Goal: Task Accomplishment & Management: Use online tool/utility

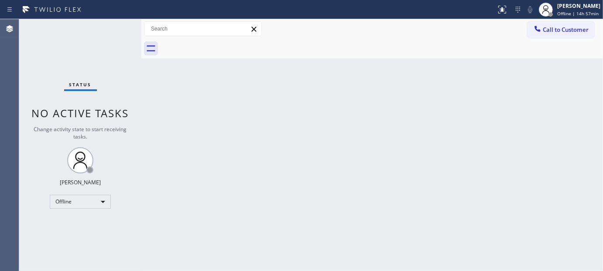
drag, startPoint x: 208, startPoint y: 112, endPoint x: 438, endPoint y: 12, distance: 250.8
click at [208, 112] on div "Back to Dashboard Change Sender ID Customers Technicians Select a contact Outbo…" at bounding box center [372, 145] width 462 height 252
click at [574, 9] on div "[PERSON_NAME]" at bounding box center [578, 5] width 43 height 7
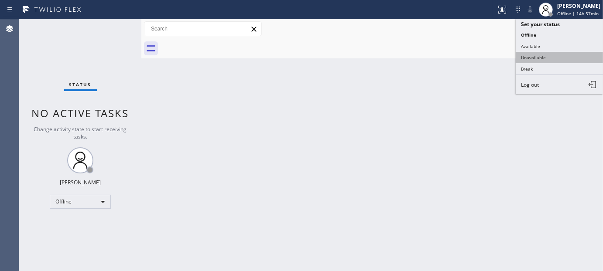
click at [533, 58] on button "Unavailable" at bounding box center [559, 57] width 87 height 11
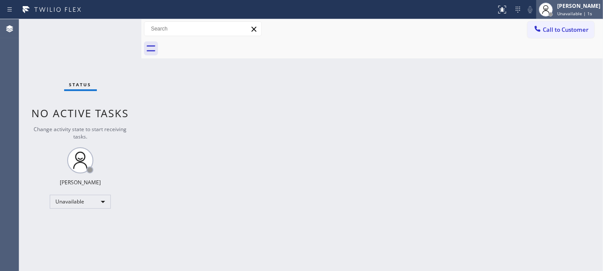
click at [568, 10] on div "Adam Alramadan Unavailable | 1s" at bounding box center [580, 9] width 48 height 15
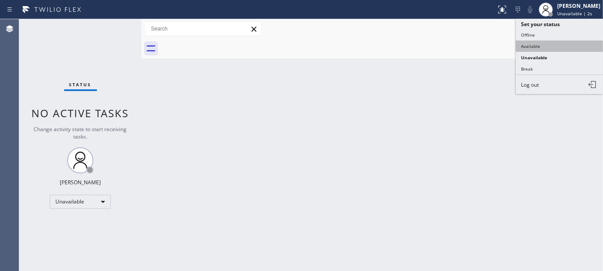
click at [545, 43] on button "Available" at bounding box center [559, 46] width 87 height 11
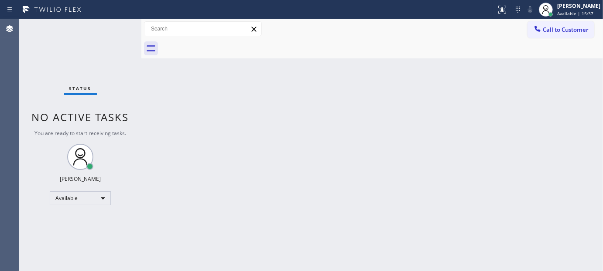
click at [302, 114] on div "Back to Dashboard Change Sender ID Customers Technicians Select a contact Outbo…" at bounding box center [372, 145] width 462 height 252
click at [563, 26] on span "Call to Customer" at bounding box center [566, 30] width 46 height 8
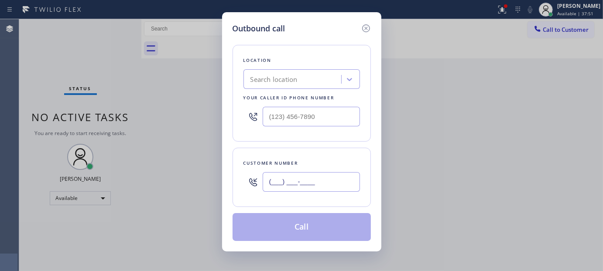
click at [314, 185] on input "(___) ___-____" at bounding box center [311, 182] width 97 height 20
paste input "408) 480-1950"
drag, startPoint x: 295, startPoint y: 186, endPoint x: 219, endPoint y: 177, distance: 76.5
click at [223, 182] on div "Outbound call Location Search location Your caller id phone number Customer num…" at bounding box center [301, 132] width 159 height 240
paste input "text"
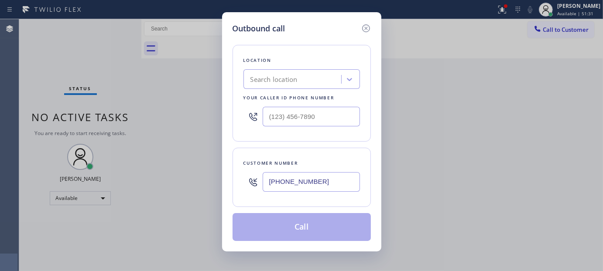
type input "(408) 480-1950"
drag, startPoint x: 319, startPoint y: 122, endPoint x: 225, endPoint y: 129, distance: 94.5
click at [225, 129] on div "Outbound call Location Search location Your caller id phone number (___) ___-__…" at bounding box center [301, 132] width 159 height 240
paste input "855) 731-4952"
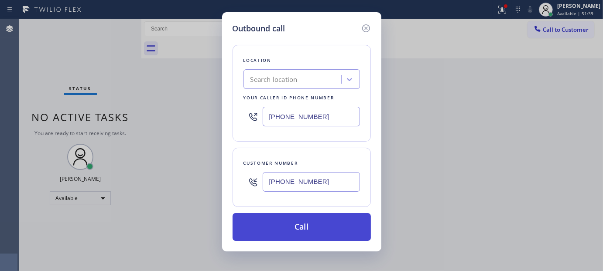
type input "[PHONE_NUMBER]"
click at [328, 230] on button "Call" at bounding box center [302, 227] width 138 height 28
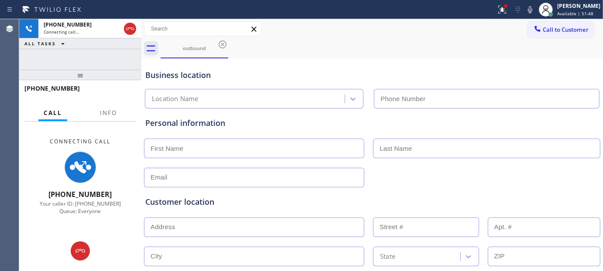
drag, startPoint x: 57, startPoint y: 114, endPoint x: 63, endPoint y: 39, distance: 74.8
click at [63, 39] on div "+14084801950 Connecting call… ALL TASKS ALL TASKS ACTIVE TASKS TASKS IN WRAP UP…" at bounding box center [80, 145] width 122 height 252
click at [180, 39] on div "outbound" at bounding box center [194, 48] width 66 height 19
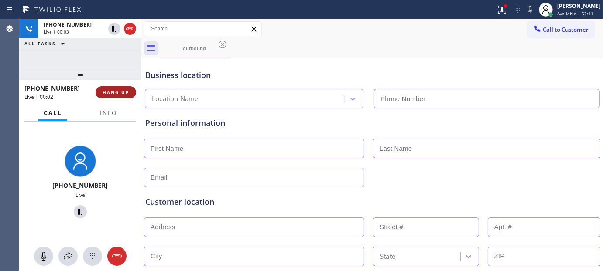
click at [115, 88] on button "HANG UP" at bounding box center [116, 92] width 41 height 12
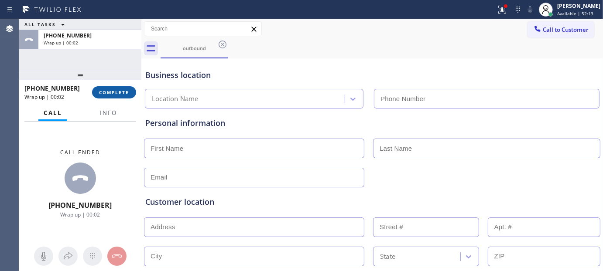
click at [111, 93] on span "COMPLETE" at bounding box center [114, 92] width 30 height 6
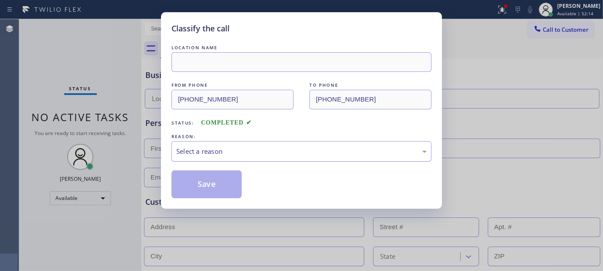
drag, startPoint x: 287, startPoint y: 144, endPoint x: 285, endPoint y: 155, distance: 10.6
click at [286, 149] on div "Select a reason" at bounding box center [302, 151] width 260 height 21
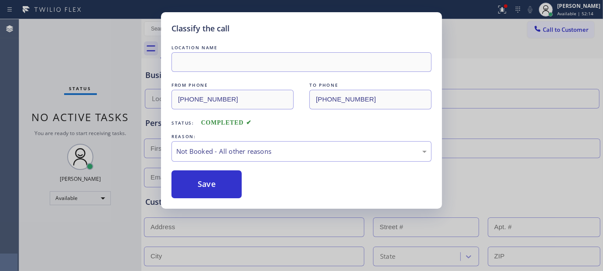
click at [228, 185] on button "Save" at bounding box center [207, 185] width 70 height 28
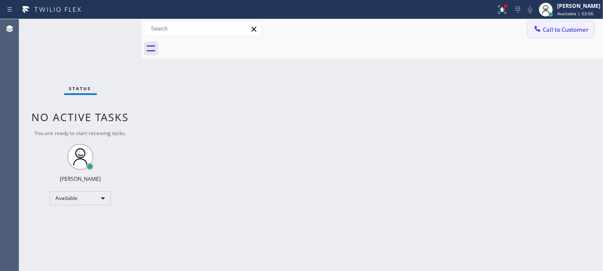
click at [583, 38] on button "Call to Customer" at bounding box center [561, 29] width 67 height 17
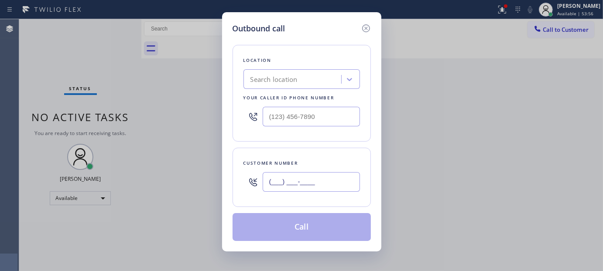
click at [302, 186] on input "(___) ___-____" at bounding box center [311, 182] width 97 height 20
paste input "786) 371-3400"
type input "(786) 371-3400"
drag, startPoint x: 331, startPoint y: 125, endPoint x: 186, endPoint y: 111, distance: 145.1
click at [186, 111] on div "Outbound call Location Search location Your caller id phone number (___) ___-__…" at bounding box center [301, 135] width 603 height 271
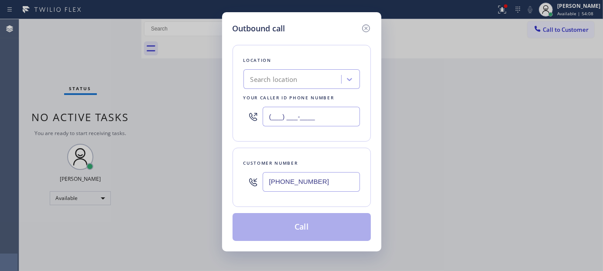
paste input "786) 802-7913"
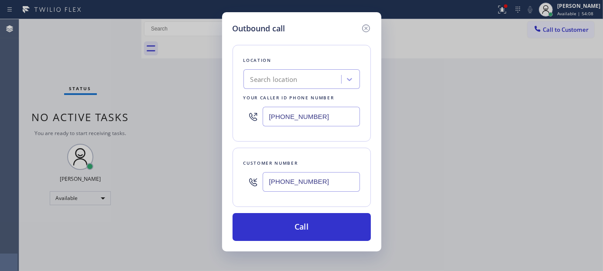
type input "(786) 802-7913"
drag, startPoint x: 334, startPoint y: 177, endPoint x: 256, endPoint y: 189, distance: 79.0
click at [256, 190] on div "(786) 371-3400" at bounding box center [302, 182] width 117 height 28
paste input "text"
type input "(786) 371-3400"
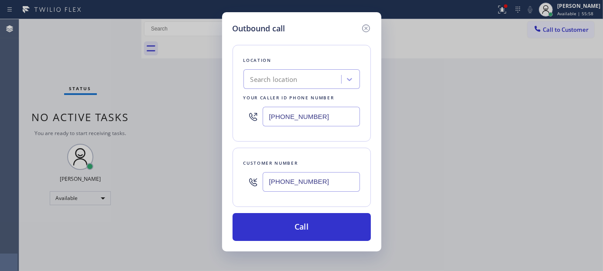
drag, startPoint x: 339, startPoint y: 121, endPoint x: 189, endPoint y: 131, distance: 150.1
click at [189, 131] on div "Outbound call Location Search location Your caller id phone number (786) 802-79…" at bounding box center [301, 135] width 603 height 271
paste input "text"
type input "(786) 802-7913"
click at [364, 28] on icon at bounding box center [366, 28] width 10 height 10
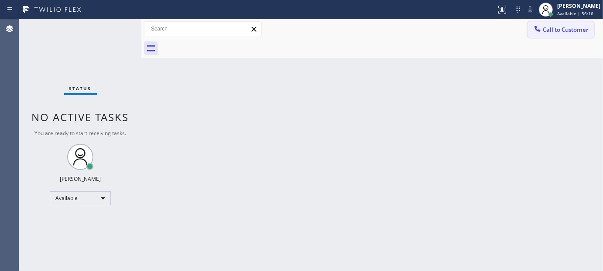
click at [556, 31] on span "Call to Customer" at bounding box center [566, 30] width 46 height 8
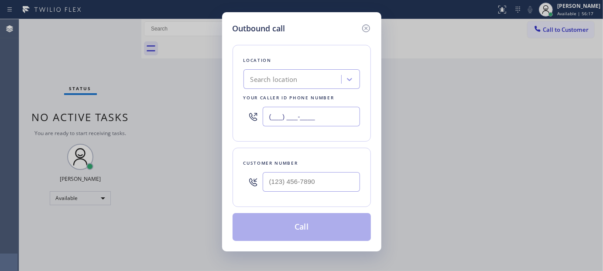
click at [300, 125] on input "(___) ___-____" at bounding box center [311, 117] width 97 height 20
paste input "786) 802-7913"
type input "[PHONE_NUMBER]"
click at [313, 176] on input "(___) ___-____" at bounding box center [311, 182] width 97 height 20
paste input "786) 371-3400"
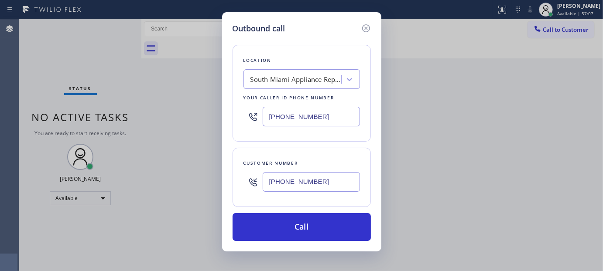
type input "[PHONE_NUMBER]"
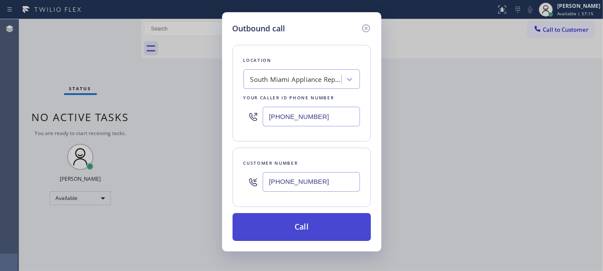
click at [323, 228] on button "Call" at bounding box center [302, 227] width 138 height 28
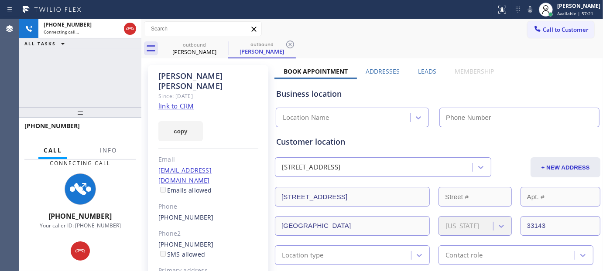
type input "(786) 802-7913"
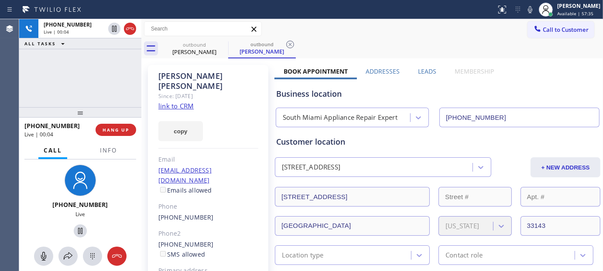
drag, startPoint x: 68, startPoint y: 105, endPoint x: 254, endPoint y: -10, distance: 218.9
click at [254, 0] on html "Status report No issues detected If you experience an issue, please download th…" at bounding box center [301, 135] width 603 height 271
drag, startPoint x: 101, startPoint y: 110, endPoint x: 138, endPoint y: 3, distance: 113.3
click at [130, 6] on div "Status report No issues detected If you experience an issue, please download th…" at bounding box center [301, 135] width 603 height 271
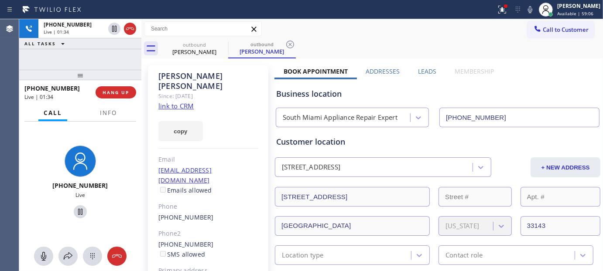
drag, startPoint x: 80, startPoint y: 77, endPoint x: 79, endPoint y: 48, distance: 28.9
click at [77, 57] on div "+17863713400 Live | 01:34 ALL TASKS ALL TASKS ACTIVE TASKS TASKS IN WRAP UP +17…" at bounding box center [80, 145] width 122 height 252
click at [500, 13] on icon at bounding box center [502, 9] width 10 height 10
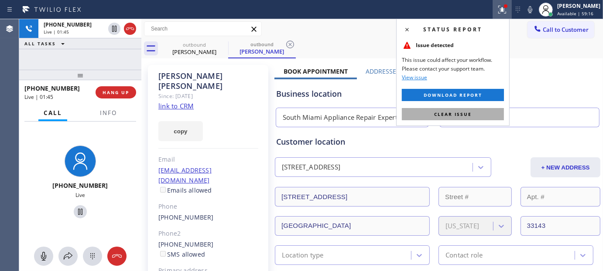
click at [429, 120] on button "Clear issue" at bounding box center [453, 114] width 102 height 12
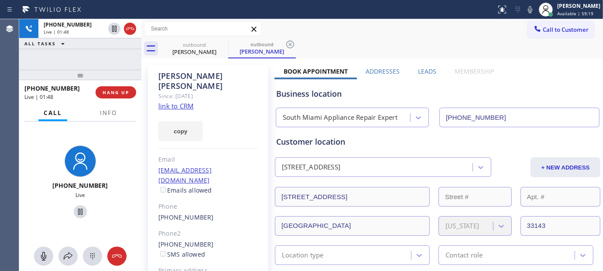
drag, startPoint x: 89, startPoint y: 72, endPoint x: 99, endPoint y: 42, distance: 31.2
click at [96, 51] on div "+17863713400 Live | 01:48 ALL TASKS ALL TASKS ACTIVE TASKS TASKS IN WRAP UP +17…" at bounding box center [80, 145] width 122 height 252
drag, startPoint x: 68, startPoint y: 72, endPoint x: 277, endPoint y: 0, distance: 220.8
click at [73, 60] on div "+17863713400 Live | 01:55 ALL TASKS ALL TASKS ACTIVE TASKS TASKS IN WRAP UP +17…" at bounding box center [80, 145] width 122 height 252
drag, startPoint x: 74, startPoint y: 70, endPoint x: 295, endPoint y: 0, distance: 231.2
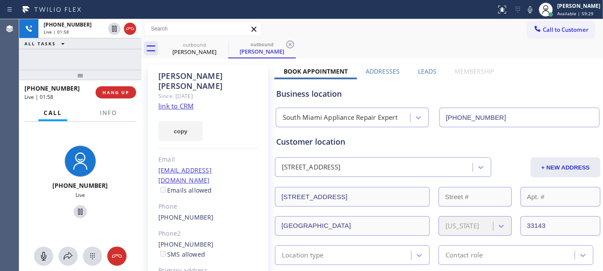
click at [80, 59] on div "+17863713400 Live | 01:58 ALL TASKS ALL TASKS ACTIVE TASKS TASKS IN WRAP UP +17…" at bounding box center [80, 145] width 122 height 252
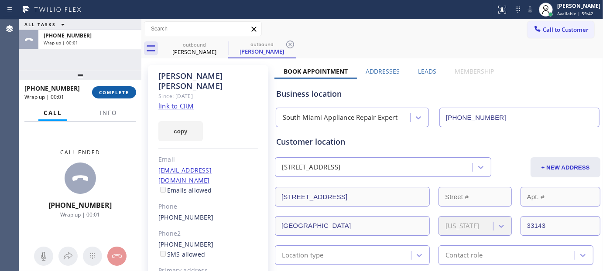
click at [116, 93] on span "COMPLETE" at bounding box center [114, 92] width 30 height 6
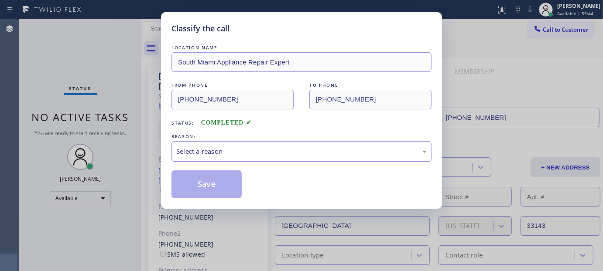
click at [269, 158] on div "Select a reason" at bounding box center [302, 151] width 260 height 21
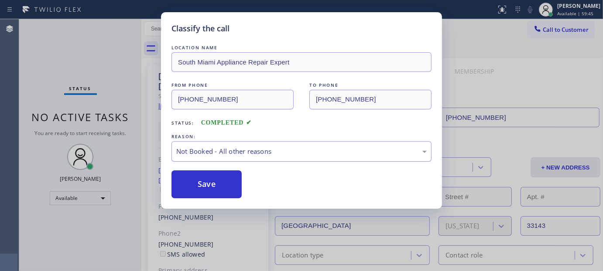
click at [220, 184] on button "Save" at bounding box center [207, 185] width 70 height 28
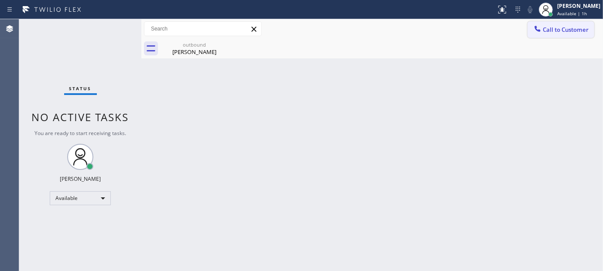
click at [531, 24] on button "Call to Customer" at bounding box center [561, 29] width 67 height 17
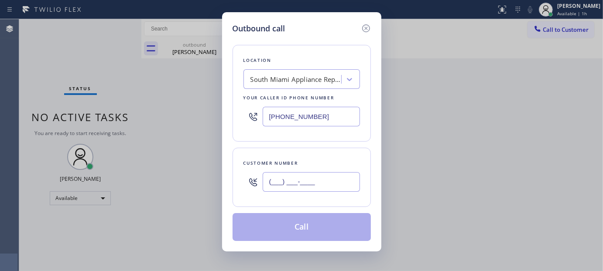
click at [287, 175] on input "(___) ___-____" at bounding box center [311, 182] width 97 height 20
paste input "626) 722-2153"
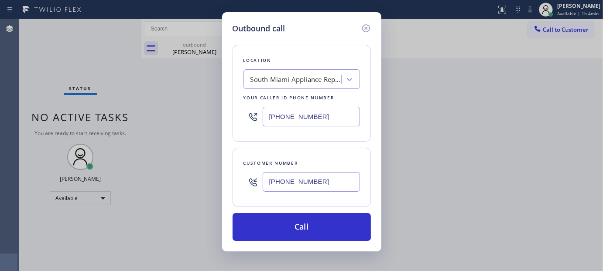
drag, startPoint x: 326, startPoint y: 184, endPoint x: 219, endPoint y: 190, distance: 108.0
click at [186, 200] on div "Outbound call Location South Miami Appliance Repair Expert Your caller id phone…" at bounding box center [301, 135] width 603 height 271
paste input "text"
type input "(626) 722-2153"
drag, startPoint x: 325, startPoint y: 112, endPoint x: 234, endPoint y: 86, distance: 94.4
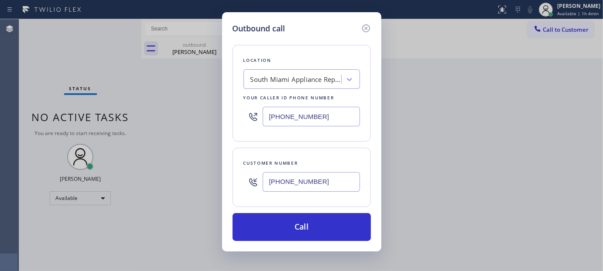
click at [204, 121] on div "Outbound call Location South Miami Appliance Repair Expert Your caller id phone…" at bounding box center [301, 135] width 603 height 271
paste input "855) 731-4952"
type input "(855) 731-4952"
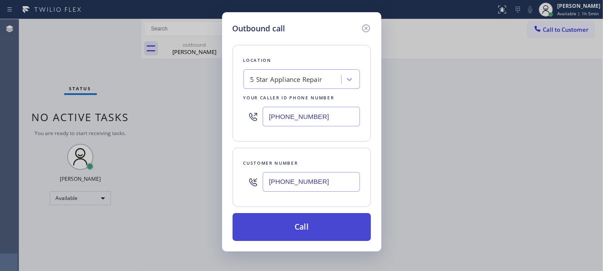
click at [350, 217] on button "Call" at bounding box center [302, 227] width 138 height 28
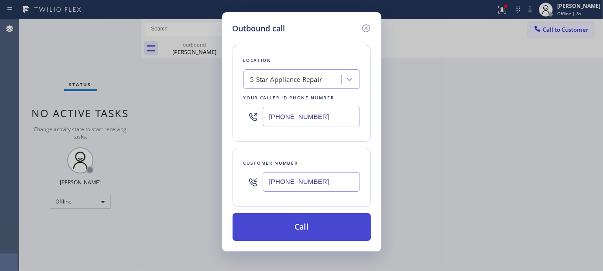
click at [326, 223] on button "Call" at bounding box center [302, 227] width 138 height 28
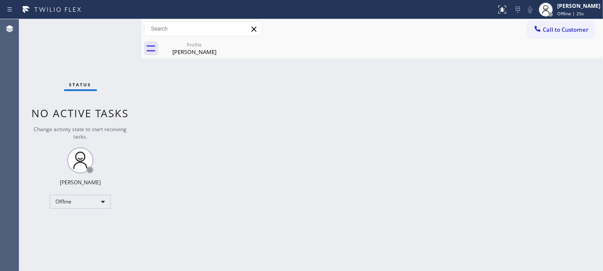
drag, startPoint x: 24, startPoint y: 1, endPoint x: 306, endPoint y: 41, distance: 284.7
click at [227, 48] on div "Profile [PERSON_NAME]" at bounding box center [195, 49] width 68 height 20
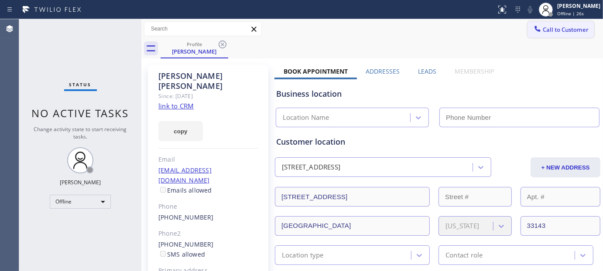
click at [556, 24] on button "Call to Customer" at bounding box center [561, 29] width 67 height 17
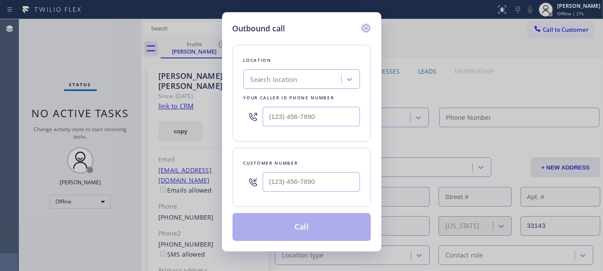
click at [366, 29] on icon at bounding box center [366, 28] width 10 height 10
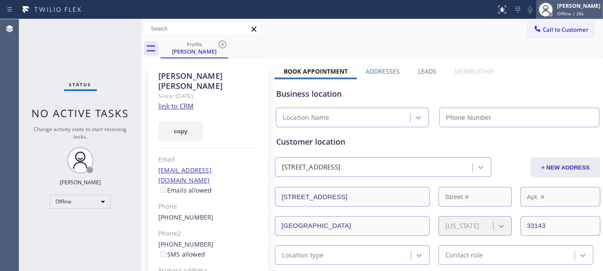
click at [590, 2] on div "[PERSON_NAME]" at bounding box center [578, 5] width 43 height 7
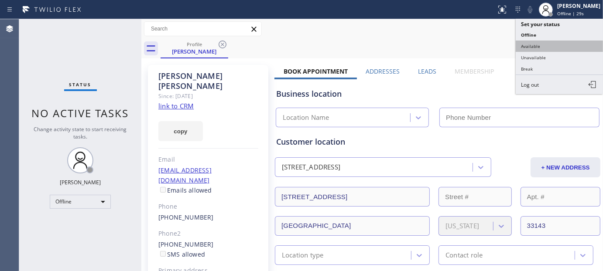
click at [529, 46] on button "Available" at bounding box center [559, 46] width 87 height 11
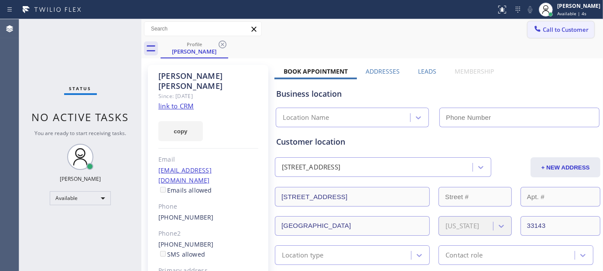
click at [557, 24] on button "Call to Customer" at bounding box center [561, 29] width 67 height 17
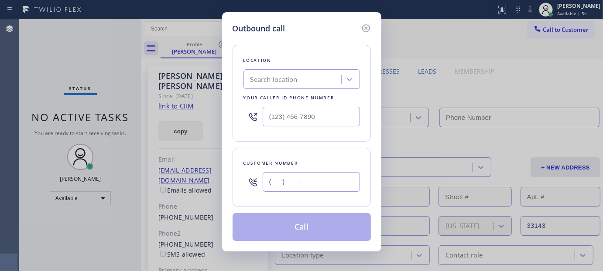
click at [294, 175] on input "(___) ___-____" at bounding box center [311, 182] width 97 height 20
paste input "626) 722-2153"
type input "[PHONE_NUMBER]"
drag, startPoint x: 351, startPoint y: 113, endPoint x: 185, endPoint y: 111, distance: 166.3
click at [189, 113] on div "Outbound call Location Search location Your caller id phone number (___) ___-__…" at bounding box center [301, 135] width 603 height 271
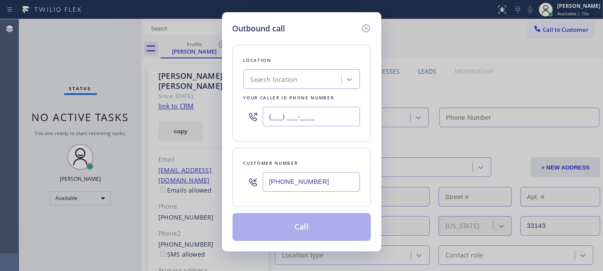
paste input "855) 731-4952"
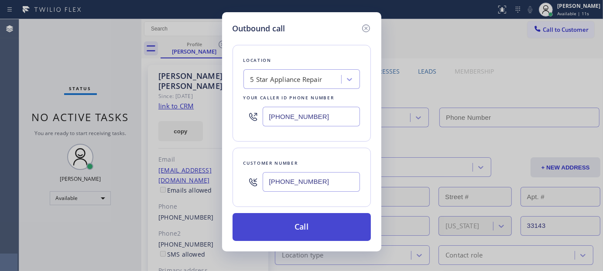
type input "[PHONE_NUMBER]"
click at [329, 223] on button "Call" at bounding box center [302, 227] width 138 height 28
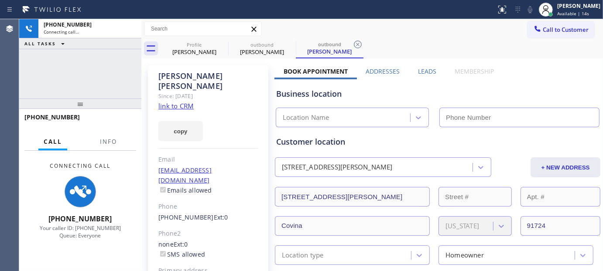
drag, startPoint x: 127, startPoint y: 103, endPoint x: 120, endPoint y: 40, distance: 64.2
click at [121, 46] on div "+16267222153 Connecting call… ALL TASKS ALL TASKS ACTIVE TASKS TASKS IN WRAP UP…" at bounding box center [80, 145] width 122 height 252
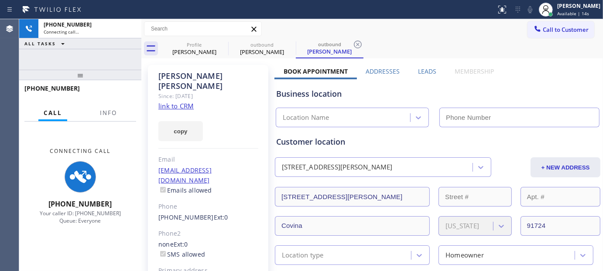
type input "[PHONE_NUMBER]"
click at [223, 45] on icon at bounding box center [222, 44] width 10 height 10
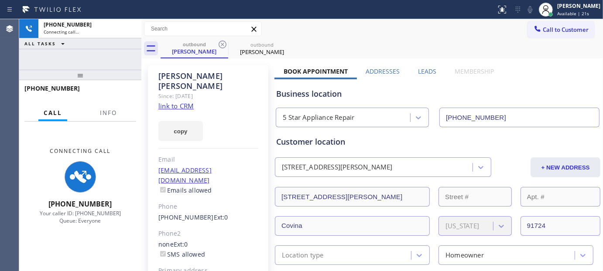
drag, startPoint x: 65, startPoint y: 75, endPoint x: 68, endPoint y: 55, distance: 20.6
click at [68, 57] on div "+16267222153 Connecting call… ALL TASKS ALL TASKS ACTIVE TASKS TASKS IN WRAP UP…" at bounding box center [80, 145] width 122 height 252
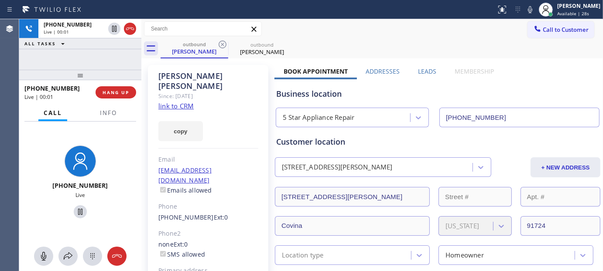
click at [124, 99] on div "+16267222153 Live | 00:01 HANG UP" at bounding box center [80, 92] width 112 height 23
click at [120, 99] on div "+16267222153 Live | 00:01 HANG UP" at bounding box center [80, 92] width 112 height 23
click at [120, 93] on span "HANG UP" at bounding box center [116, 92] width 27 height 6
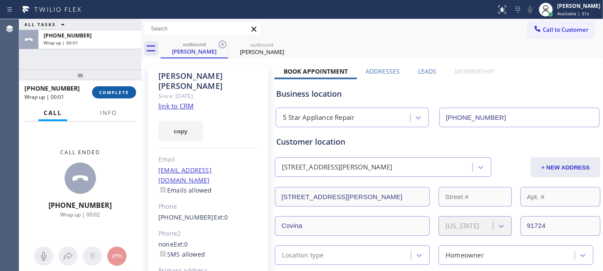
click at [110, 92] on span "COMPLETE" at bounding box center [114, 92] width 30 height 6
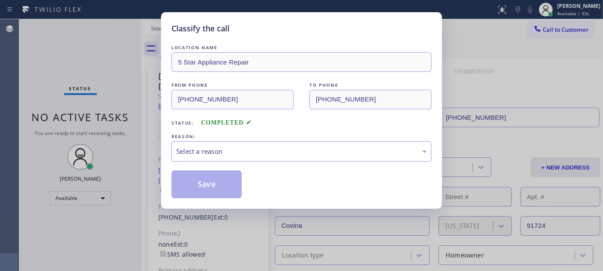
click at [232, 138] on div "REASON:" at bounding box center [302, 136] width 260 height 9
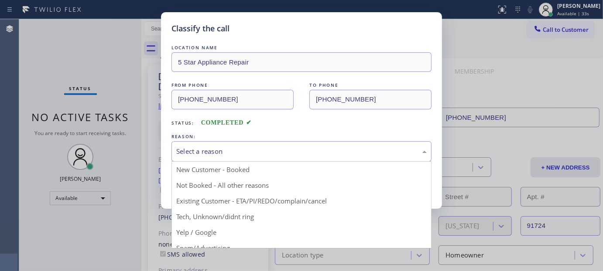
click at [224, 153] on div "Select a reason" at bounding box center [301, 152] width 251 height 10
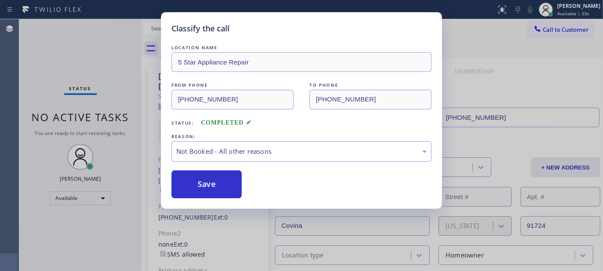
click at [209, 184] on button "Save" at bounding box center [207, 185] width 70 height 28
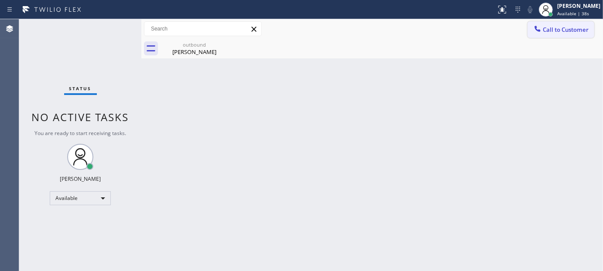
click at [553, 32] on span "Call to Customer" at bounding box center [566, 30] width 46 height 8
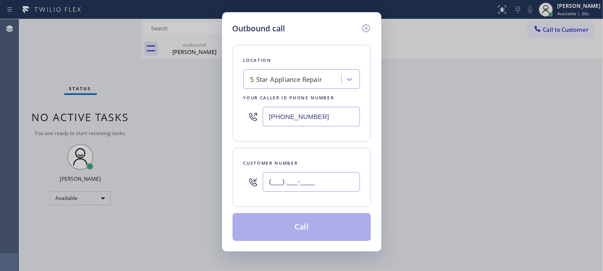
click at [287, 181] on input "(___) ___-____" at bounding box center [311, 182] width 97 height 20
paste input "626) 464-5100"
type input "(626) 464-5100"
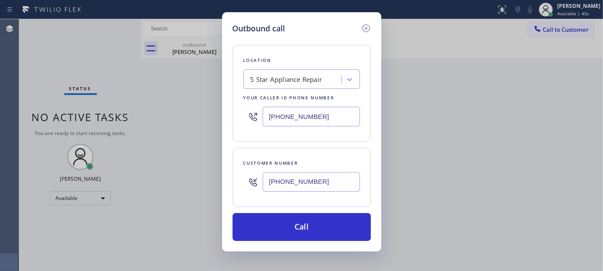
drag, startPoint x: 317, startPoint y: 115, endPoint x: 158, endPoint y: 111, distance: 158.9
click at [158, 111] on div "Outbound call Location 5 Star Appliance Repair Your caller id phone number (855…" at bounding box center [301, 135] width 603 height 271
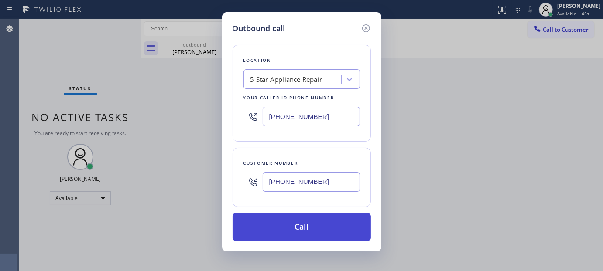
paste input "323) 870-7123"
type input "(323) 870-7123"
click at [343, 227] on button "Call" at bounding box center [302, 227] width 138 height 28
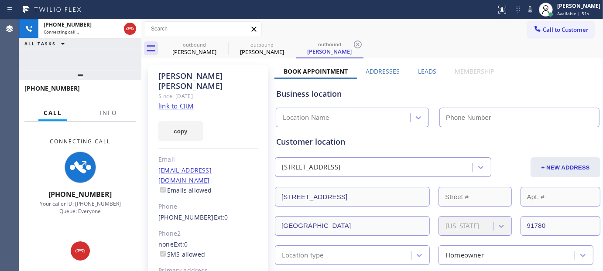
type input "(323) 870-7123"
drag, startPoint x: 99, startPoint y: 34, endPoint x: 247, endPoint y: 3, distance: 152.0
click at [99, 32] on div "+16264645100 Connecting call… ALL TASKS ALL TASKS ACTIVE TASKS TASKS IN WRAP UP…" at bounding box center [80, 145] width 122 height 252
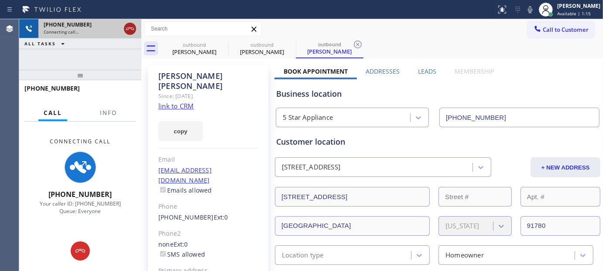
click at [133, 24] on icon at bounding box center [130, 29] width 10 height 10
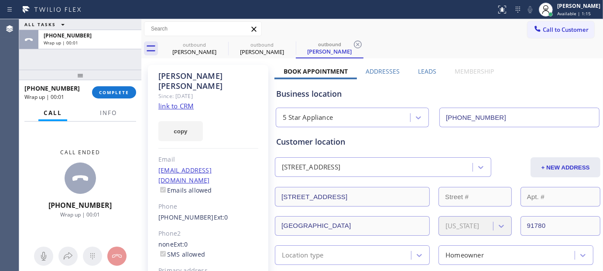
click at [110, 99] on div "+16264645100 Wrap up | 00:01 COMPLETE" at bounding box center [80, 92] width 112 height 23
click at [129, 95] on span "COMPLETE" at bounding box center [114, 92] width 30 height 6
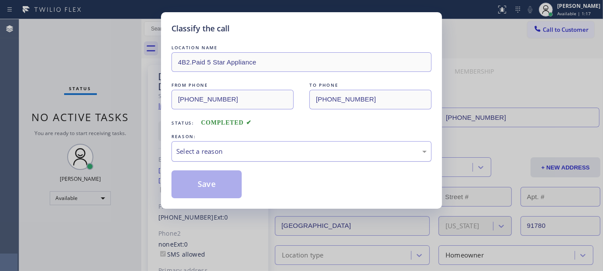
click at [228, 155] on div "Select a reason" at bounding box center [301, 152] width 251 height 10
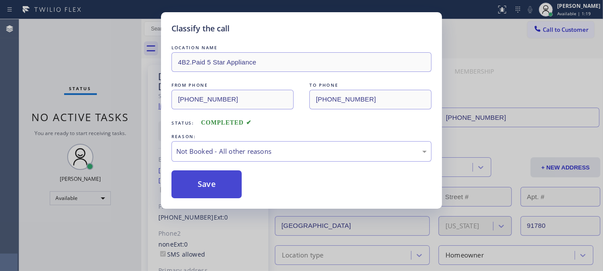
click at [210, 185] on button "Save" at bounding box center [207, 185] width 70 height 28
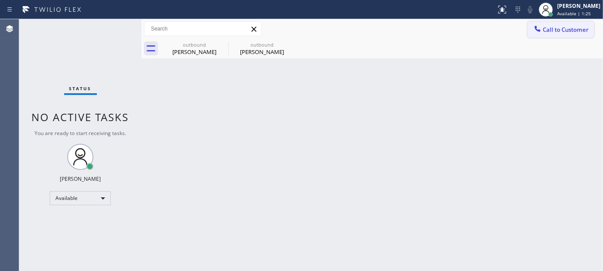
click at [550, 33] on span "Call to Customer" at bounding box center [566, 30] width 46 height 8
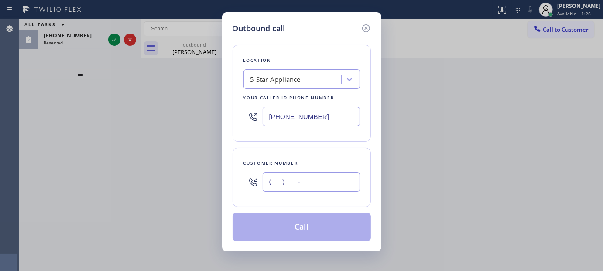
click at [306, 191] on input "(___) ___-____" at bounding box center [311, 182] width 97 height 20
paste input "714) 725-2822"
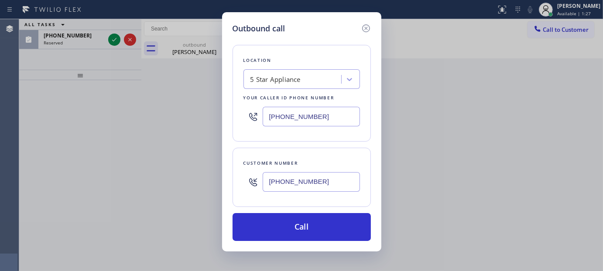
type input "(714) 725-2822"
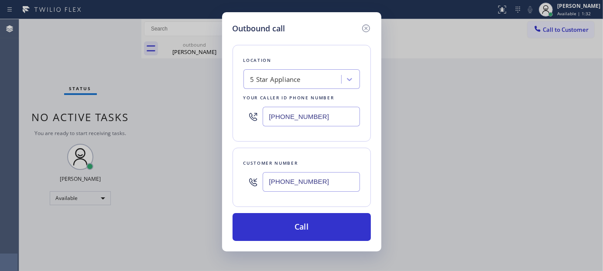
drag, startPoint x: 227, startPoint y: 129, endPoint x: 240, endPoint y: 155, distance: 29.5
click at [176, 130] on div "Outbound call Location 5 Star Appliance Your caller id phone number (323) 870-7…" at bounding box center [301, 135] width 603 height 271
paste input "310-010"
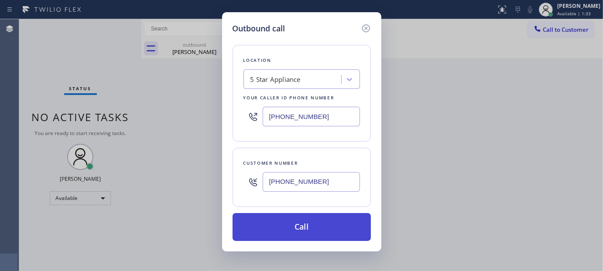
type input "(323) 310-0103"
click at [308, 230] on button "Call" at bounding box center [302, 227] width 138 height 28
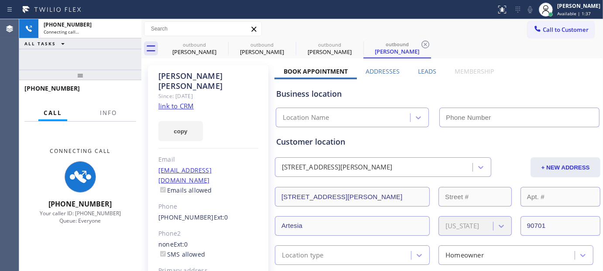
type input "(323) 310-0103"
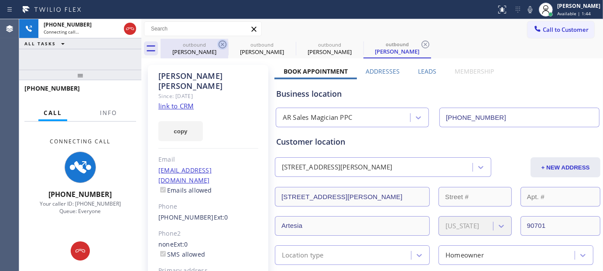
click at [221, 42] on icon at bounding box center [222, 44] width 10 height 10
type input "(323) 870-7123"
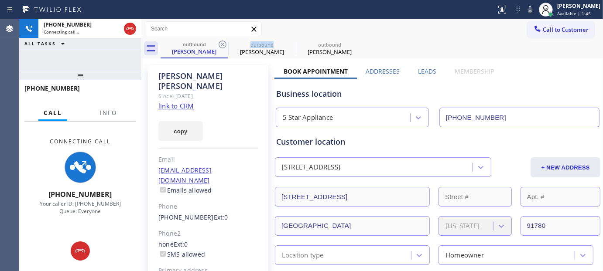
click at [221, 42] on icon at bounding box center [222, 44] width 10 height 10
type input "(323) 310-0103"
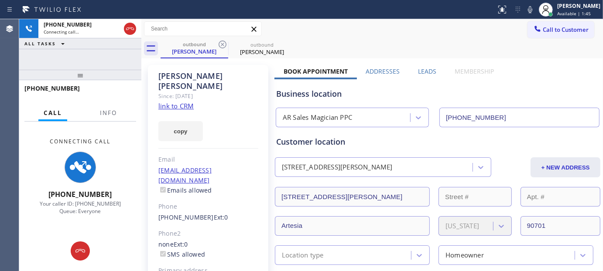
click at [472, 21] on div "Call to Customer Outbound call Location AR Sales Magician PPC Your caller id ph…" at bounding box center [372, 28] width 462 height 15
drag, startPoint x: 121, startPoint y: 74, endPoint x: 112, endPoint y: 43, distance: 32.7
click at [114, 55] on div "+17147252822 Connecting call… ALL TASKS ALL TASKS ACTIVE TASKS TASKS IN WRAP UP…" at bounding box center [80, 145] width 122 height 252
drag, startPoint x: 102, startPoint y: 73, endPoint x: 105, endPoint y: 59, distance: 14.7
click at [105, 59] on div "+17147252822 Connecting call… ALL TASKS ALL TASKS ACTIVE TASKS TASKS IN WRAP UP…" at bounding box center [80, 145] width 122 height 252
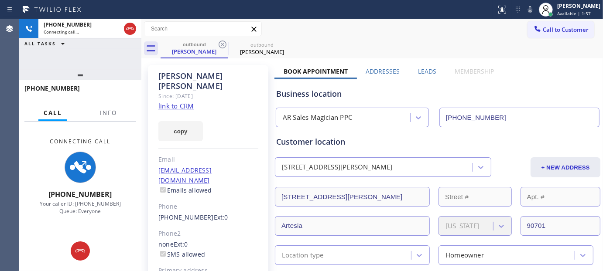
drag, startPoint x: 76, startPoint y: 72, endPoint x: 95, endPoint y: 55, distance: 26.0
click at [95, 62] on div "+17147252822 Connecting call… ALL TASKS ALL TASKS ACTIVE TASKS TASKS IN WRAP UP…" at bounding box center [80, 145] width 122 height 252
drag, startPoint x: 347, startPoint y: 66, endPoint x: 491, endPoint y: 66, distance: 144.5
click at [379, 44] on div "outbound Sam Yun outbound Sam Yun" at bounding box center [382, 49] width 443 height 20
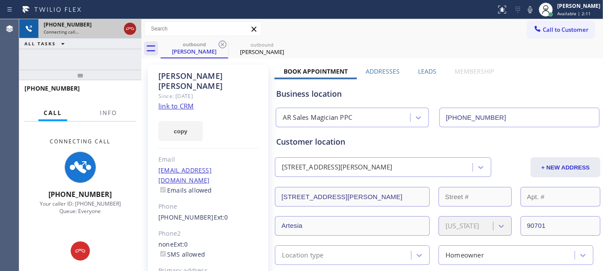
click at [128, 26] on icon at bounding box center [130, 29] width 10 height 10
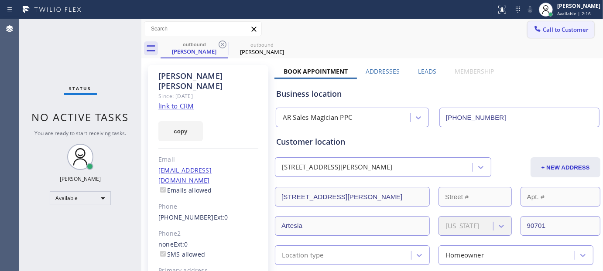
click at [534, 27] on icon at bounding box center [537, 28] width 9 height 9
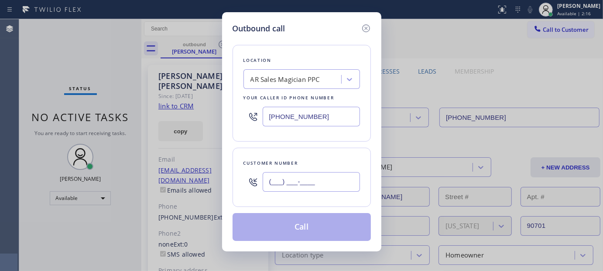
click at [321, 191] on input "(___) ___-____" at bounding box center [311, 182] width 97 height 20
paste input "626) 488-9857"
type input "(626) 488-9857"
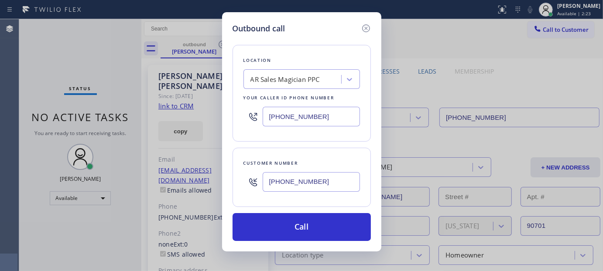
click at [326, 209] on div "Location AR Sales Magician PPC Your caller id phone number (323) 310-0103 Custo…" at bounding box center [302, 137] width 138 height 207
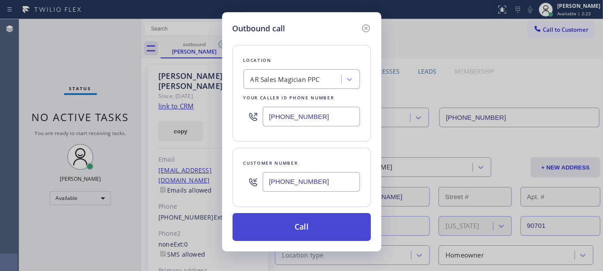
click at [329, 221] on button "Call" at bounding box center [302, 227] width 138 height 28
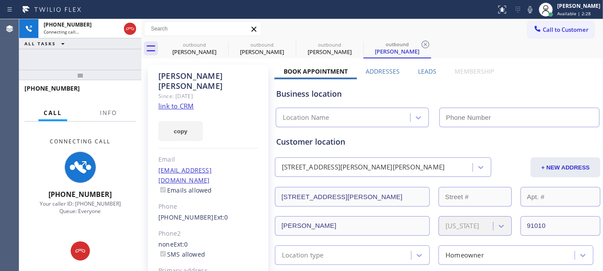
type input "(323) 310-0103"
click at [219, 42] on icon at bounding box center [222, 44] width 10 height 10
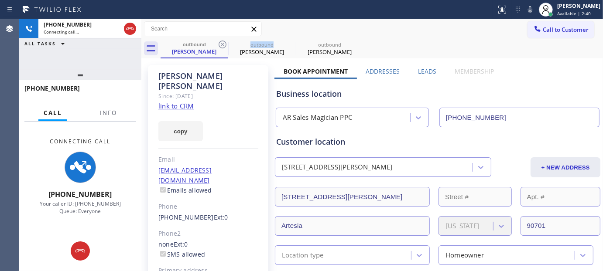
click at [219, 42] on icon at bounding box center [222, 44] width 10 height 10
click at [393, 40] on div "outbound Esther Witrago outbound Esther Witrago" at bounding box center [382, 49] width 443 height 20
drag, startPoint x: 118, startPoint y: 67, endPoint x: 123, endPoint y: 55, distance: 12.6
click at [123, 55] on div "+16264889857 Connecting call… ALL TASKS ALL TASKS ACTIVE TASKS TASKS IN WRAP UP…" at bounding box center [80, 145] width 122 height 252
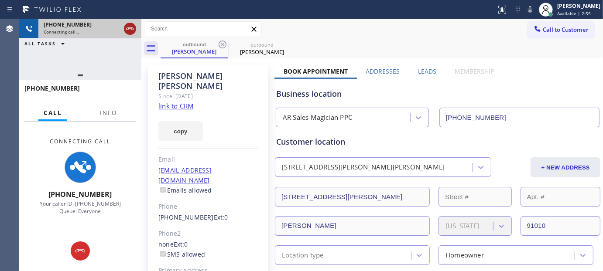
click at [129, 25] on icon at bounding box center [130, 29] width 10 height 10
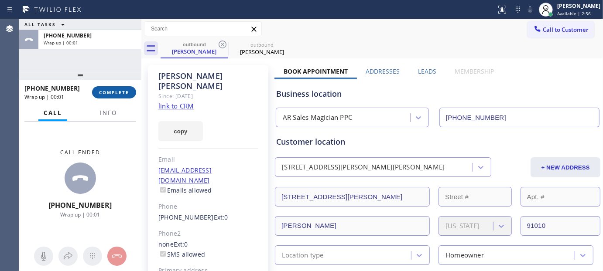
click at [112, 92] on span "COMPLETE" at bounding box center [114, 92] width 30 height 6
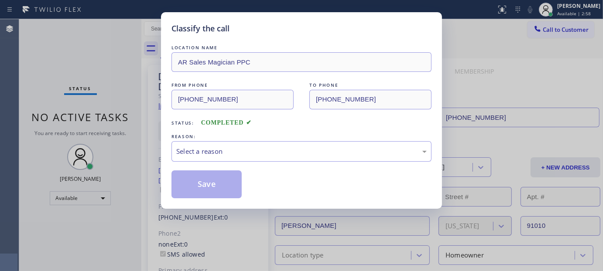
click at [204, 140] on div "REASON:" at bounding box center [302, 136] width 260 height 9
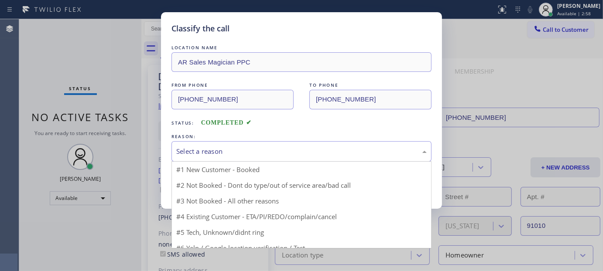
click at [201, 158] on div "Select a reason" at bounding box center [302, 151] width 260 height 21
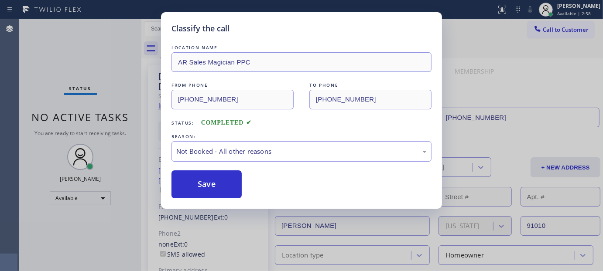
click at [192, 178] on button "Save" at bounding box center [207, 185] width 70 height 28
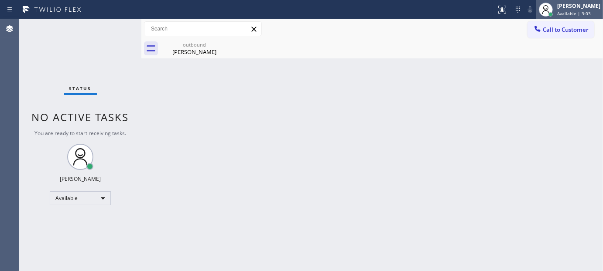
click at [550, 17] on div at bounding box center [551, 14] width 6 height 6
click at [477, 38] on div "Call to Customer Outbound call Location AR Sales Magician PPC Your caller id ph…" at bounding box center [372, 29] width 462 height 20
click at [570, 31] on span "Call to Customer" at bounding box center [566, 30] width 46 height 8
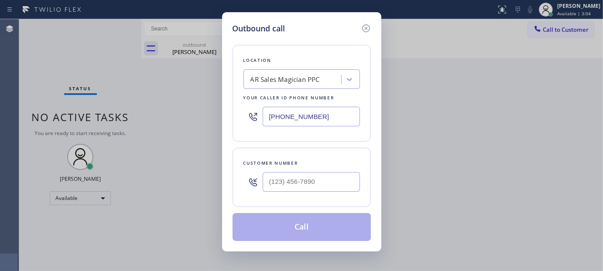
click at [278, 193] on div at bounding box center [311, 182] width 97 height 28
click at [299, 180] on input "(___) ___-____" at bounding box center [311, 182] width 97 height 20
paste input "619) 726-5535"
type input "(619) 726-5535"
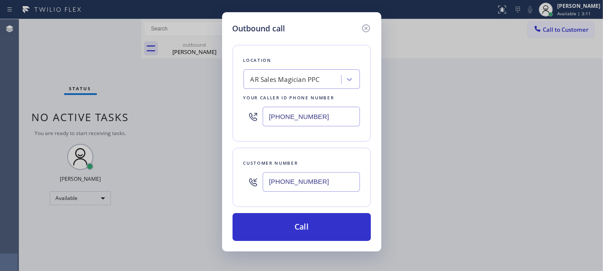
drag, startPoint x: 320, startPoint y: 112, endPoint x: 205, endPoint y: 113, distance: 114.8
click at [205, 113] on div "Outbound call Location AR Sales Magician PPC Your caller id phone number (323) …" at bounding box center [301, 135] width 603 height 271
paste input "760) 983-7951"
type input "(760) 983-7951"
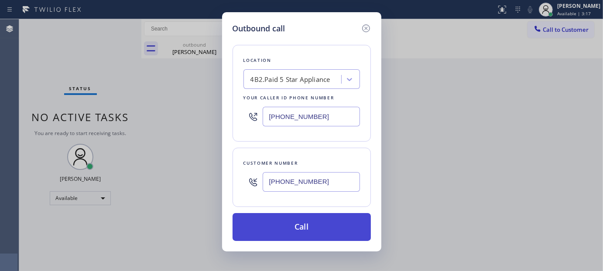
click at [319, 223] on button "Call" at bounding box center [302, 227] width 138 height 28
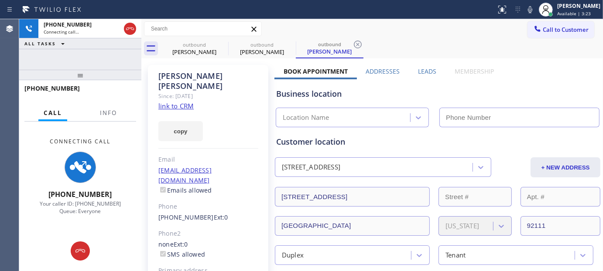
type input "(760) 983-7951"
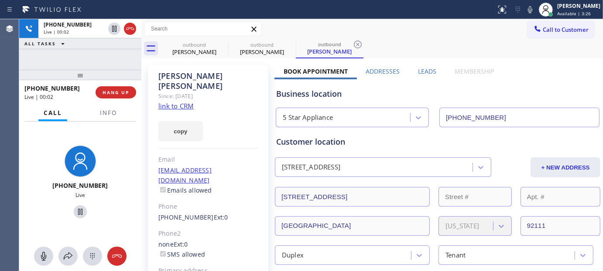
click at [120, 99] on div "+16197265535 Live | 00:02 HANG UP" at bounding box center [80, 92] width 112 height 23
click at [120, 96] on button "HANG UP" at bounding box center [116, 92] width 41 height 12
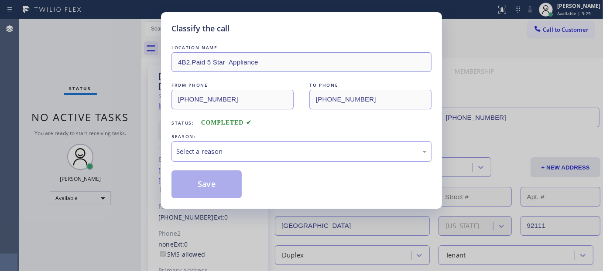
click at [273, 156] on div "Select a reason" at bounding box center [301, 152] width 251 height 10
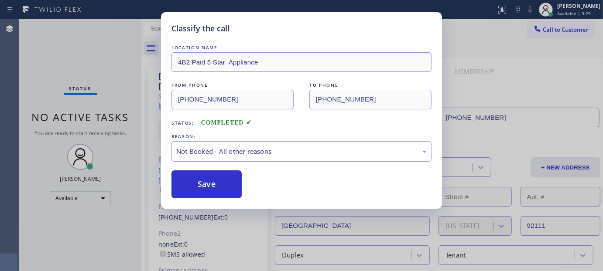
click at [207, 180] on button "Save" at bounding box center [207, 185] width 70 height 28
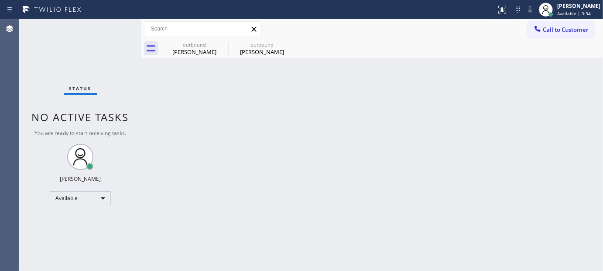
click at [569, 41] on div "outbound Esther Witrago outbound Rob Gauker" at bounding box center [382, 49] width 443 height 20
click at [553, 27] on span "Call to Customer" at bounding box center [566, 30] width 46 height 8
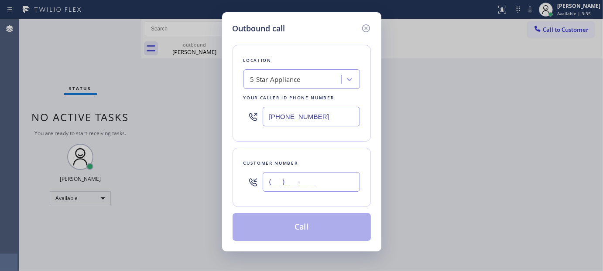
click at [301, 177] on input "(___) ___-____" at bounding box center [311, 182] width 97 height 20
paste input "972) 841-3011"
type input "(972) 841-3011"
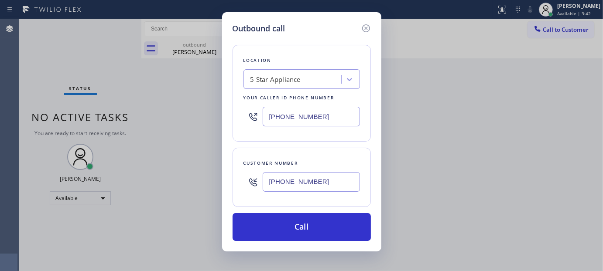
drag, startPoint x: 319, startPoint y: 120, endPoint x: 223, endPoint y: 123, distance: 96.1
click at [226, 123] on div "Outbound call Location 5 Star Appliance Your caller id phone number (760) 983-7…" at bounding box center [301, 132] width 159 height 240
paste input "214) 225-1082"
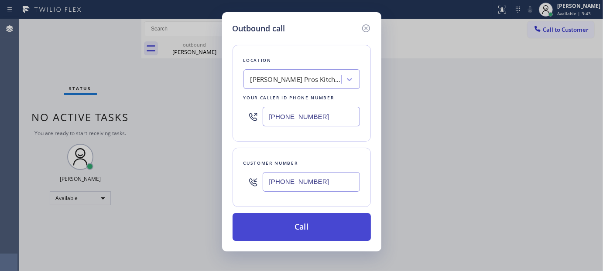
type input "(214) 225-1082"
click at [312, 229] on button "Call" at bounding box center [302, 227] width 138 height 28
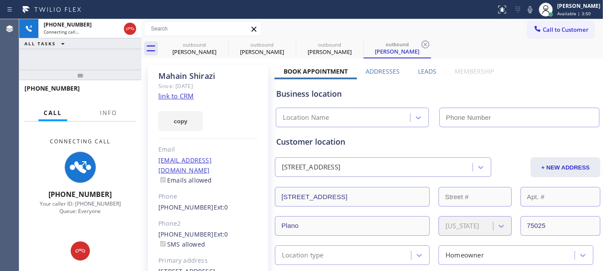
type input "(214) 225-1082"
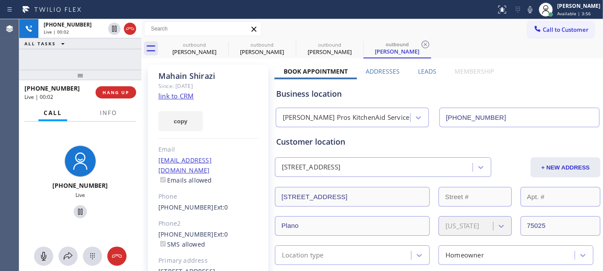
click at [120, 83] on div "+19728413011 Live | 00:02 HANG UP" at bounding box center [80, 92] width 112 height 23
click at [121, 86] on button "HANG UP" at bounding box center [116, 92] width 41 height 12
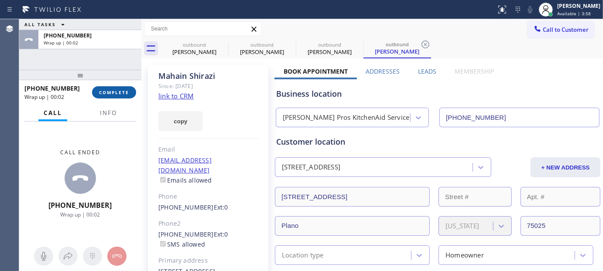
click at [124, 96] on button "COMPLETE" at bounding box center [114, 92] width 44 height 12
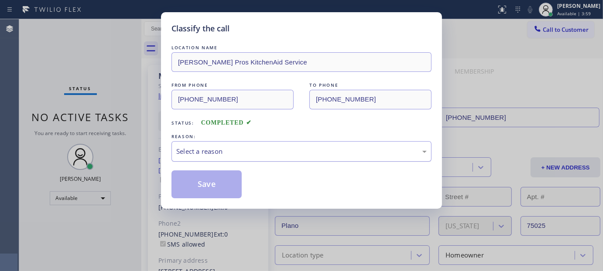
click at [210, 148] on div "Select a reason" at bounding box center [301, 152] width 251 height 10
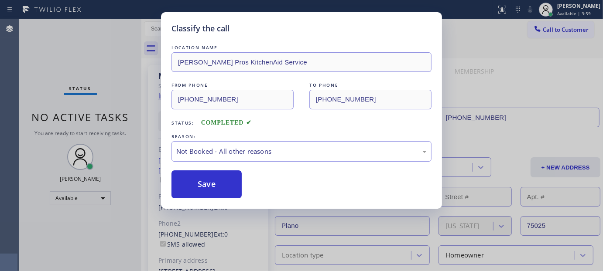
click at [197, 184] on button "Save" at bounding box center [207, 185] width 70 height 28
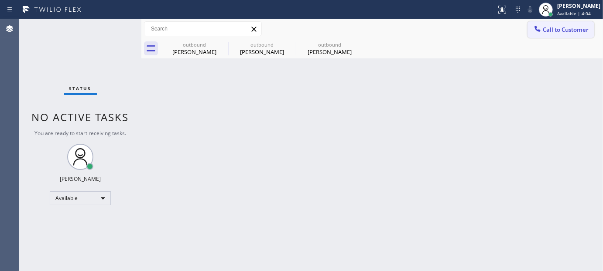
click at [555, 23] on button "Call to Customer" at bounding box center [561, 29] width 67 height 17
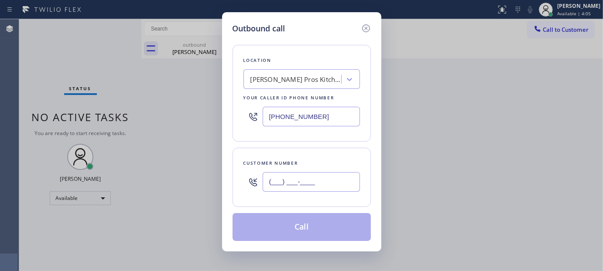
click at [288, 175] on input "(___) ___-____" at bounding box center [311, 182] width 97 height 20
paste input "425) 996-1123"
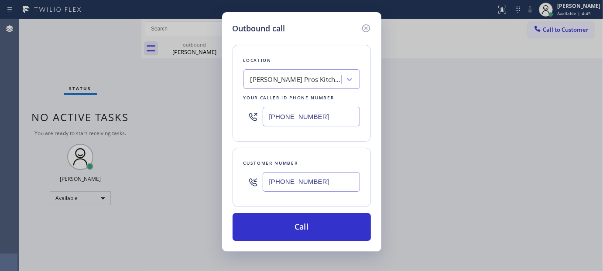
drag, startPoint x: 301, startPoint y: 180, endPoint x: 254, endPoint y: 147, distance: 57.3
click at [220, 185] on div "Outbound call Location Throneberry Pros KitchenAid Service Your caller id phone…" at bounding box center [301, 135] width 603 height 271
paste input "202) 812-4756"
type input "(202) 812-4756"
drag, startPoint x: 274, startPoint y: 119, endPoint x: 216, endPoint y: 121, distance: 58.5
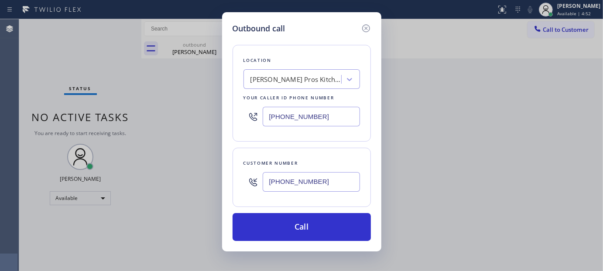
click at [216, 121] on div "Outbound call Location Throneberry Pros KitchenAid Service Your caller id phone…" at bounding box center [301, 135] width 603 height 271
paste input "571) 520-9427"
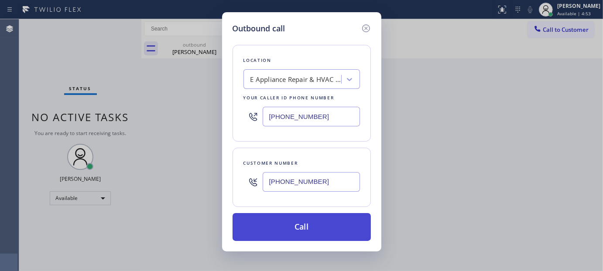
type input "(571) 520-9427"
click at [305, 218] on button "Call" at bounding box center [302, 227] width 138 height 28
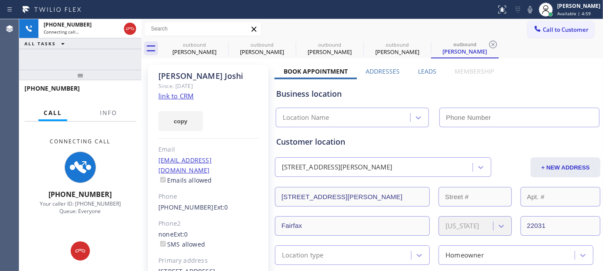
type input "(571) 520-9427"
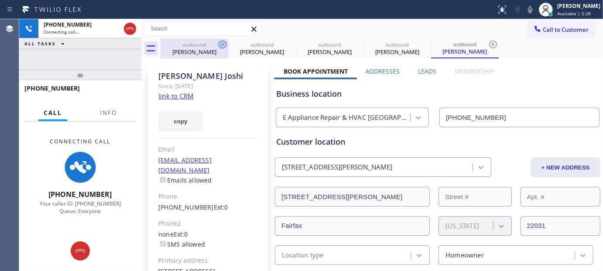
click at [221, 44] on icon at bounding box center [222, 44] width 10 height 10
click at [0, 0] on icon at bounding box center [0, 0] width 0 height 0
type input "(214) 225-1082"
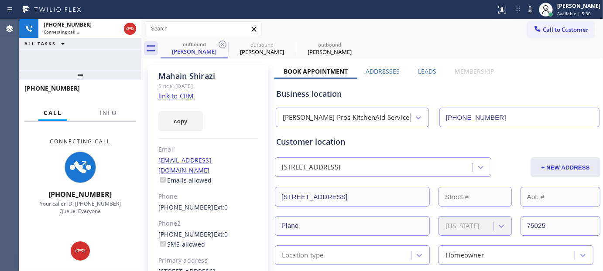
click at [221, 44] on icon at bounding box center [222, 44] width 10 height 10
type input "(571) 520-9427"
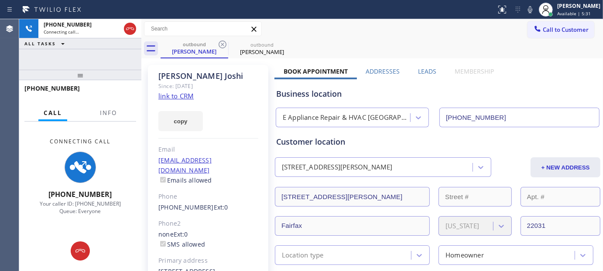
drag, startPoint x: 67, startPoint y: 72, endPoint x: 72, endPoint y: 58, distance: 14.5
click at [72, 58] on div "+12028124756 Connecting call… ALL TASKS ALL TASKS ACTIVE TASKS TASKS IN WRAP UP…" at bounding box center [80, 145] width 122 height 252
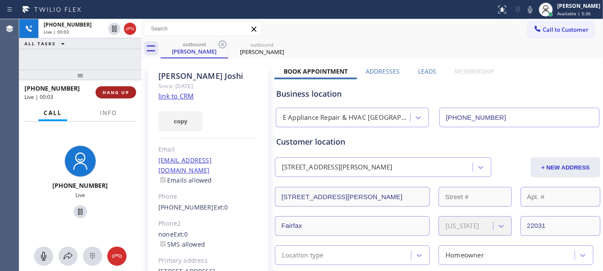
click at [116, 92] on span "HANG UP" at bounding box center [116, 92] width 27 height 6
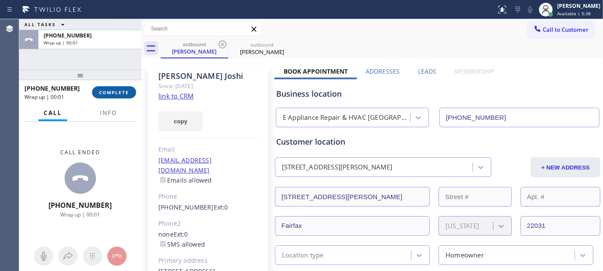
click at [116, 92] on span "COMPLETE" at bounding box center [114, 92] width 30 height 6
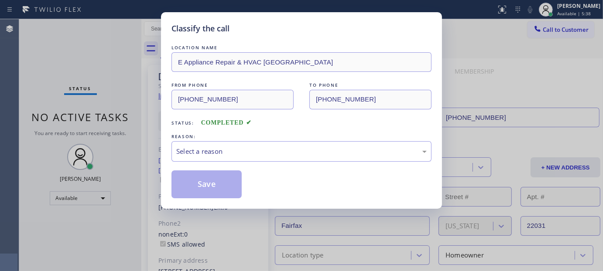
click at [227, 165] on div "LOCATION NAME E Appliance Repair & HVAC Fairfax FROM PHONE (571) 520-9427 TO PH…" at bounding box center [302, 120] width 260 height 155
click at [225, 156] on div "Select a reason" at bounding box center [301, 152] width 251 height 10
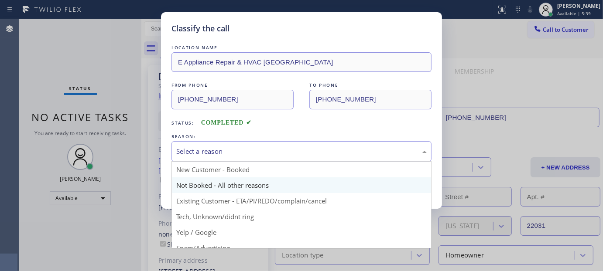
click at [209, 184] on button "Save" at bounding box center [207, 185] width 70 height 28
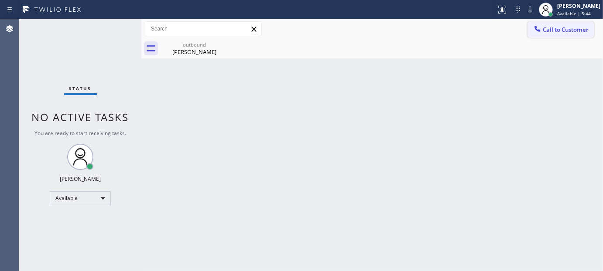
click at [550, 35] on button "Call to Customer" at bounding box center [561, 29] width 67 height 17
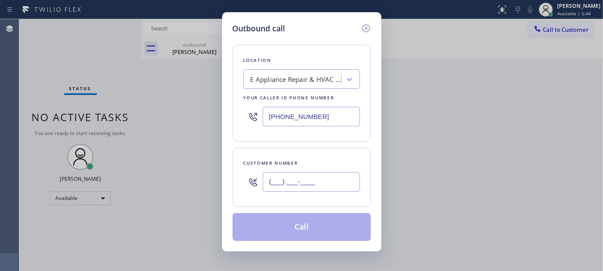
click at [300, 173] on input "(___) ___-____" at bounding box center [311, 182] width 97 height 20
paste input "646) 709-2420"
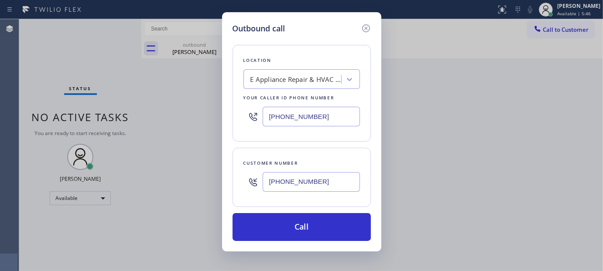
type input "(646) 709-2420"
drag, startPoint x: 323, startPoint y: 114, endPoint x: 227, endPoint y: 127, distance: 96.5
click at [227, 127] on div "Outbound call Location E Appliance Repair & HVAC Fairfax Your caller id phone n…" at bounding box center [301, 132] width 159 height 240
drag, startPoint x: 344, startPoint y: 118, endPoint x: 180, endPoint y: 113, distance: 164.2
click at [180, 113] on div "Outbound call Location E Appliance Repair & HVAC Fairfax Your caller id phone n…" at bounding box center [301, 135] width 603 height 271
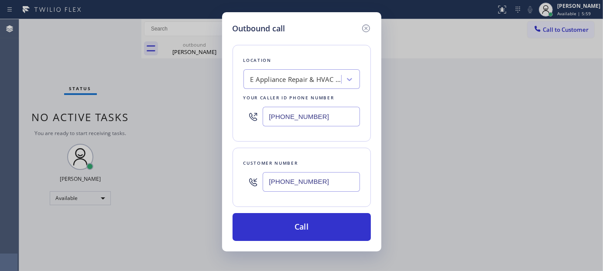
paste input "855) 731-4952"
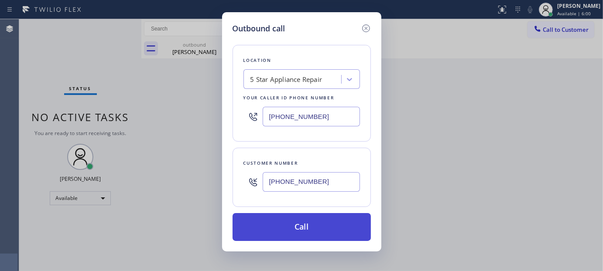
type input "(855) 731-4952"
click at [291, 224] on button "Call" at bounding box center [302, 227] width 138 height 28
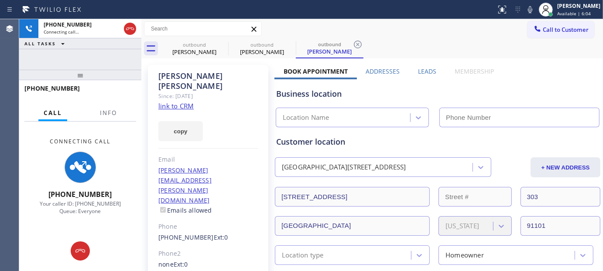
type input "(855) 731-4952"
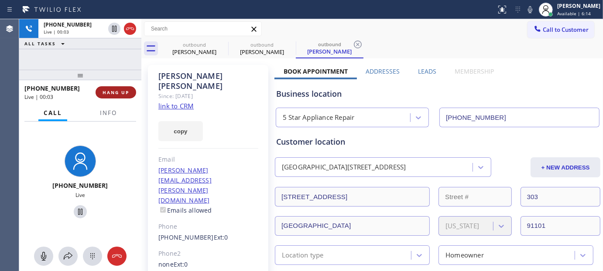
click at [127, 94] on span "HANG UP" at bounding box center [116, 92] width 27 height 6
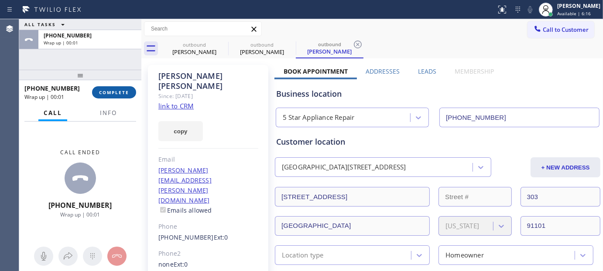
click at [119, 97] on button "COMPLETE" at bounding box center [114, 92] width 44 height 12
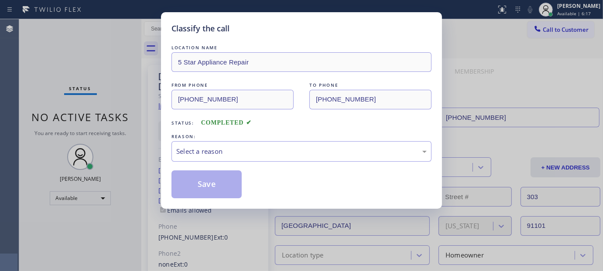
click at [198, 138] on div "REASON:" at bounding box center [302, 136] width 260 height 9
click at [213, 154] on div "Select a reason" at bounding box center [301, 152] width 251 height 10
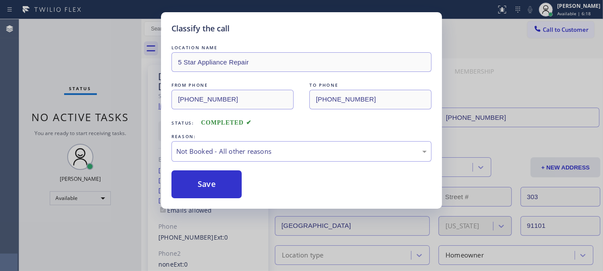
click at [192, 191] on button "Save" at bounding box center [207, 185] width 70 height 28
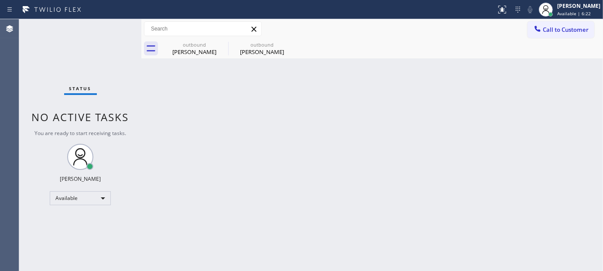
click at [531, 38] on div "Call to Customer Outbound call Location 5 Star Appliance Repair Your caller id …" at bounding box center [372, 29] width 462 height 20
click at [559, 24] on button "Call to Customer" at bounding box center [561, 29] width 67 height 17
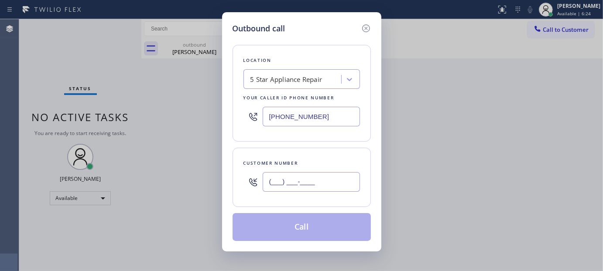
click at [291, 183] on input "(___) ___-____" at bounding box center [311, 182] width 97 height 20
paste input "951) 232-0100"
type input "(951) 232-0100"
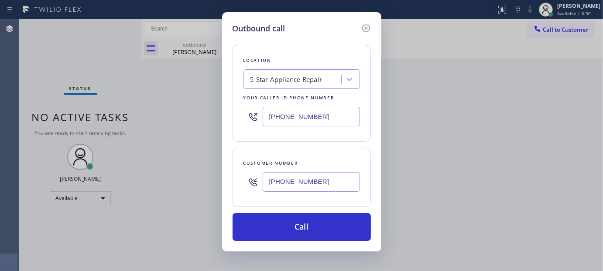
drag, startPoint x: 335, startPoint y: 116, endPoint x: 178, endPoint y: 123, distance: 157.7
click at [166, 119] on div "Outbound call Location 5 Star Appliance Repair Your caller id phone number (855…" at bounding box center [301, 135] width 603 height 271
paste input "text"
type input "(855) 731-4952"
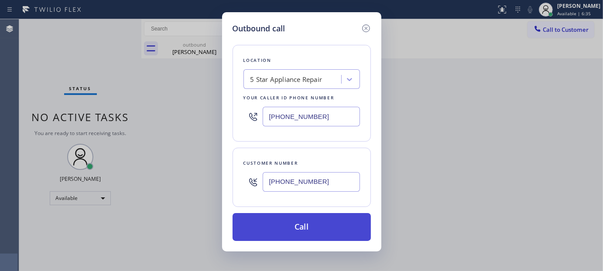
click at [341, 219] on button "Call" at bounding box center [302, 227] width 138 height 28
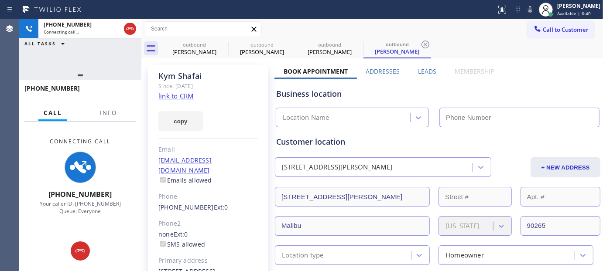
type input "(855) 731-4952"
drag, startPoint x: 95, startPoint y: 72, endPoint x: 90, endPoint y: 42, distance: 30.4
click at [97, 71] on div at bounding box center [80, 75] width 122 height 10
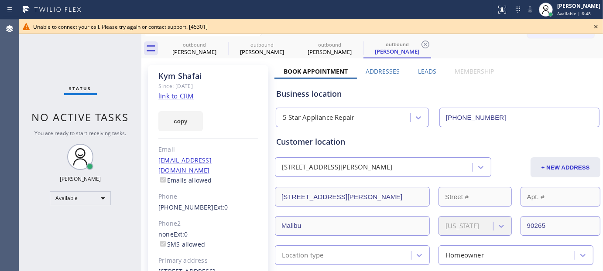
click at [599, 24] on icon at bounding box center [596, 26] width 10 height 10
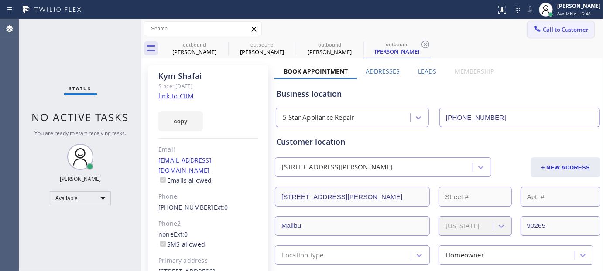
click at [563, 26] on span "Call to Customer" at bounding box center [566, 30] width 46 height 8
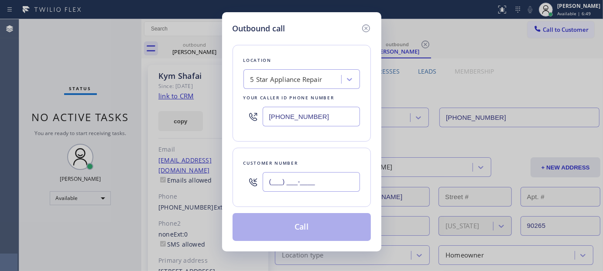
click at [329, 185] on input "(___) ___-____" at bounding box center [311, 182] width 97 height 20
paste input "951) 232-0100"
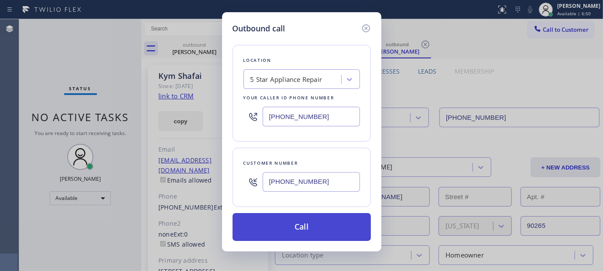
type input "(951) 232-0100"
click at [325, 218] on button "Call" at bounding box center [302, 227] width 138 height 28
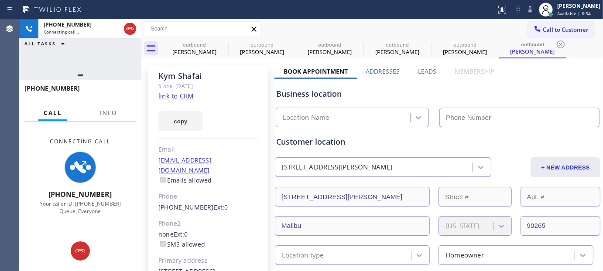
type input "(855) 731-4952"
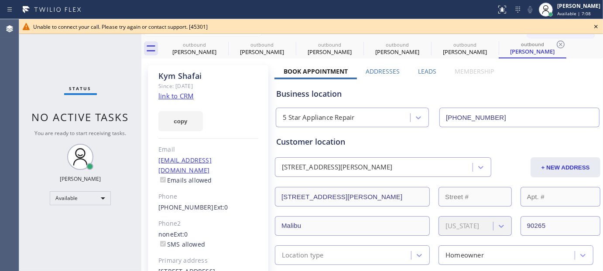
click at [593, 29] on icon at bounding box center [596, 26] width 10 height 10
click at [571, 27] on span "Call to Customer" at bounding box center [566, 30] width 46 height 8
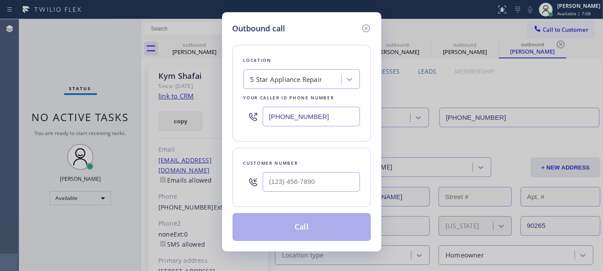
click at [325, 169] on div at bounding box center [311, 182] width 97 height 28
click at [316, 186] on input "(___) ___-____" at bounding box center [311, 182] width 97 height 20
paste input "310) 308-2291"
type input "(310) 308-2291"
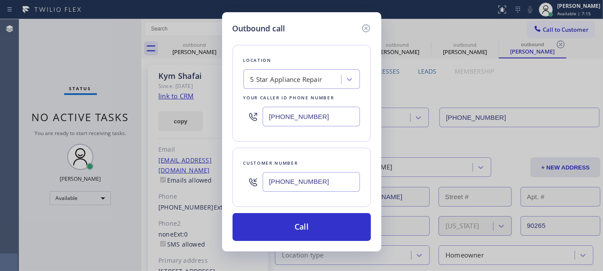
click at [175, 126] on div "Outbound call Location 5 Star Appliance Repair Your caller id phone number (855…" at bounding box center [301, 135] width 603 height 271
paste input "323) 870-7123"
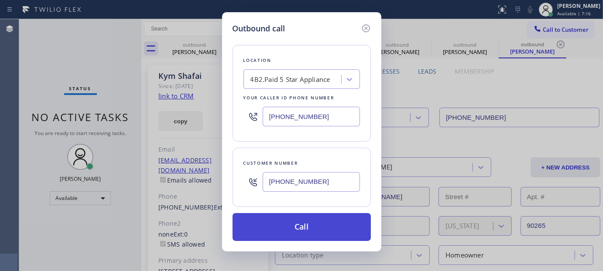
type input "(323) 870-7123"
click at [333, 224] on button "Call" at bounding box center [302, 227] width 138 height 28
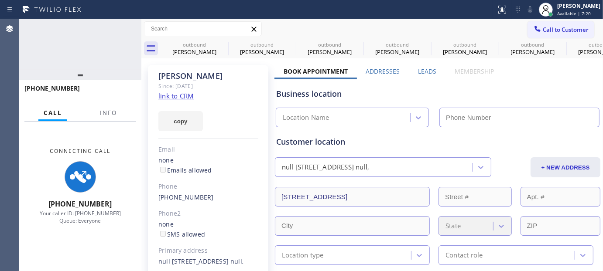
type input "26220 Senator AveHarbor City, CA 90710"
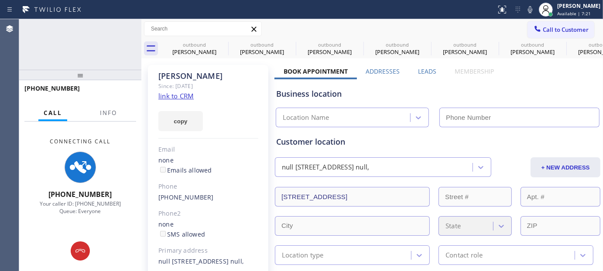
type input "(323) 870-7123"
type input "26220 Senator AveHarbor City, CA 90710"
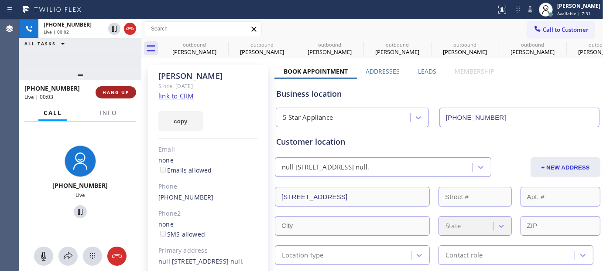
click at [97, 95] on button "HANG UP" at bounding box center [116, 92] width 41 height 12
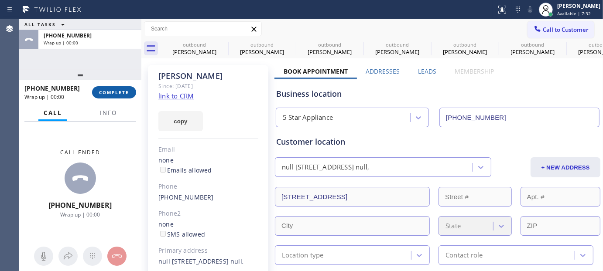
click at [128, 97] on button "COMPLETE" at bounding box center [114, 92] width 44 height 12
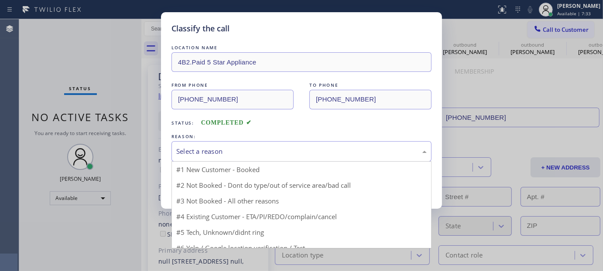
click at [186, 141] on div "Select a reason" at bounding box center [302, 151] width 260 height 21
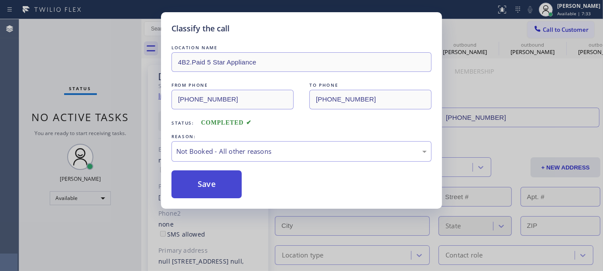
click at [210, 178] on button "Save" at bounding box center [207, 185] width 70 height 28
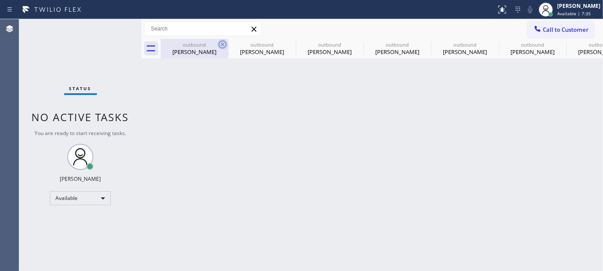
click at [225, 46] on icon at bounding box center [223, 45] width 8 height 8
type input "(855) 731-4952"
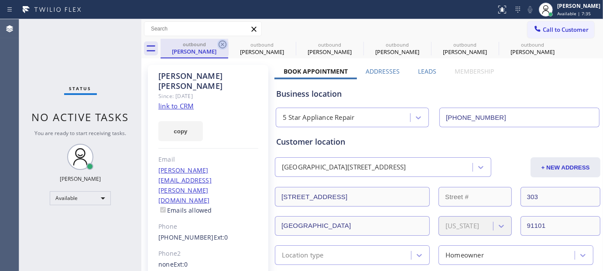
click at [223, 45] on icon at bounding box center [222, 44] width 10 height 10
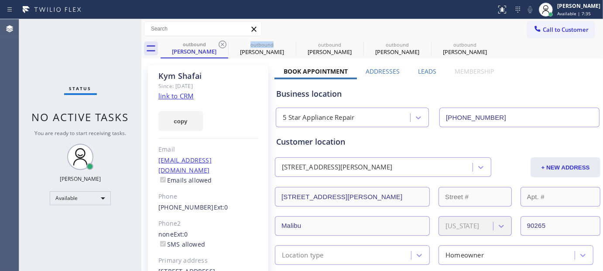
click at [223, 45] on icon at bounding box center [222, 44] width 10 height 10
click at [0, 0] on icon at bounding box center [0, 0] width 0 height 0
click at [223, 45] on icon at bounding box center [222, 44] width 10 height 10
type input "(323) 870-7123"
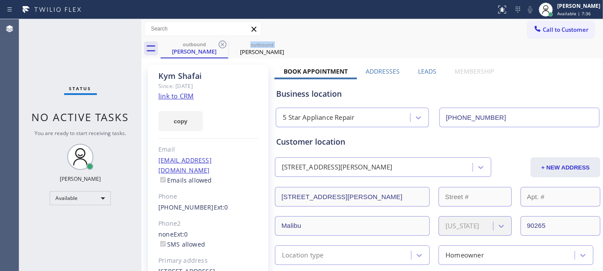
type input "26220 Senator AveHarbor City, CA 90710"
click at [0, 0] on icon at bounding box center [0, 0] width 0 height 0
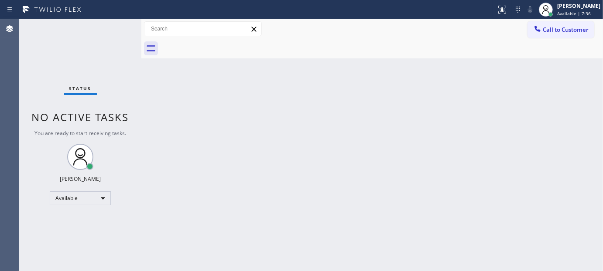
click at [223, 45] on div at bounding box center [382, 49] width 443 height 20
click at [555, 30] on span "Call to Customer" at bounding box center [566, 30] width 46 height 8
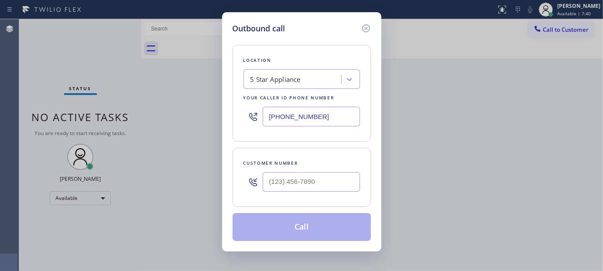
click at [278, 192] on div at bounding box center [311, 182] width 97 height 28
click at [287, 179] on input "(___) ___-____" at bounding box center [311, 182] width 97 height 20
paste input "503) 866-8959"
type input "(503) 866-8959"
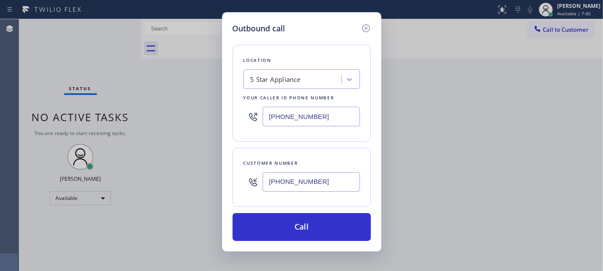
drag, startPoint x: 332, startPoint y: 117, endPoint x: 228, endPoint y: 127, distance: 104.8
click at [228, 127] on div "Outbound call Location 5 Star Appliance Your caller id phone number (323) 870-7…" at bounding box center [301, 132] width 159 height 240
paste input "310-010"
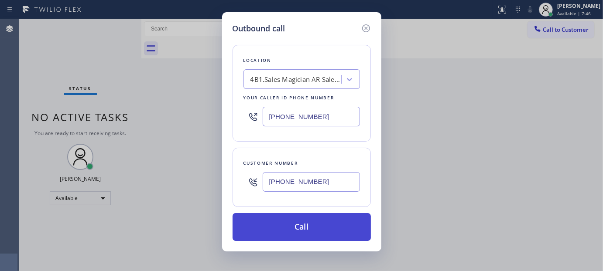
type input "(323) 310-0103"
click at [302, 229] on button "Call" at bounding box center [302, 227] width 138 height 28
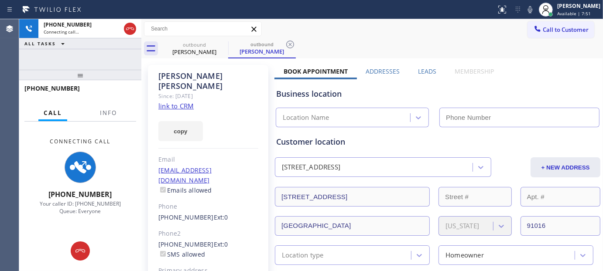
type input "(323) 310-0103"
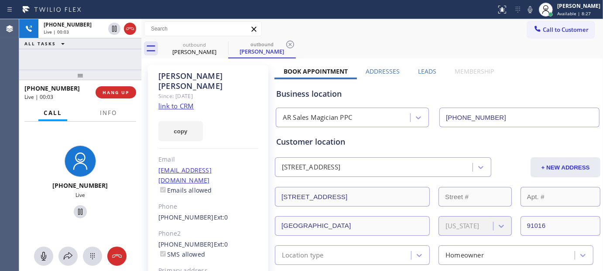
click at [119, 99] on div "+15038668959 Live | 00:03 HANG UP" at bounding box center [80, 92] width 112 height 23
click at [125, 93] on span "HANG UP" at bounding box center [116, 92] width 27 height 6
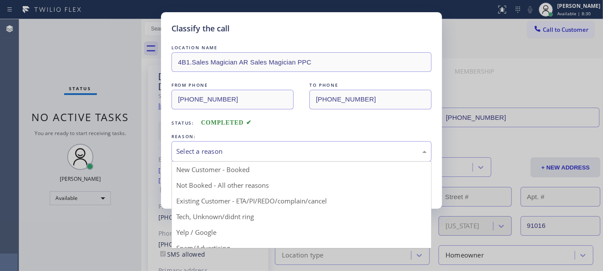
click at [283, 146] on div "Select a reason" at bounding box center [302, 151] width 260 height 21
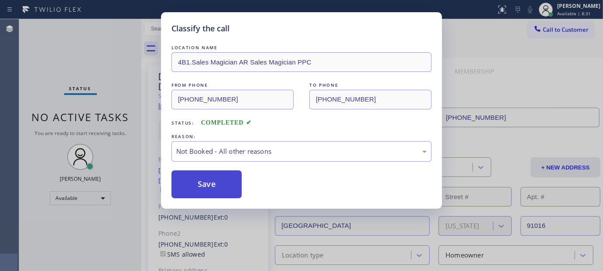
click at [216, 186] on button "Save" at bounding box center [207, 185] width 70 height 28
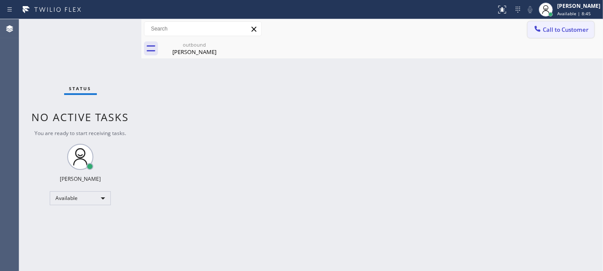
click at [546, 27] on span "Call to Customer" at bounding box center [566, 30] width 46 height 8
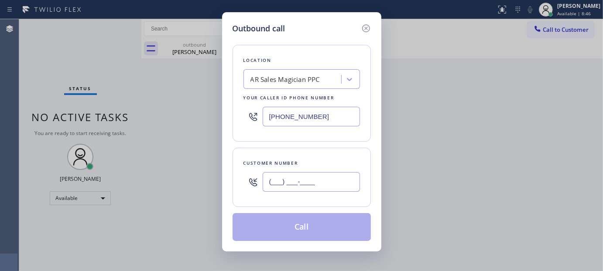
click at [280, 189] on input "(___) ___-____" at bounding box center [311, 182] width 97 height 20
paste input "206) 981-8873"
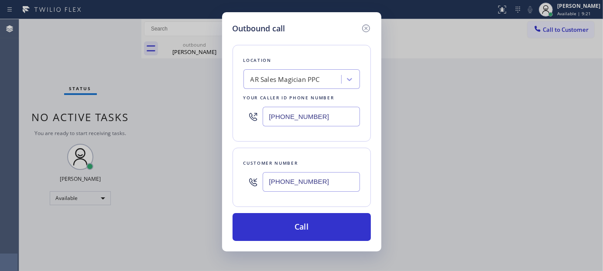
type input "(206) 981-8873"
click at [169, 129] on div "Outbound call Location AR Sales Magician PPC Your caller id phone number (323) …" at bounding box center [301, 135] width 603 height 271
paste input "206) 495-4748"
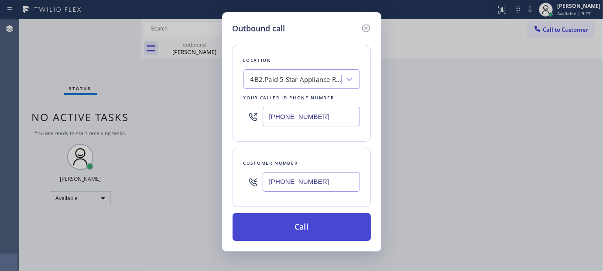
type input "(206) 495-4748"
click at [324, 217] on button "Call" at bounding box center [302, 227] width 138 height 28
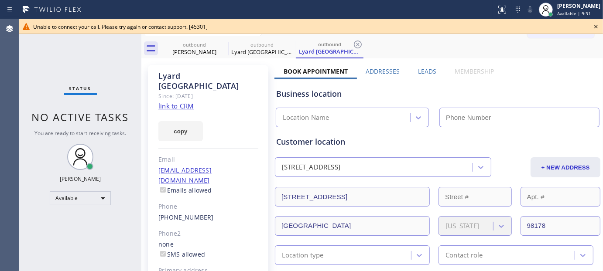
type input "(206) 495-4748"
click at [596, 24] on icon at bounding box center [596, 26] width 10 height 10
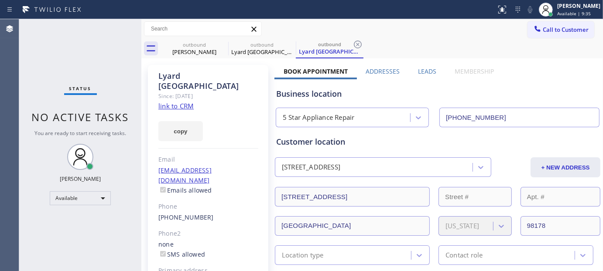
click at [581, 28] on span "Call to Customer" at bounding box center [566, 30] width 46 height 8
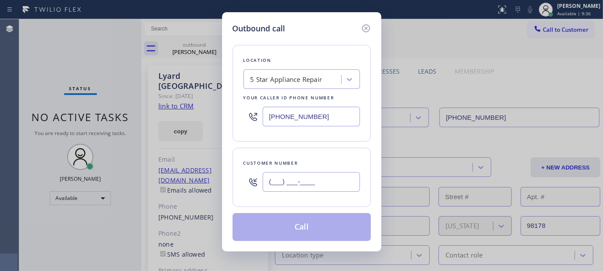
click at [285, 181] on input "(___) ___-____" at bounding box center [311, 182] width 97 height 20
paste input "206) 981-8873"
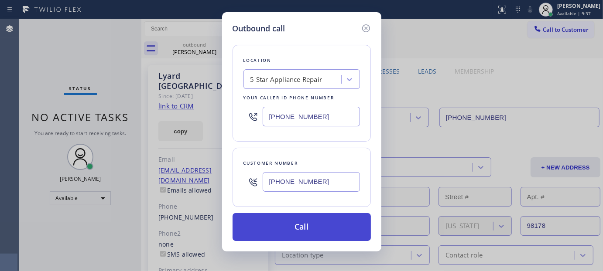
type input "(206) 981-8873"
click at [321, 230] on button "Call" at bounding box center [302, 227] width 138 height 28
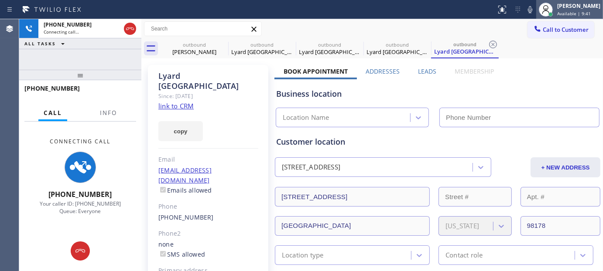
type input "(206) 495-4748"
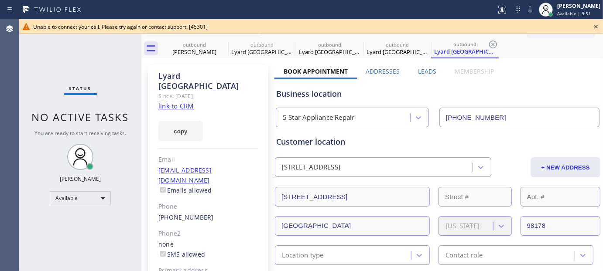
click at [594, 25] on icon at bounding box center [596, 26] width 10 height 10
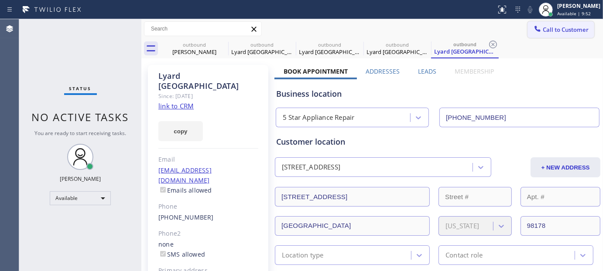
click at [564, 29] on span "Call to Customer" at bounding box center [566, 30] width 46 height 8
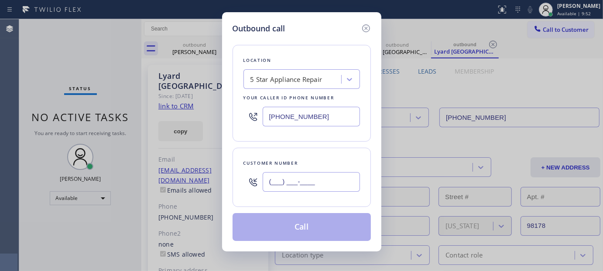
click at [332, 185] on input "(___) ___-____" at bounding box center [311, 182] width 97 height 20
paste input "805) 637-6579"
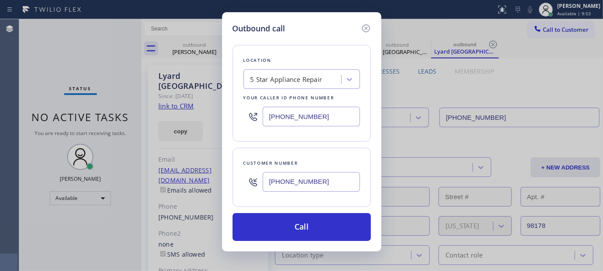
type input "(805) 637-6579"
drag, startPoint x: 321, startPoint y: 121, endPoint x: 195, endPoint y: 121, distance: 126.1
click at [195, 121] on div "Outbound call Location 5 Star Appliance Repair Your caller id phone number (206…" at bounding box center [301, 135] width 603 height 271
paste input "805) 420-7474"
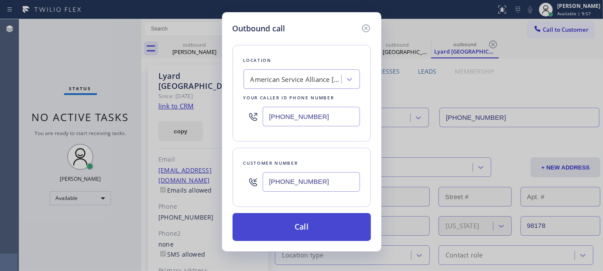
type input "(805) 420-7474"
click at [324, 226] on button "Call" at bounding box center [302, 227] width 138 height 28
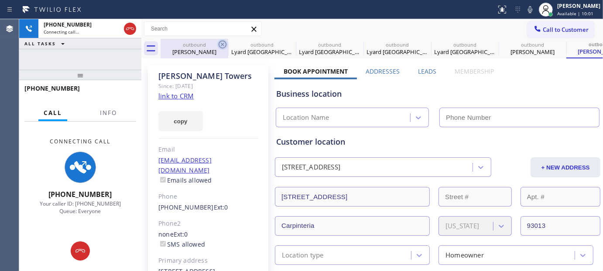
click at [224, 41] on icon at bounding box center [223, 45] width 8 height 8
click at [0, 0] on icon at bounding box center [0, 0] width 0 height 0
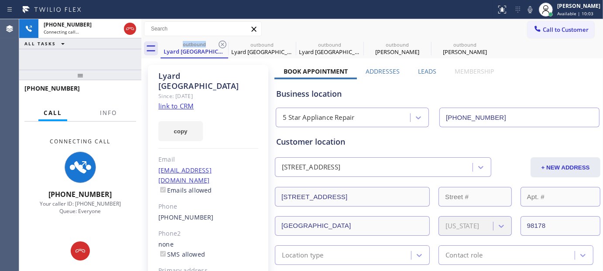
click at [224, 41] on icon at bounding box center [223, 45] width 8 height 8
click at [0, 0] on icon at bounding box center [0, 0] width 0 height 0
click at [409, 14] on div at bounding box center [247, 10] width 489 height 14
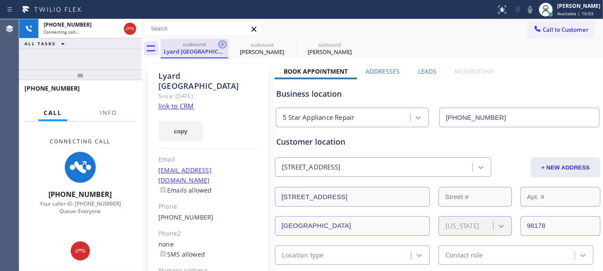
click at [224, 42] on icon at bounding box center [222, 44] width 10 height 10
type input "(805) 420-7474"
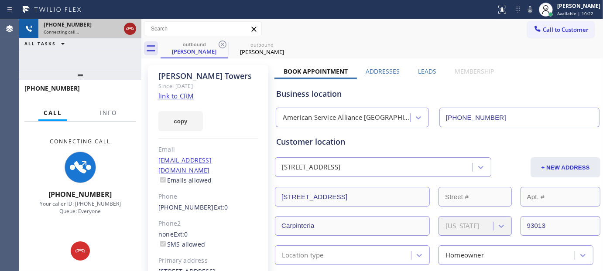
click at [126, 30] on icon at bounding box center [130, 29] width 10 height 10
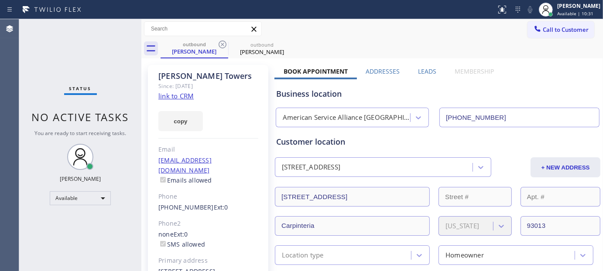
click at [566, 39] on div "outbound Mike Towers outbound Mike Towers" at bounding box center [382, 49] width 443 height 20
click at [543, 32] on span "Call to Customer" at bounding box center [566, 30] width 46 height 8
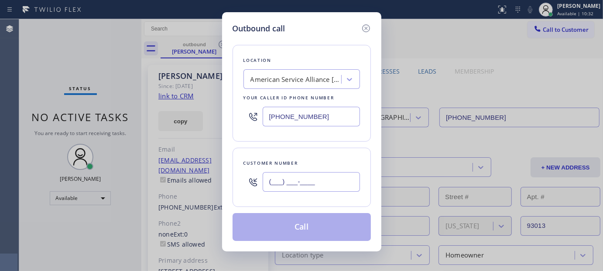
click at [304, 183] on input "(___) ___-____" at bounding box center [311, 182] width 97 height 20
paste input "650) 346-0112"
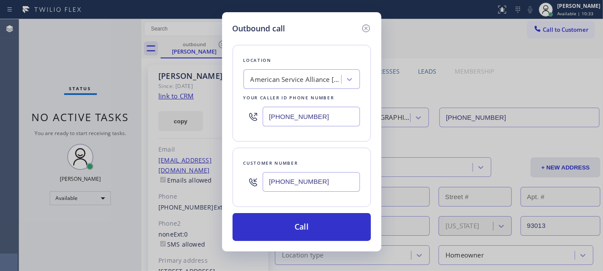
type input "(650) 346-0112"
drag, startPoint x: 213, startPoint y: 129, endPoint x: 319, endPoint y: 191, distance: 123.2
click at [206, 129] on div "Outbound call Location American Service Alliance Santa Barbara Your caller id p…" at bounding box center [301, 135] width 603 height 271
paste input "415) 818-0507"
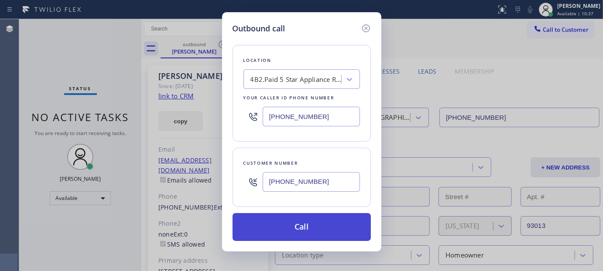
type input "[PHONE_NUMBER]"
click at [354, 219] on button "Call" at bounding box center [302, 227] width 138 height 28
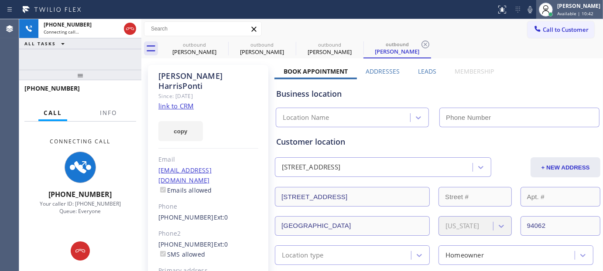
type input "[PHONE_NUMBER]"
drag, startPoint x: 81, startPoint y: 79, endPoint x: 154, endPoint y: 40, distance: 82.8
click at [79, 51] on div "+16503460112 Connecting call… ALL TASKS ALL TASKS ACTIVE TASKS TASKS IN WRAP UP…" at bounding box center [80, 145] width 122 height 252
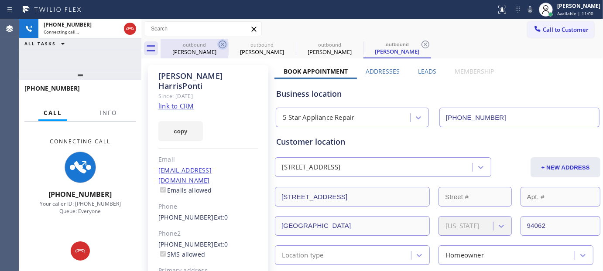
click at [220, 45] on icon at bounding box center [222, 44] width 10 height 10
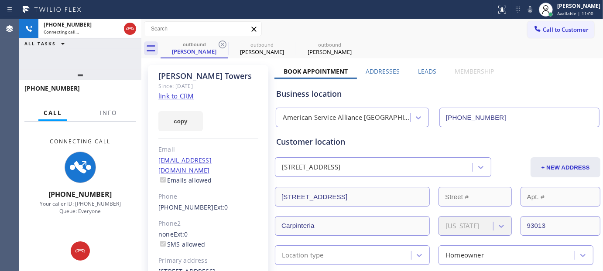
click at [220, 45] on icon at bounding box center [222, 44] width 10 height 10
type input "[PHONE_NUMBER]"
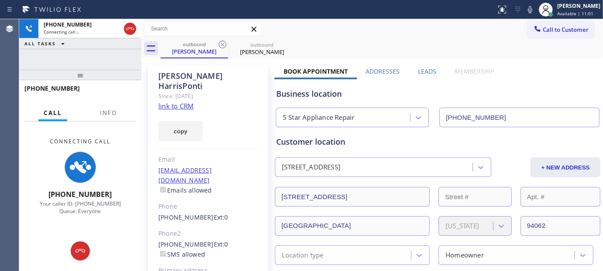
click at [290, 31] on div "Call to Customer Outbound call Location 5 Star Appliance Repair Your caller id …" at bounding box center [372, 28] width 462 height 15
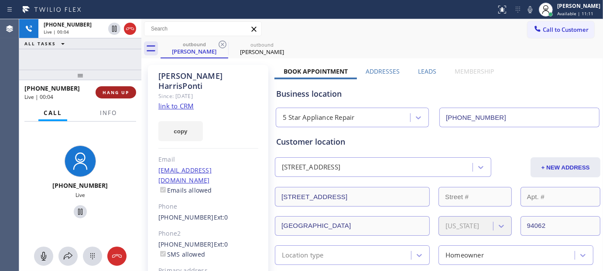
click at [117, 91] on span "HANG UP" at bounding box center [116, 92] width 27 height 6
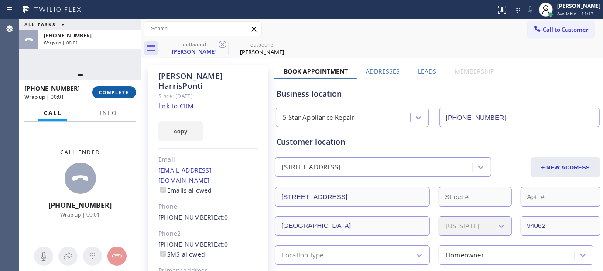
click at [117, 91] on span "COMPLETE" at bounding box center [114, 92] width 30 height 6
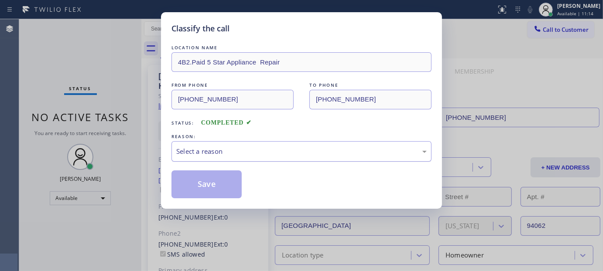
drag, startPoint x: 268, startPoint y: 167, endPoint x: 249, endPoint y: 158, distance: 21.7
click at [268, 168] on div "LOCATION NAME 4B2.Paid 5 Star Appliance Repair FROM PHONE (415) 818-0507 TO PHO…" at bounding box center [302, 120] width 260 height 155
click at [232, 150] on div "Select a reason" at bounding box center [301, 152] width 251 height 10
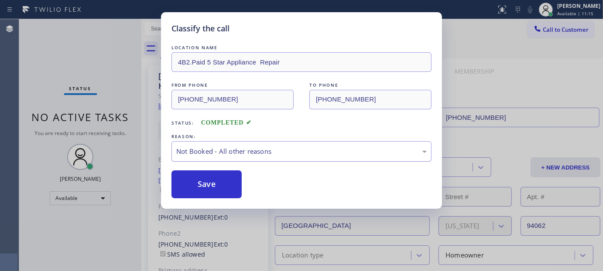
click at [191, 186] on button "Save" at bounding box center [207, 185] width 70 height 28
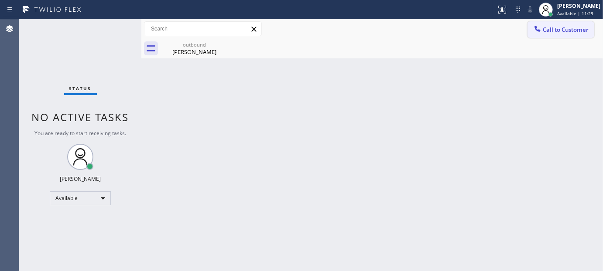
click at [547, 24] on button "Call to Customer" at bounding box center [561, 29] width 67 height 17
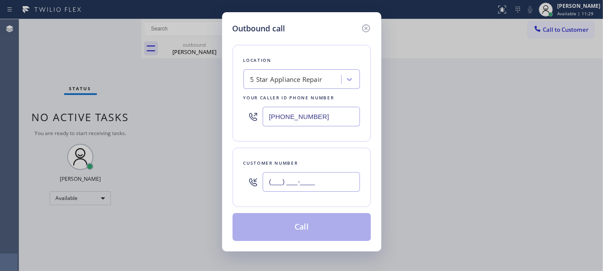
click at [295, 177] on input "(___) ___-____" at bounding box center [311, 182] width 97 height 20
paste input "626) 695-3430"
type input "(626) 695-3430"
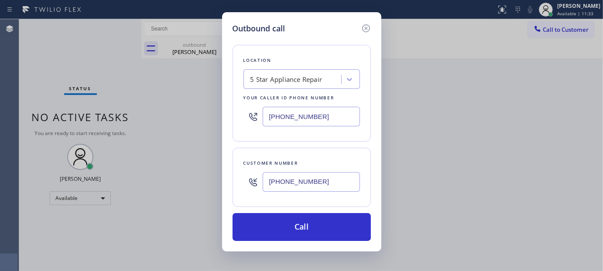
drag, startPoint x: 339, startPoint y: 111, endPoint x: 165, endPoint y: 125, distance: 175.2
click at [165, 125] on div "Outbound call Location 5 Star Appliance Repair Your caller id phone number (415…" at bounding box center [301, 135] width 603 height 271
paste input "323) 310-0103"
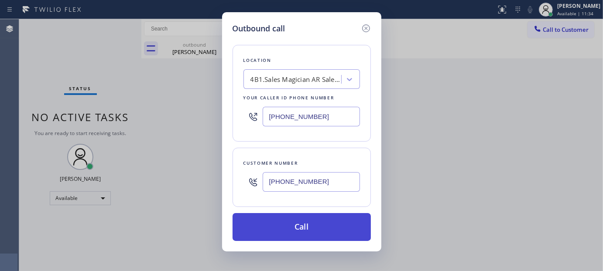
type input "(323) 310-0103"
click at [317, 223] on button "Call" at bounding box center [302, 227] width 138 height 28
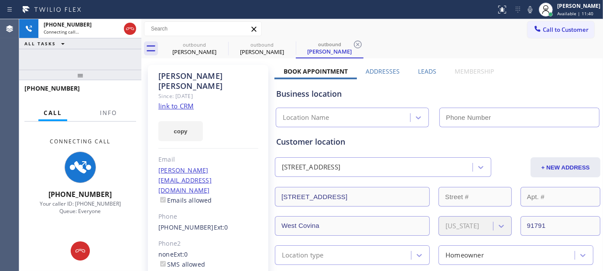
type input "(323) 310-0103"
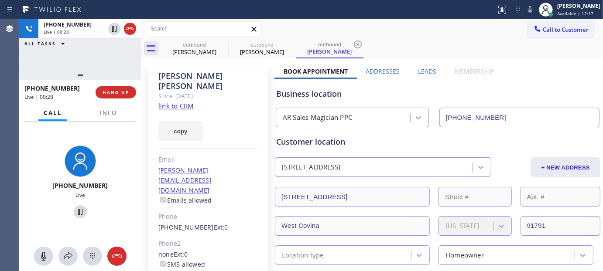
drag, startPoint x: 224, startPoint y: 44, endPoint x: 300, endPoint y: 42, distance: 76.0
click at [0, 0] on icon at bounding box center [0, 0] width 0 height 0
click at [384, 43] on div "outbound David Salas outbound David Salas" at bounding box center [382, 49] width 443 height 20
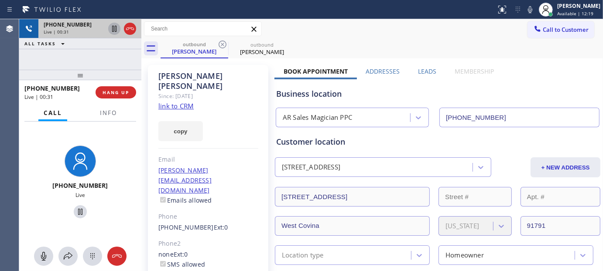
drag, startPoint x: 97, startPoint y: 51, endPoint x: 115, endPoint y: 34, distance: 25.0
click at [103, 42] on div "+16266953430 Live | 00:31 ALL TASKS ALL TASKS ACTIVE TASKS TASKS IN WRAP UP +16…" at bounding box center [80, 145] width 122 height 252
drag, startPoint x: 119, startPoint y: 75, endPoint x: 106, endPoint y: 50, distance: 28.3
click at [108, 54] on div "+16266953430 Live | 00:47 ALL TASKS ALL TASKS ACTIVE TASKS TASKS IN WRAP UP +16…" at bounding box center [80, 145] width 122 height 252
drag, startPoint x: 77, startPoint y: 66, endPoint x: 77, endPoint y: 34, distance: 32.7
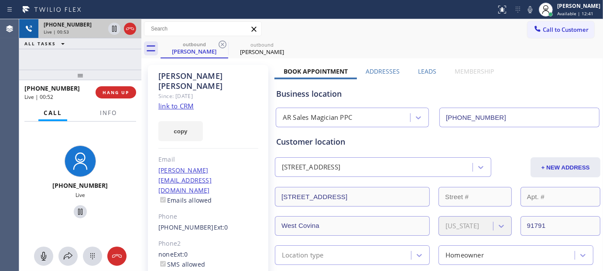
click at [78, 44] on div "+16266953430 Live | 00:53 ALL TASKS ALL TASKS ACTIVE TASKS TASKS IN WRAP UP" at bounding box center [80, 44] width 122 height 51
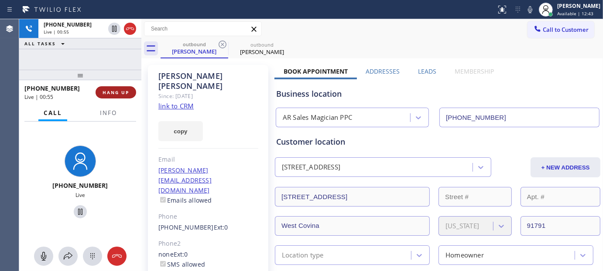
click at [106, 89] on span "HANG UP" at bounding box center [116, 92] width 27 height 6
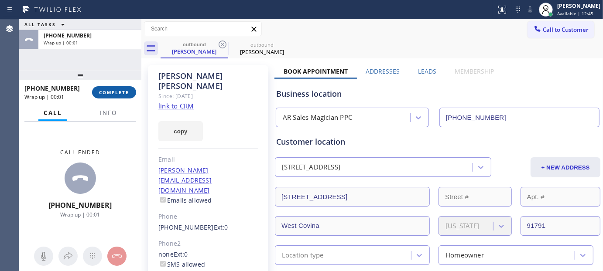
click at [110, 91] on span "COMPLETE" at bounding box center [114, 92] width 30 height 6
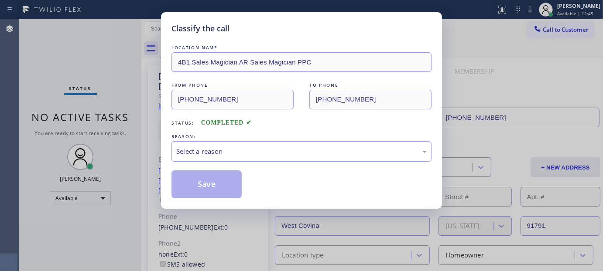
click at [251, 172] on div "Save" at bounding box center [302, 185] width 260 height 28
click at [213, 151] on div "Select a reason" at bounding box center [301, 152] width 251 height 10
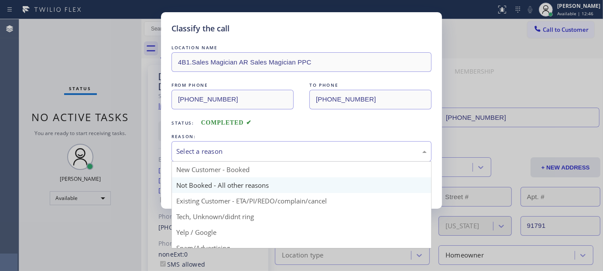
click at [192, 179] on button "Save" at bounding box center [207, 185] width 70 height 28
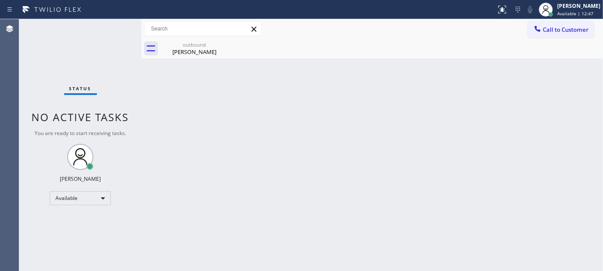
click at [561, 34] on button "Call to Customer" at bounding box center [561, 29] width 67 height 17
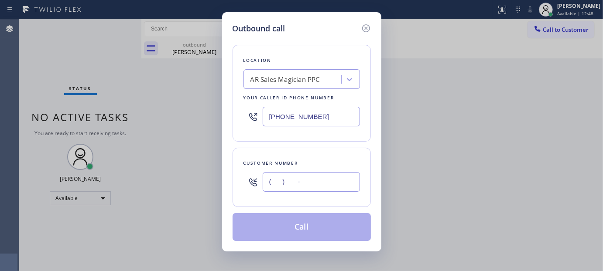
click at [320, 178] on input "(___) ___-____" at bounding box center [311, 182] width 97 height 20
paste input "714) 987-0359"
type input "(714) 987-0359"
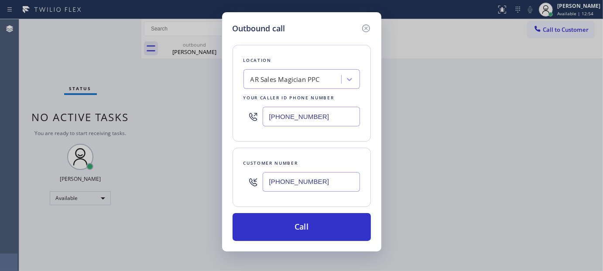
drag, startPoint x: 208, startPoint y: 120, endPoint x: 171, endPoint y: 123, distance: 37.2
click at [181, 123] on div "Outbound call Location AR Sales Magician PPC Your caller id phone number (323) …" at bounding box center [301, 135] width 603 height 271
paste input "855) 731-4952"
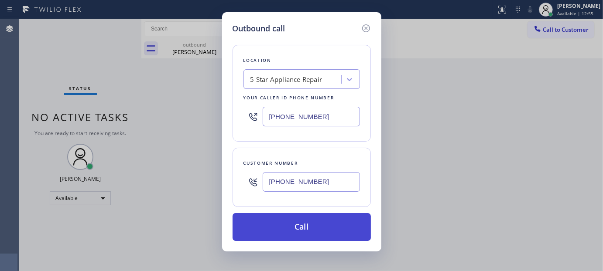
type input "(855) 731-4952"
click at [334, 231] on button "Call" at bounding box center [302, 227] width 138 height 28
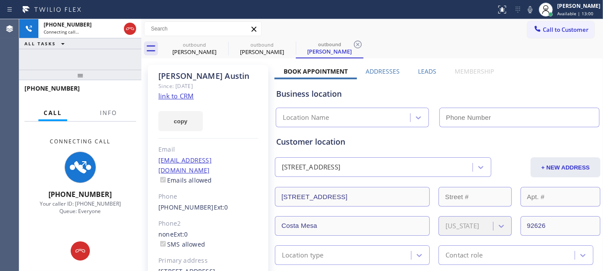
type input "(855) 731-4952"
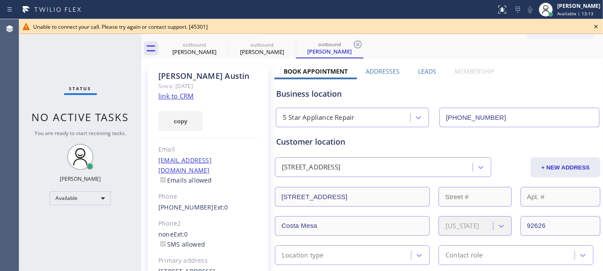
click at [591, 24] on icon at bounding box center [596, 26] width 10 height 10
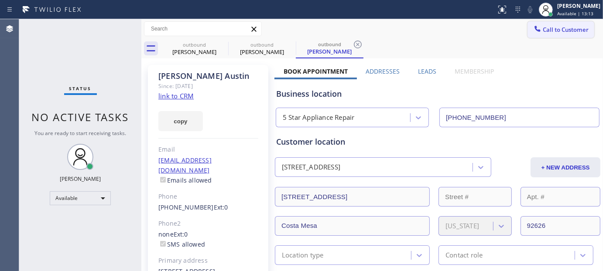
click at [562, 27] on span "Call to Customer" at bounding box center [566, 30] width 46 height 8
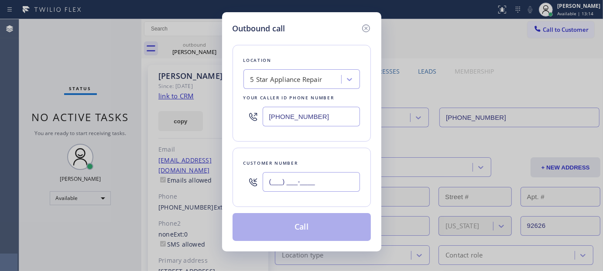
paste input "954) 774-8900"
click at [289, 191] on input "(___) ___-____" at bounding box center [311, 182] width 97 height 20
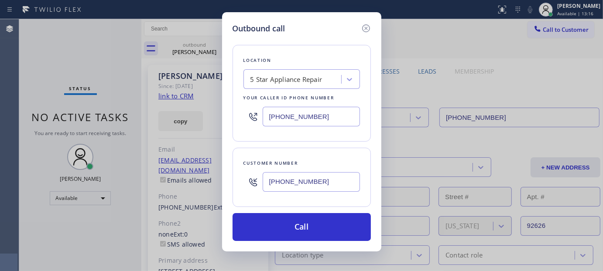
type input "(954) 774-8900"
drag, startPoint x: 217, startPoint y: 124, endPoint x: 308, endPoint y: 165, distance: 99.4
click at [186, 124] on div "Outbound call Location 5 Star Appliance Repair Your caller id phone number (855…" at bounding box center [301, 135] width 603 height 271
paste input "480) 418-9915"
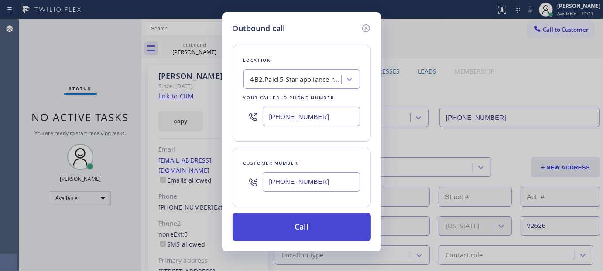
type input "(480) 418-9915"
click at [341, 218] on button "Call" at bounding box center [302, 227] width 138 height 28
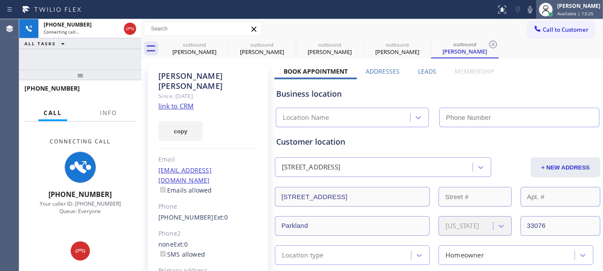
type input "(480) 418-9915"
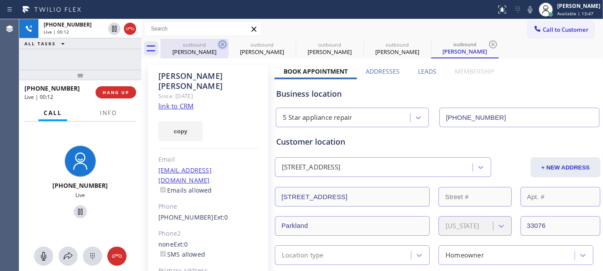
click at [223, 44] on icon at bounding box center [223, 45] width 8 height 8
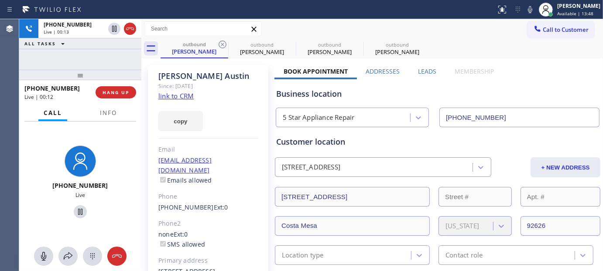
click at [223, 44] on icon at bounding box center [223, 45] width 8 height 8
type input "(480) 418-9915"
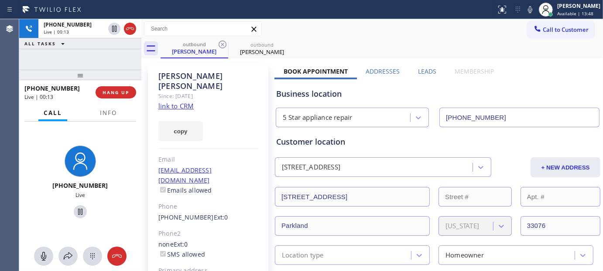
click at [314, 29] on div "Call to Customer Outbound call Location 5 Star appliance repair Your caller id …" at bounding box center [372, 28] width 462 height 15
drag, startPoint x: 94, startPoint y: 80, endPoint x: 96, endPoint y: 66, distance: 14.6
click at [98, 70] on div at bounding box center [80, 75] width 122 height 10
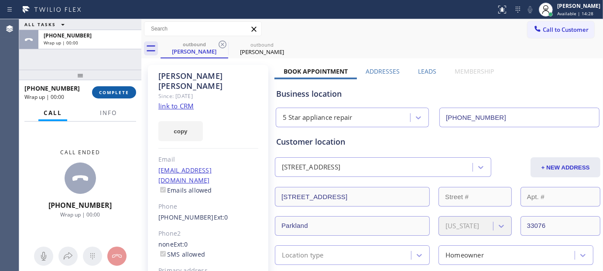
click at [124, 89] on span "COMPLETE" at bounding box center [114, 92] width 30 height 6
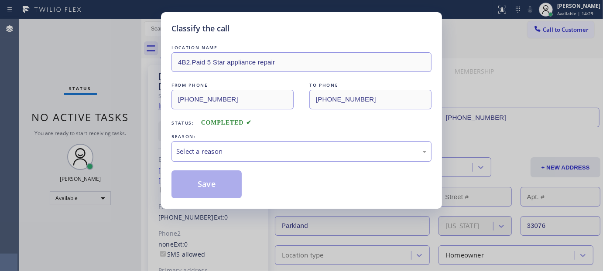
click at [253, 145] on div "Select a reason" at bounding box center [302, 151] width 260 height 21
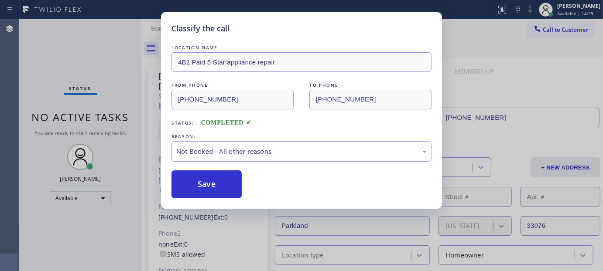
click at [212, 184] on button "Save" at bounding box center [207, 185] width 70 height 28
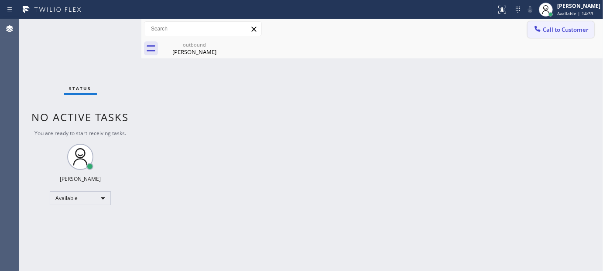
click at [561, 36] on button "Call to Customer" at bounding box center [561, 29] width 67 height 17
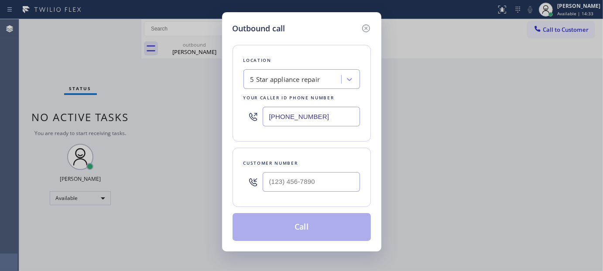
drag, startPoint x: 361, startPoint y: 146, endPoint x: 340, endPoint y: 160, distance: 25.2
click at [358, 147] on div "Location 5 Star appliance repair Your caller id phone number (480) 418-9915 Cus…" at bounding box center [302, 137] width 138 height 207
click at [326, 164] on div "Customer number" at bounding box center [302, 163] width 117 height 9
click at [325, 172] on div at bounding box center [311, 182] width 97 height 28
paste input "714) 342-8278"
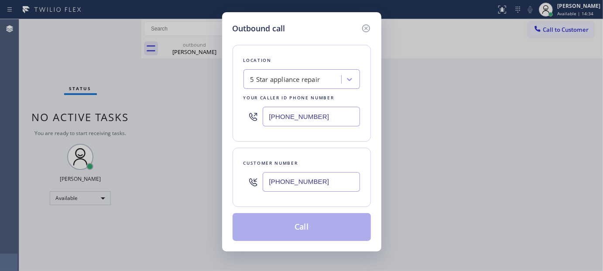
click at [321, 181] on input "(714) 342-8278" at bounding box center [311, 182] width 97 height 20
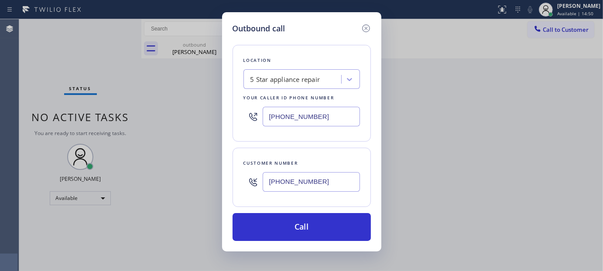
paste input "213) 700-77"
drag, startPoint x: 328, startPoint y: 183, endPoint x: 269, endPoint y: 57, distance: 139.4
click at [97, 150] on div "Outbound call Location 5 Star appliance repair Your caller id phone number (480…" at bounding box center [301, 135] width 603 height 271
type input "(213) 700-7778"
drag, startPoint x: 312, startPoint y: 119, endPoint x: 195, endPoint y: 101, distance: 118.4
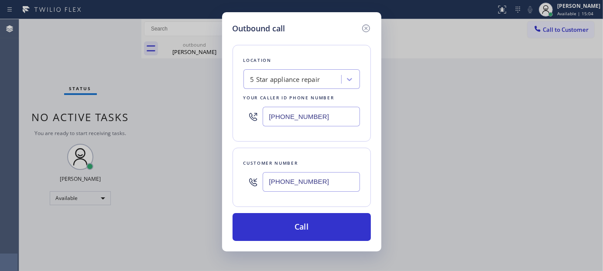
click at [233, 123] on div "Location 5 Star appliance repair Your caller id phone number (480) 418-9915" at bounding box center [302, 93] width 138 height 97
paste input "657) 315-1632"
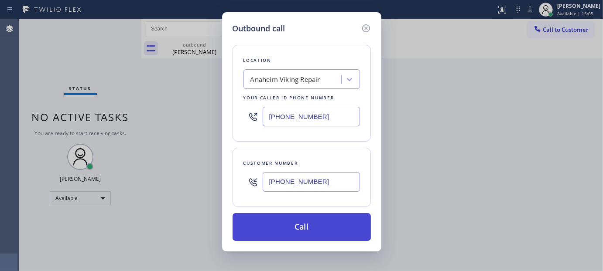
type input "(657) 315-1632"
click at [334, 217] on button "Call" at bounding box center [302, 227] width 138 height 28
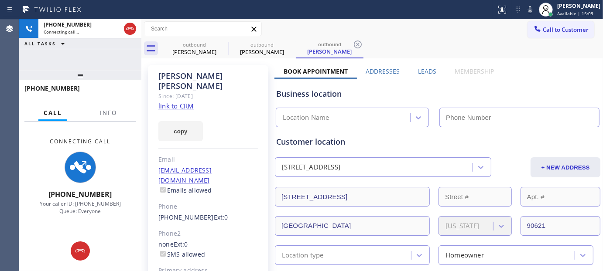
type input "(657) 315-1632"
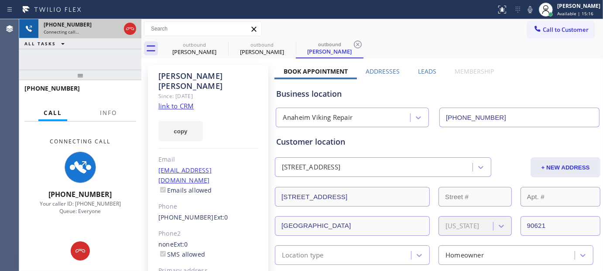
drag, startPoint x: 107, startPoint y: 74, endPoint x: 109, endPoint y: 23, distance: 51.5
click at [98, 27] on div "+12137007778 Connecting call… ALL TASKS ALL TASKS ACTIVE TASKS TASKS IN WRAP UP…" at bounding box center [80, 145] width 122 height 252
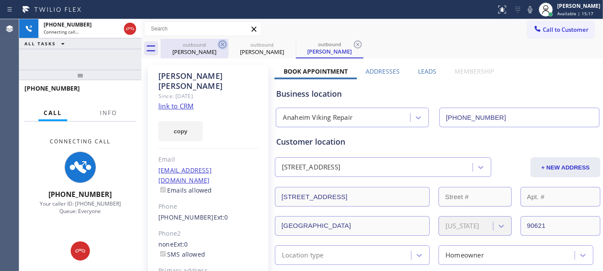
click at [221, 42] on icon at bounding box center [222, 44] width 10 height 10
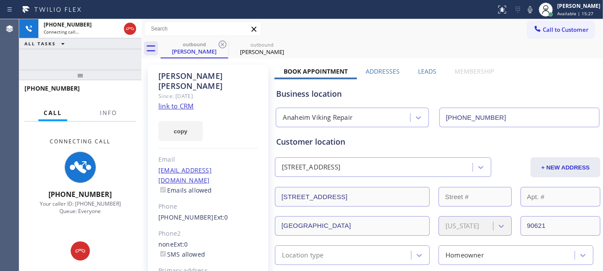
drag, startPoint x: 106, startPoint y: 66, endPoint x: 257, endPoint y: 69, distance: 150.6
click at [107, 54] on div "+12137007778 Connecting call… ALL TASKS ALL TASKS ACTIVE TASKS TASKS IN WRAP UP…" at bounding box center [80, 145] width 122 height 252
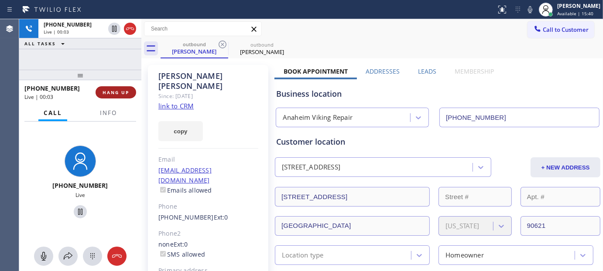
click at [106, 94] on span "HANG UP" at bounding box center [116, 92] width 27 height 6
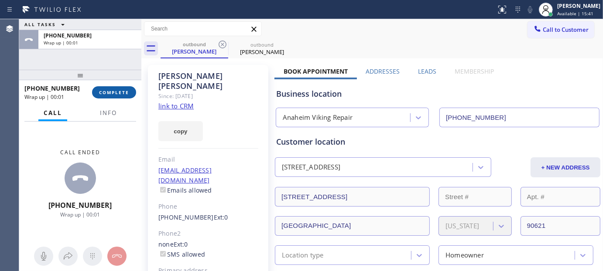
click at [106, 94] on span "COMPLETE" at bounding box center [114, 92] width 30 height 6
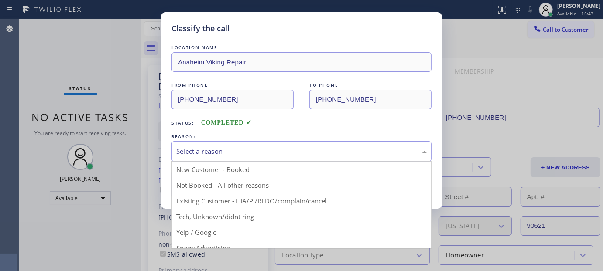
click at [251, 156] on div "Select a reason" at bounding box center [301, 152] width 251 height 10
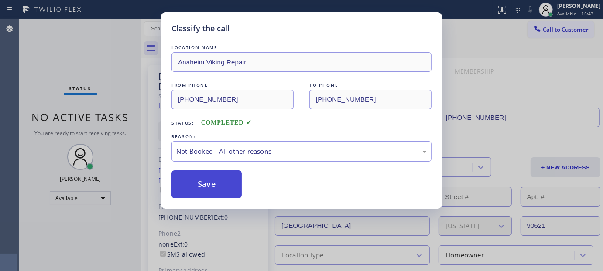
click at [203, 188] on button "Save" at bounding box center [207, 185] width 70 height 28
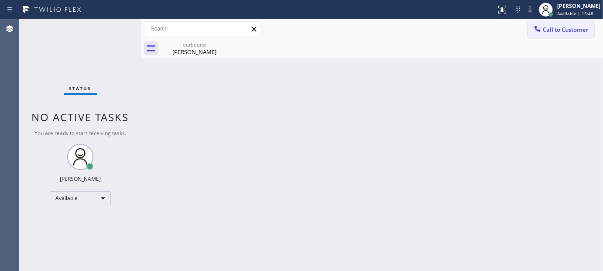
click at [561, 29] on span "Call to Customer" at bounding box center [566, 30] width 46 height 8
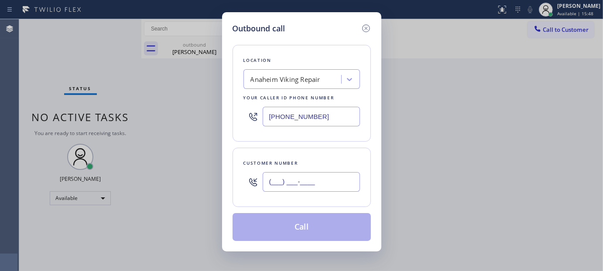
click at [299, 189] on input "(___) ___-____" at bounding box center [311, 182] width 97 height 20
paste input "212) 876-3182"
type input "(212) 876-3182"
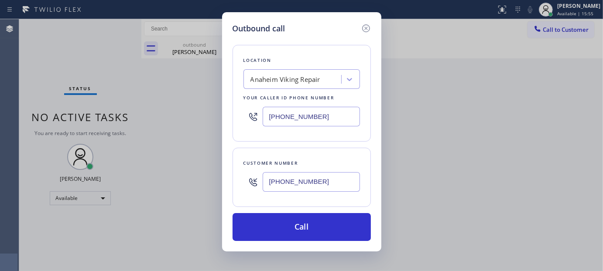
drag, startPoint x: 161, startPoint y: 136, endPoint x: 156, endPoint y: 136, distance: 5.2
click at [156, 136] on div "Outbound call Location Anaheim Viking Repair Your caller id phone number (657) …" at bounding box center [301, 135] width 603 height 271
paste input "332) 334-6855"
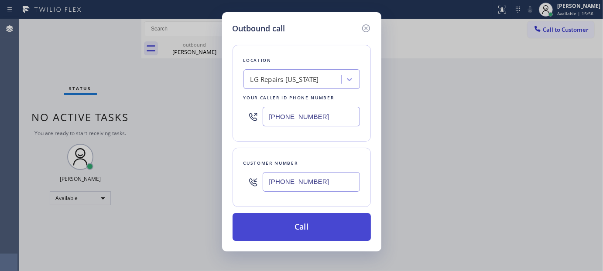
type input "(332) 334-6855"
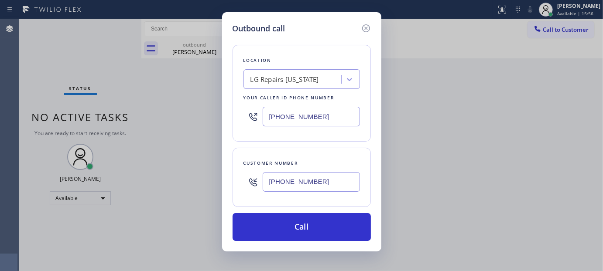
drag, startPoint x: 302, startPoint y: 229, endPoint x: 326, endPoint y: 173, distance: 60.4
click at [302, 228] on button "Call" at bounding box center [302, 227] width 138 height 28
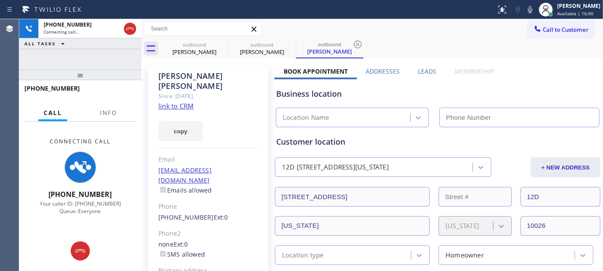
type input "(332) 334-6855"
drag, startPoint x: 223, startPoint y: 45, endPoint x: 418, endPoint y: 44, distance: 194.7
click at [0, 0] on icon at bounding box center [0, 0] width 0 height 0
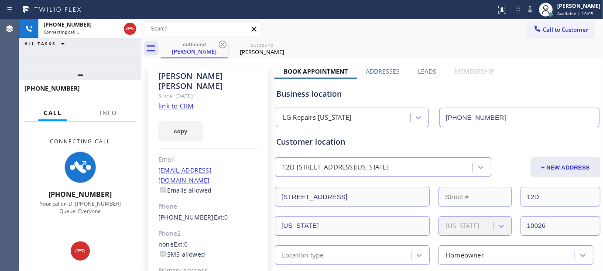
click at [422, 41] on div "outbound Patricia Buford outbound Patricia Buford" at bounding box center [382, 49] width 443 height 20
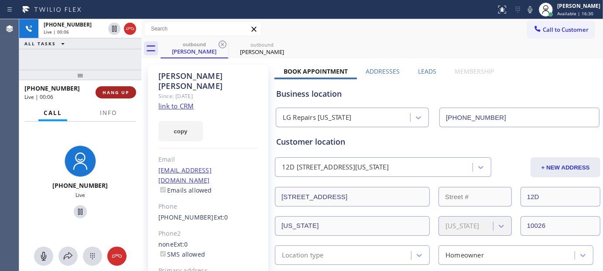
click at [117, 92] on span "HANG UP" at bounding box center [116, 92] width 27 height 6
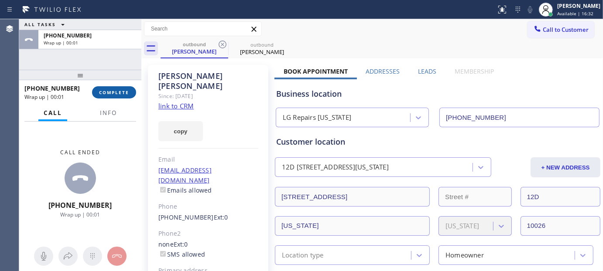
click at [117, 92] on span "COMPLETE" at bounding box center [114, 92] width 30 height 6
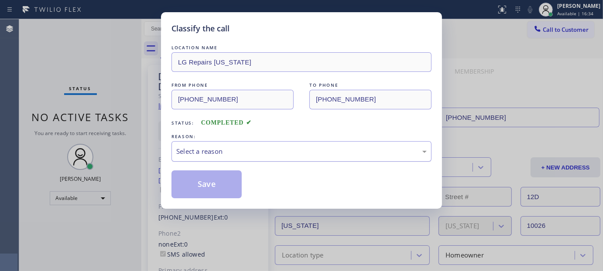
click at [239, 160] on div "Select a reason" at bounding box center [302, 151] width 260 height 21
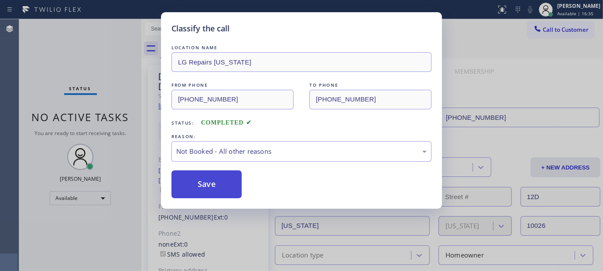
click at [199, 186] on button "Save" at bounding box center [207, 185] width 70 height 28
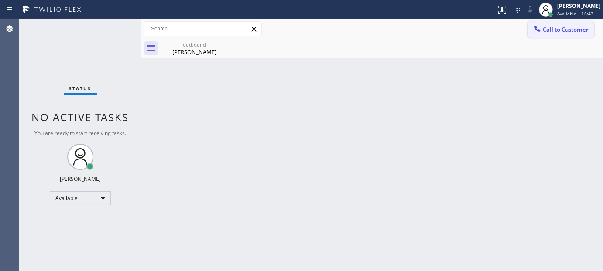
click at [541, 24] on button "Call to Customer" at bounding box center [561, 29] width 67 height 17
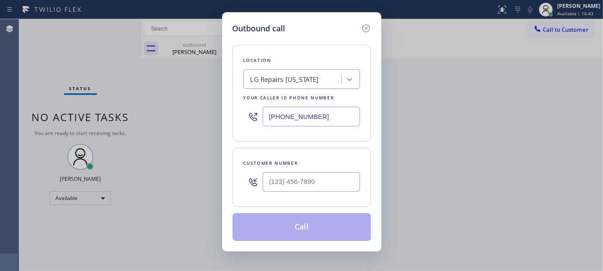
click at [260, 181] on div at bounding box center [253, 182] width 19 height 28
click at [295, 186] on input "(___) ___-____" at bounding box center [311, 182] width 97 height 20
paste input "206) 624-9378"
type input "(206) 624-9378"
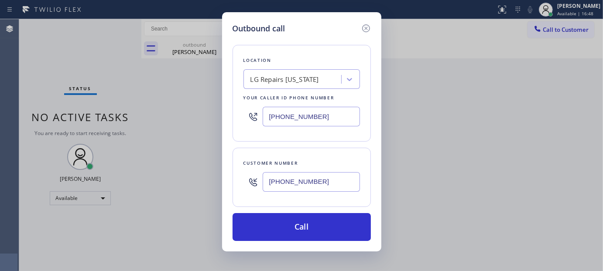
drag, startPoint x: 200, startPoint y: 127, endPoint x: 188, endPoint y: 127, distance: 11.8
click at [186, 127] on div "Outbound call Location LG Repairs New York Your caller id phone number (332) 33…" at bounding box center [301, 135] width 603 height 271
paste input "844) 679-3652"
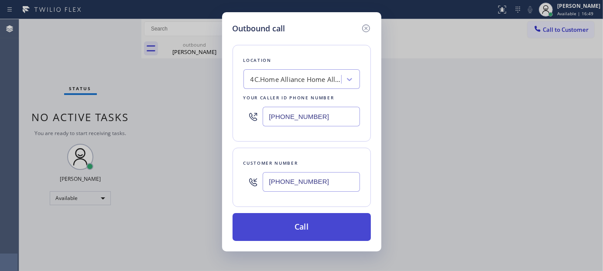
type input "(844) 679-3652"
click at [312, 222] on button "Call" at bounding box center [302, 227] width 138 height 28
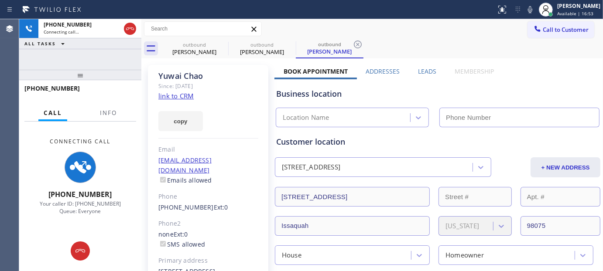
type input "(844) 679-3652"
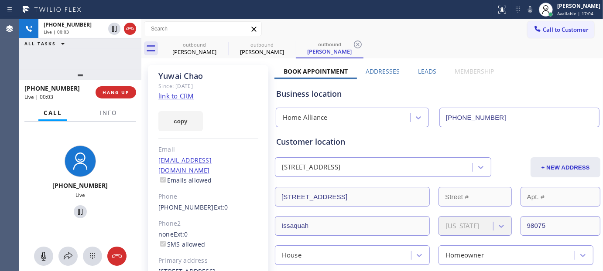
click at [180, 79] on div "Yuwai Chao" at bounding box center [208, 76] width 100 height 10
click at [220, 67] on div "Yuwai Chao Since: 20 may 2020 link to CRM copy Email edwardywchao@yahoo.com Ema…" at bounding box center [208, 195] width 120 height 260
click at [165, 76] on div "Yuwai Chao" at bounding box center [208, 76] width 100 height 10
click at [96, 97] on div "+12066249378 Live | 00:05 HANG UP" at bounding box center [80, 92] width 112 height 23
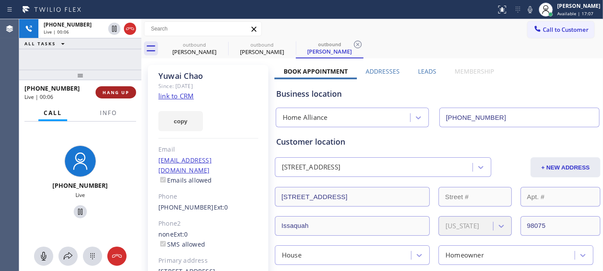
click at [105, 95] on span "HANG UP" at bounding box center [116, 92] width 27 height 6
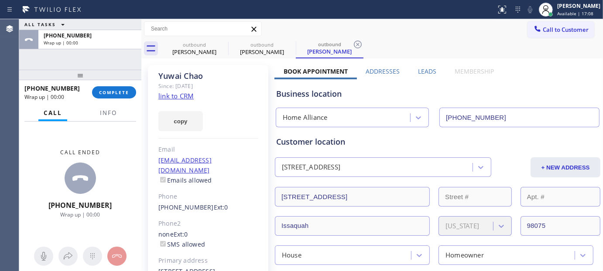
click at [172, 75] on div "Yuwai Chao" at bounding box center [208, 76] width 100 height 10
click at [117, 93] on span "COMPLETE" at bounding box center [114, 92] width 30 height 6
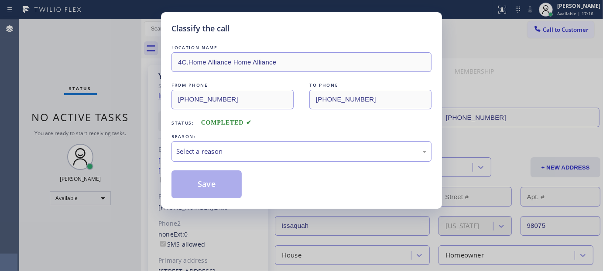
click at [220, 138] on div "REASON:" at bounding box center [302, 136] width 260 height 9
click at [223, 149] on div "Select a reason" at bounding box center [301, 152] width 251 height 10
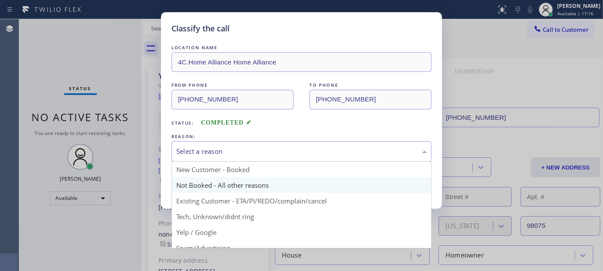
click at [201, 180] on button "Save" at bounding box center [207, 185] width 70 height 28
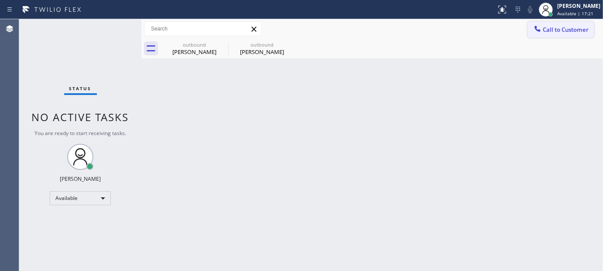
click at [564, 27] on span "Call to Customer" at bounding box center [566, 30] width 46 height 8
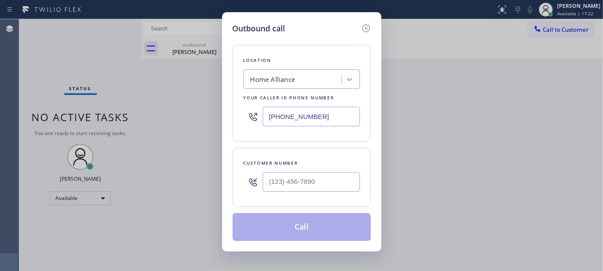
click at [306, 165] on div "Customer number" at bounding box center [302, 163] width 117 height 9
click at [303, 184] on input "(___) ___-____" at bounding box center [311, 182] width 97 height 20
paste input "818) 437-0525"
type input "(818) 437-0525"
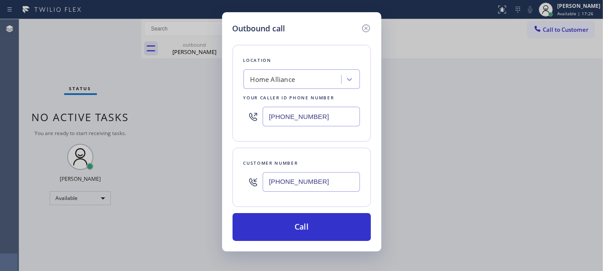
drag, startPoint x: 275, startPoint y: 116, endPoint x: 299, endPoint y: 185, distance: 73.6
click at [198, 115] on div "Outbound call Location Home Alliance Your caller id phone number (844) 679-3652…" at bounding box center [301, 135] width 603 height 271
paste input "323) 870-7123"
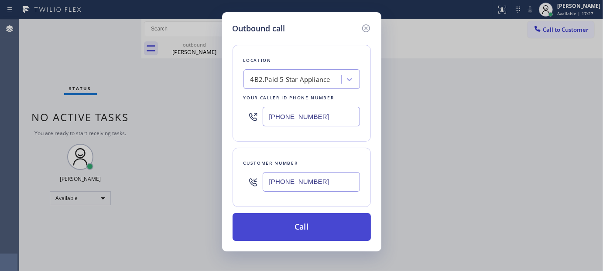
type input "(323) 870-7123"
click at [317, 231] on button "Call" at bounding box center [302, 227] width 138 height 28
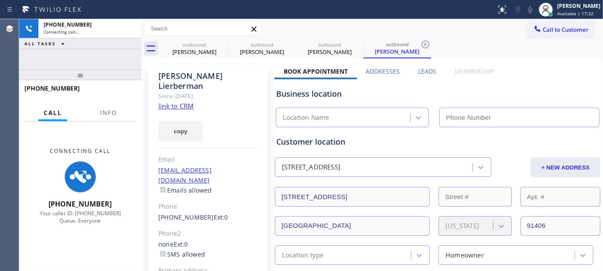
type input "(323) 870-7123"
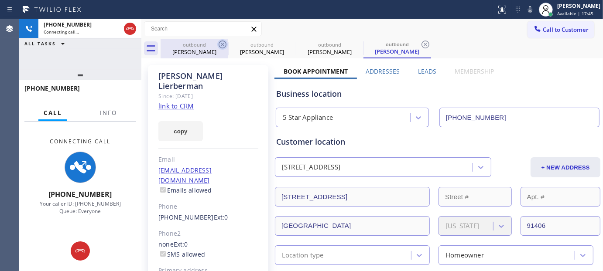
click at [221, 42] on icon at bounding box center [222, 44] width 10 height 10
click at [0, 0] on icon at bounding box center [0, 0] width 0 height 0
type input "(323) 870-7123"
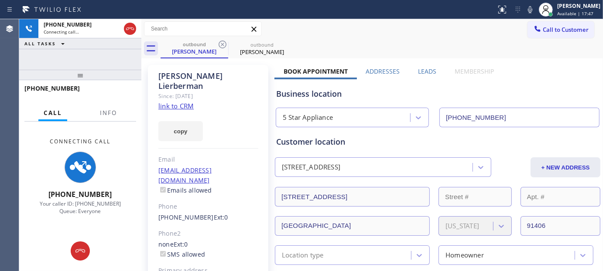
click at [319, 16] on div at bounding box center [247, 10] width 489 height 14
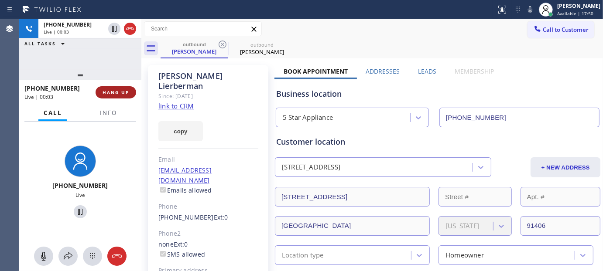
drag, startPoint x: 106, startPoint y: 89, endPoint x: 117, endPoint y: 88, distance: 11.0
click at [106, 89] on span "HANG UP" at bounding box center [116, 92] width 27 height 6
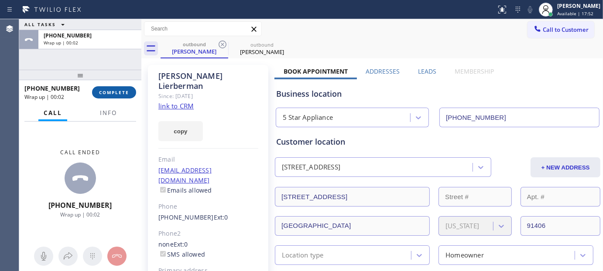
click at [115, 92] on span "COMPLETE" at bounding box center [114, 92] width 30 height 6
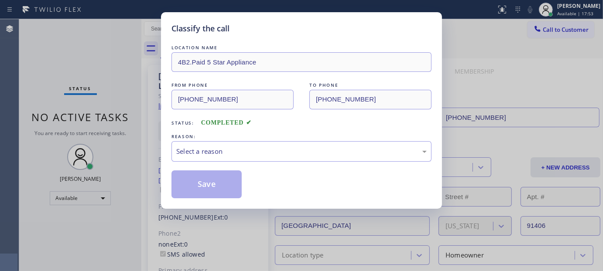
click at [262, 118] on div "Status: COMPLETED" at bounding box center [302, 121] width 260 height 14
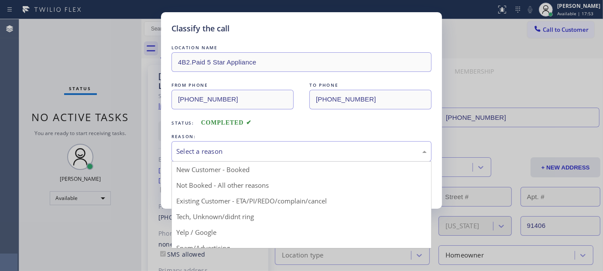
click at [235, 150] on div "Select a reason" at bounding box center [301, 152] width 251 height 10
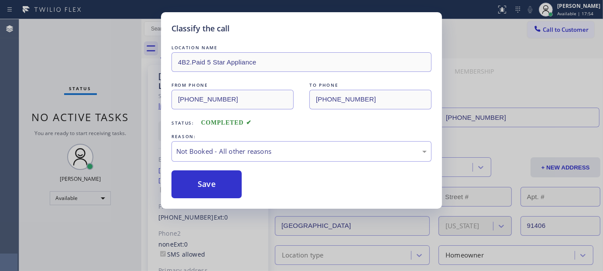
click at [189, 189] on button "Save" at bounding box center [207, 185] width 70 height 28
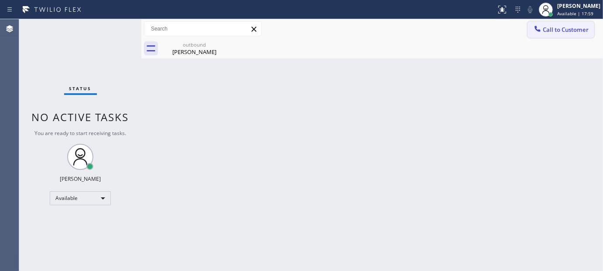
click at [540, 34] on div at bounding box center [537, 29] width 10 height 10
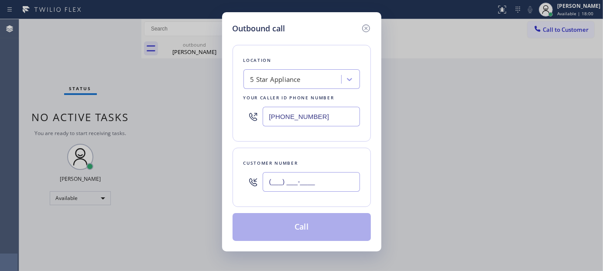
click at [342, 182] on input "(___) ___-____" at bounding box center [311, 182] width 97 height 20
paste input "651) 387-6067"
type input "(651) 387-6067"
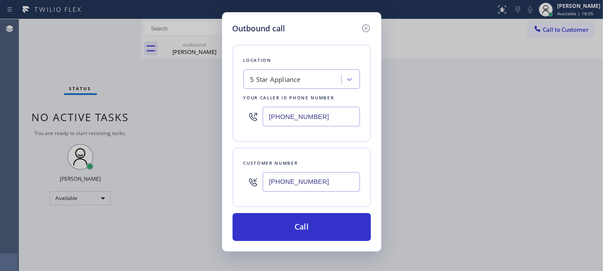
drag, startPoint x: 332, startPoint y: 106, endPoint x: 248, endPoint y: 118, distance: 85.1
click at [237, 111] on div "Location 5 Star Appliance Your caller id phone number (323) 870-7123" at bounding box center [302, 93] width 138 height 97
drag, startPoint x: 306, startPoint y: 118, endPoint x: 214, endPoint y: 128, distance: 92.2
click at [192, 118] on div "Outbound call Location 5 Star Appliance Your caller id phone number (323) 870-7…" at bounding box center [301, 135] width 603 height 271
paste input "646) 362-7346"
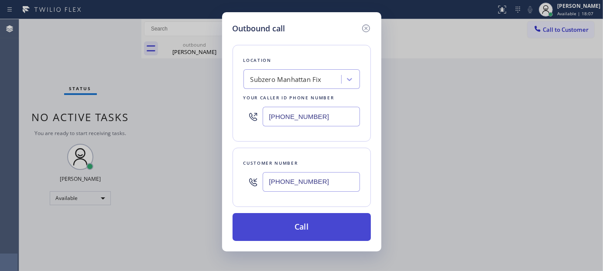
type input "(646) 362-7346"
click at [325, 222] on button "Call" at bounding box center [302, 227] width 138 height 28
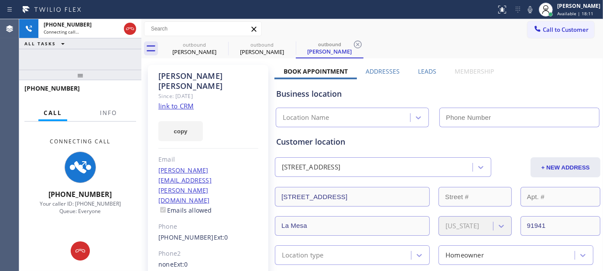
type input "(646) 362-7346"
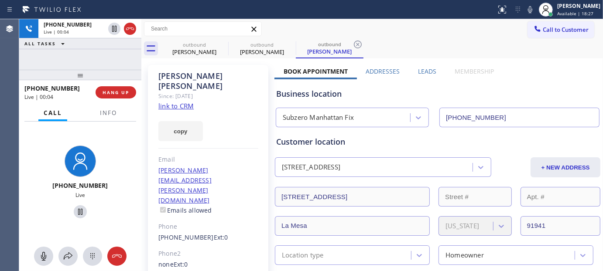
click at [114, 85] on div "+16513876067 Live | 00:04 HANG UP" at bounding box center [80, 92] width 112 height 23
click at [115, 98] on button "HANG UP" at bounding box center [116, 92] width 41 height 12
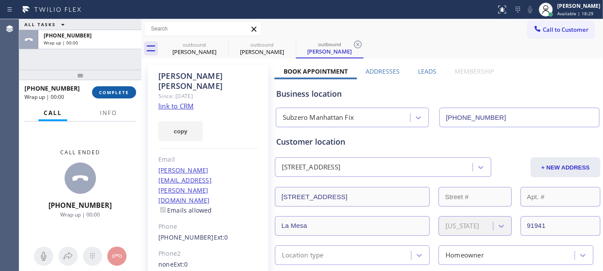
click at [117, 93] on span "COMPLETE" at bounding box center [114, 92] width 30 height 6
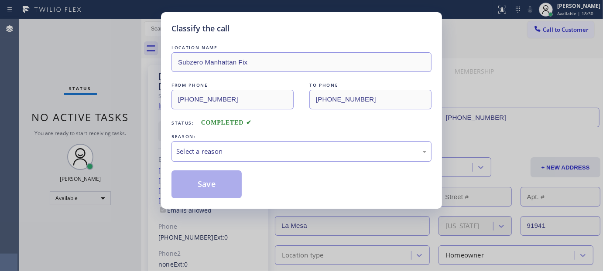
click at [250, 148] on div "Select a reason" at bounding box center [301, 152] width 251 height 10
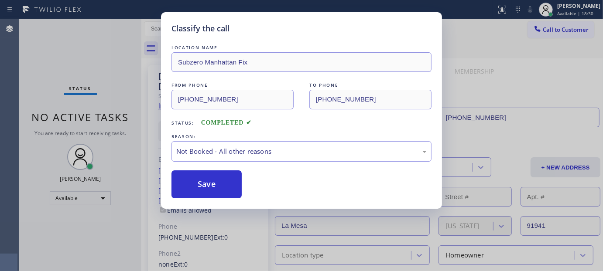
click at [202, 186] on button "Save" at bounding box center [207, 185] width 70 height 28
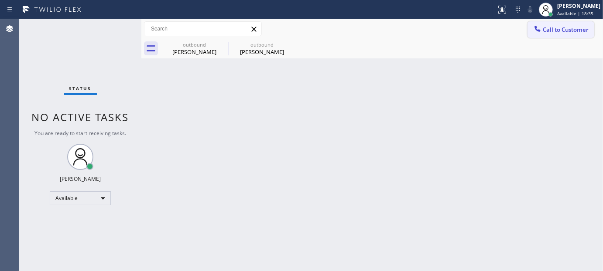
click at [564, 24] on button "Call to Customer" at bounding box center [561, 29] width 67 height 17
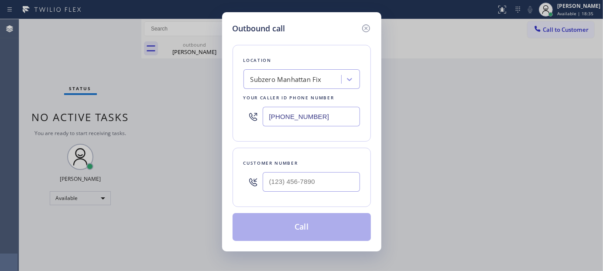
click at [239, 198] on div "Customer number" at bounding box center [302, 177] width 138 height 59
click at [360, 180] on div "Customer number" at bounding box center [302, 177] width 138 height 59
click at [321, 179] on input "(___) ___-____" at bounding box center [311, 182] width 97 height 20
paste input "310) 494-1881"
type input "(310) 494-1881"
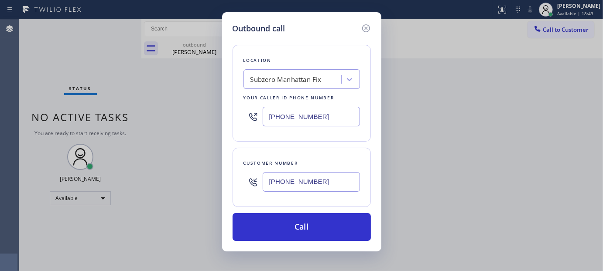
drag, startPoint x: 291, startPoint y: 124, endPoint x: 223, endPoint y: 118, distance: 68.4
click at [223, 118] on div "Outbound call Location Subzero Manhattan Fix Your caller id phone number (646) …" at bounding box center [301, 132] width 159 height 240
paste input "310) 740-9737"
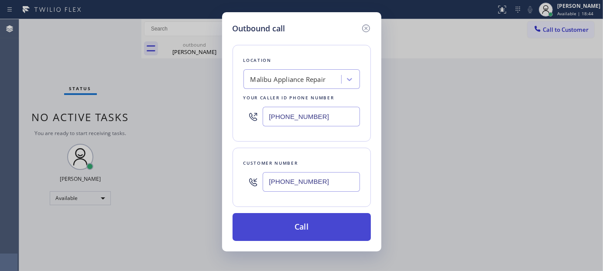
type input "(310) 740-9737"
click at [327, 227] on button "Call" at bounding box center [302, 227] width 138 height 28
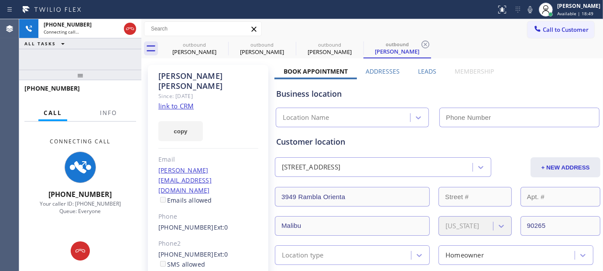
type input "(310) 740-9737"
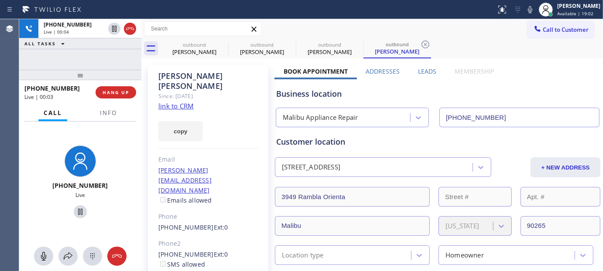
click at [118, 95] on span "HANG UP" at bounding box center [116, 92] width 27 height 6
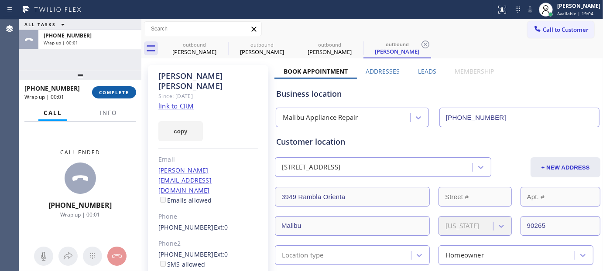
click at [125, 94] on span "COMPLETE" at bounding box center [114, 92] width 30 height 6
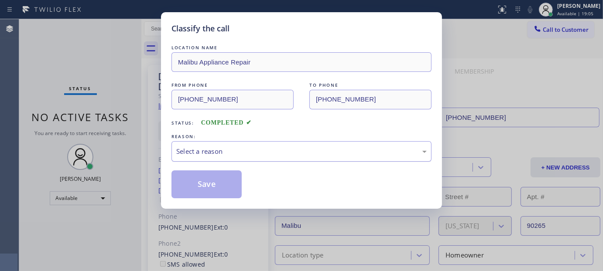
click at [245, 156] on div "Select a reason" at bounding box center [301, 152] width 251 height 10
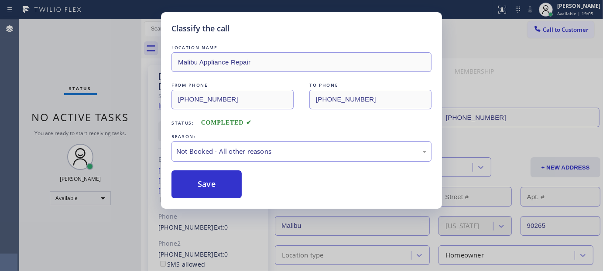
click at [217, 181] on button "Save" at bounding box center [207, 185] width 70 height 28
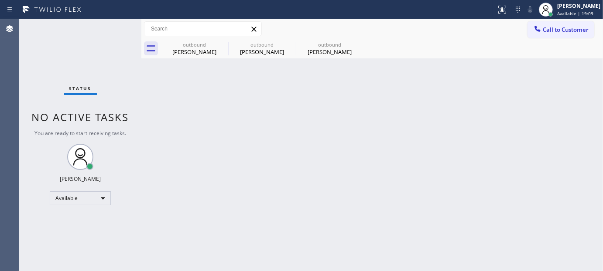
click at [569, 39] on div "outbound Larry Lierberman outbound Josh Kerner outbound Steve Phillips" at bounding box center [382, 49] width 443 height 20
click at [550, 35] on button "Call to Customer" at bounding box center [561, 29] width 67 height 17
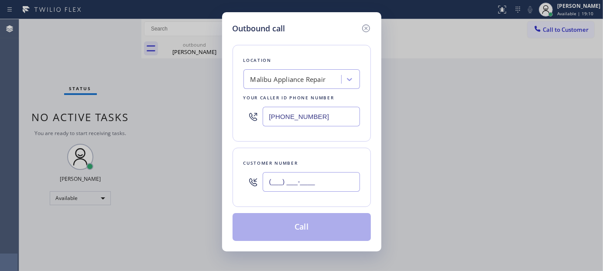
click at [292, 185] on input "(___) ___-____" at bounding box center [311, 182] width 97 height 20
paste input "805) 775-7767"
type input "(805) 775-7767"
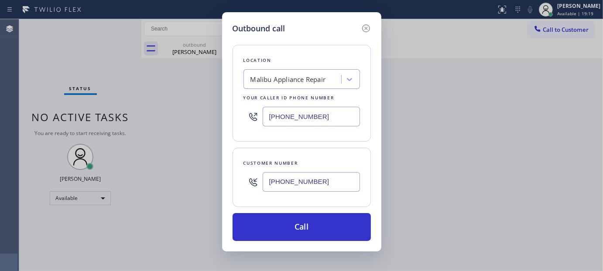
drag, startPoint x: 328, startPoint y: 116, endPoint x: 169, endPoint y: 121, distance: 159.0
click at [175, 137] on div "Outbound call Location Malibu Appliance Repair Your caller id phone number (310…" at bounding box center [301, 135] width 603 height 271
paste input "855) 900-0095"
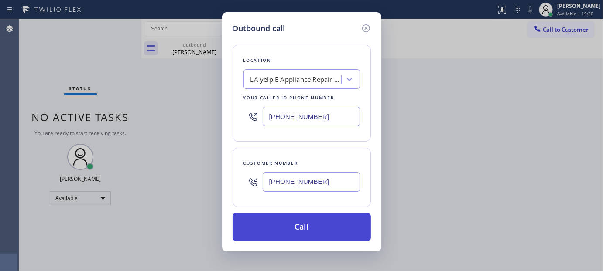
type input "(855) 900-0095"
click at [312, 228] on button "Call" at bounding box center [302, 227] width 138 height 28
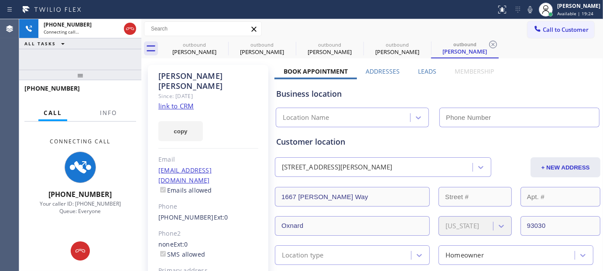
type input "(855) 900-0095"
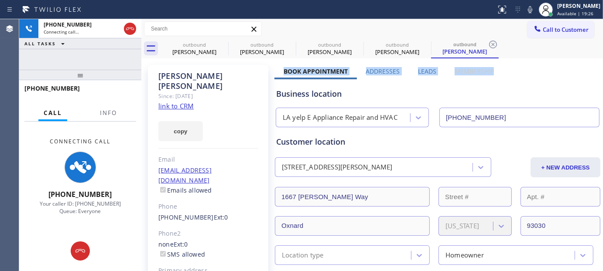
drag, startPoint x: 494, startPoint y: 63, endPoint x: 284, endPoint y: 71, distance: 210.1
click at [396, 91] on div "Business location" at bounding box center [437, 94] width 323 height 12
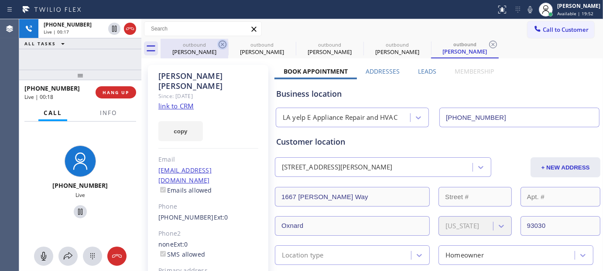
click at [223, 42] on icon at bounding box center [222, 44] width 10 height 10
click at [0, 0] on icon at bounding box center [0, 0] width 0 height 0
type input "(310) 740-9737"
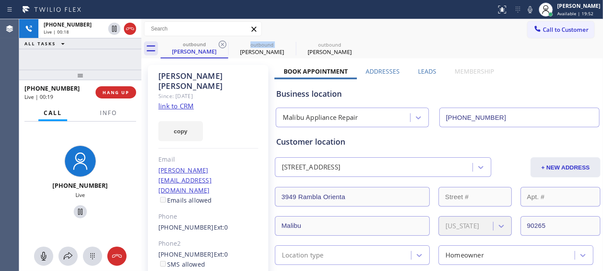
click at [223, 42] on icon at bounding box center [222, 44] width 10 height 10
type input "(855) 900-0095"
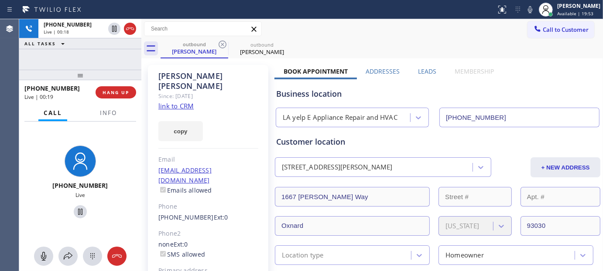
click at [372, 24] on div "Call to Customer Outbound call Location LA yelp E Appliance Repair and HVAC You…" at bounding box center [372, 28] width 462 height 15
drag, startPoint x: 120, startPoint y: 77, endPoint x: 120, endPoint y: 37, distance: 40.6
click at [119, 60] on div "+18057757767 Live | 00:33 ALL TASKS ALL TASKS ACTIVE TASKS TASKS IN WRAP UP +18…" at bounding box center [80, 145] width 122 height 252
drag, startPoint x: 102, startPoint y: 69, endPoint x: 120, endPoint y: 55, distance: 23.0
click at [120, 55] on div "+18057757767 Live | 00:53 ALL TASKS ALL TASKS ACTIVE TASKS TASKS IN WRAP UP +18…" at bounding box center [80, 145] width 122 height 252
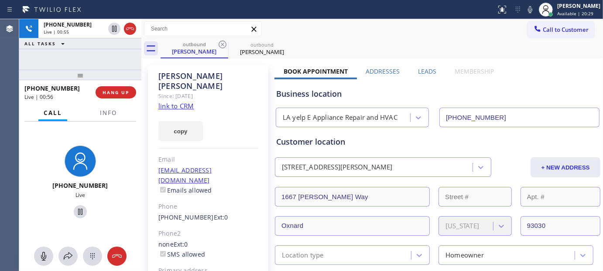
drag, startPoint x: 83, startPoint y: 65, endPoint x: 172, endPoint y: 0, distance: 109.9
click at [89, 58] on div "+18057757767 Live | 00:55 ALL TASKS ALL TASKS ACTIVE TASKS TASKS IN WRAP UP" at bounding box center [80, 44] width 122 height 51
drag, startPoint x: 81, startPoint y: 79, endPoint x: 120, endPoint y: 38, distance: 56.2
click at [84, 58] on div "+18057757767 Live | 00:58 ALL TASKS ALL TASKS ACTIVE TASKS TASKS IN WRAP UP +18…" at bounding box center [80, 145] width 122 height 252
drag, startPoint x: 86, startPoint y: 74, endPoint x: 140, endPoint y: 43, distance: 61.8
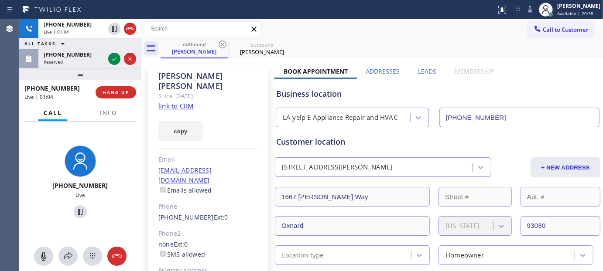
click at [99, 57] on div "+18057757767 Live | 01:04 ALL TASKS ALL TASKS ACTIVE TASKS TASKS IN WRAP UP (31…" at bounding box center [80, 145] width 122 height 252
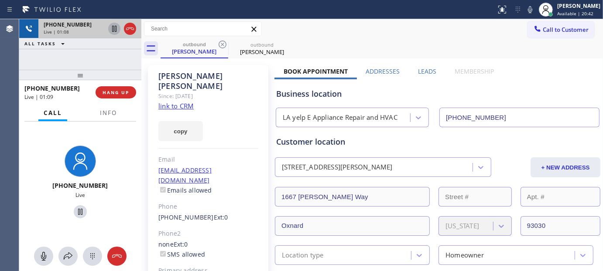
drag, startPoint x: 102, startPoint y: 72, endPoint x: 109, endPoint y: 33, distance: 40.0
click at [102, 49] on div "+18057757767 Live | 01:08 ALL TASKS ALL TASKS ACTIVE TASKS TASKS IN WRAP UP +18…" at bounding box center [80, 145] width 122 height 252
drag, startPoint x: 107, startPoint y: 70, endPoint x: 142, endPoint y: 31, distance: 53.2
click at [124, 59] on div "+18057757767 Live | 01:10 ALL TASKS ALL TASKS ACTIVE TASKS TASKS IN WRAP UP +18…" at bounding box center [80, 145] width 122 height 252
drag, startPoint x: 434, startPoint y: 35, endPoint x: 418, endPoint y: 0, distance: 38.9
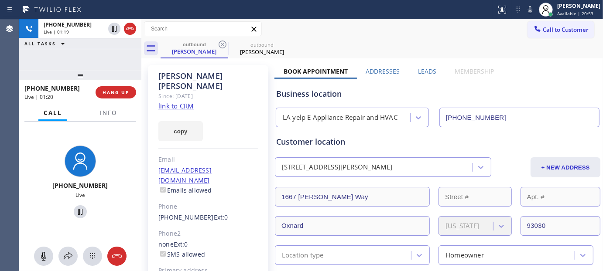
click at [434, 35] on div "Call to Customer Outbound call Location LA yelp E Appliance Repair and HVAC You…" at bounding box center [372, 28] width 462 height 15
drag, startPoint x: 302, startPoint y: 46, endPoint x: 177, endPoint y: 42, distance: 124.9
click at [177, 42] on div "outbound Henry Barrientos outbound Henry Barrientos" at bounding box center [382, 49] width 443 height 20
click at [350, 42] on div "outbound Henry Barrientos outbound Henry Barrientos" at bounding box center [382, 49] width 443 height 20
click at [223, 111] on div "copy" at bounding box center [208, 126] width 100 height 30
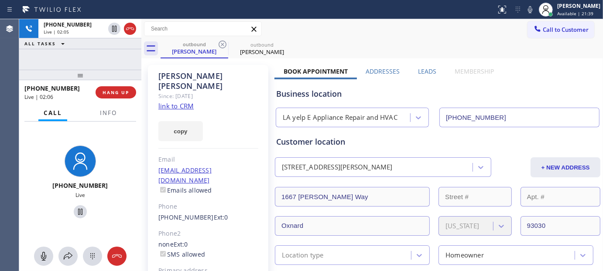
click at [230, 92] on div "Henry Barrientos Since: 20 may 2020 link to CRM copy Email henrybarrientos04@gm…" at bounding box center [208, 205] width 120 height 280
drag, startPoint x: 221, startPoint y: 84, endPoint x: 326, endPoint y: 14, distance: 127.1
click at [221, 91] on div "Since: [DATE]" at bounding box center [208, 96] width 100 height 10
click at [220, 111] on div "copy" at bounding box center [208, 126] width 100 height 30
click at [221, 111] on div "copy" at bounding box center [208, 126] width 100 height 30
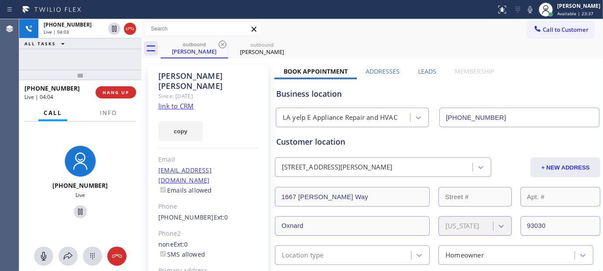
drag, startPoint x: 106, startPoint y: 69, endPoint x: 109, endPoint y: 50, distance: 18.6
click at [108, 54] on div "+18057757767 Live | 04:03 ALL TASKS ALL TASKS ACTIVE TASKS TASKS IN WRAP UP +18…" at bounding box center [80, 145] width 122 height 252
drag, startPoint x: 107, startPoint y: 76, endPoint x: 115, endPoint y: 42, distance: 34.5
click at [108, 58] on div "+18057757767 Live | 04:09 ALL TASKS ALL TASKS ACTIVE TASKS TASKS IN WRAP UP +18…" at bounding box center [80, 145] width 122 height 252
drag, startPoint x: 88, startPoint y: 75, endPoint x: 202, endPoint y: 1, distance: 135.9
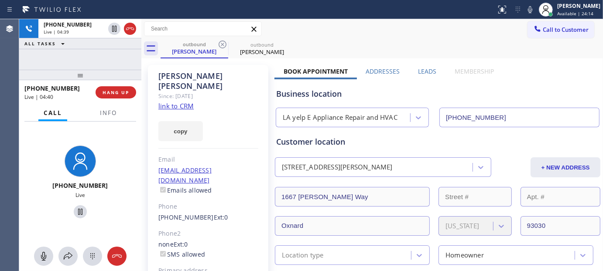
click at [92, 40] on div "+18057757767 Live | 04:39 ALL TASKS ALL TASKS ACTIVE TASKS TASKS IN WRAP UP +18…" at bounding box center [80, 145] width 122 height 252
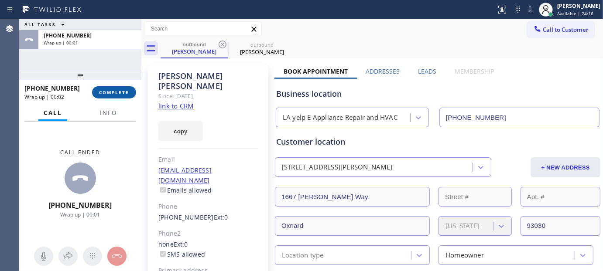
click at [100, 93] on span "COMPLETE" at bounding box center [114, 92] width 30 height 6
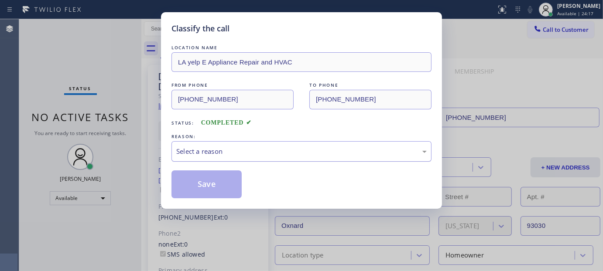
drag, startPoint x: 305, startPoint y: 146, endPoint x: 282, endPoint y: 160, distance: 26.4
click at [305, 147] on div "Select a reason" at bounding box center [301, 152] width 251 height 10
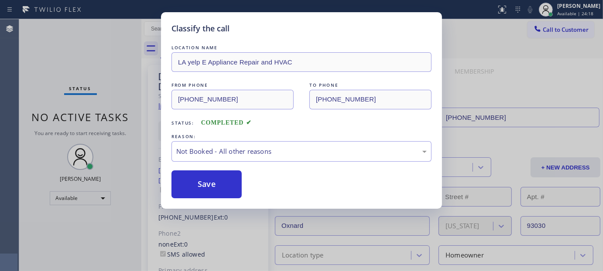
click at [214, 182] on button "Save" at bounding box center [207, 185] width 70 height 28
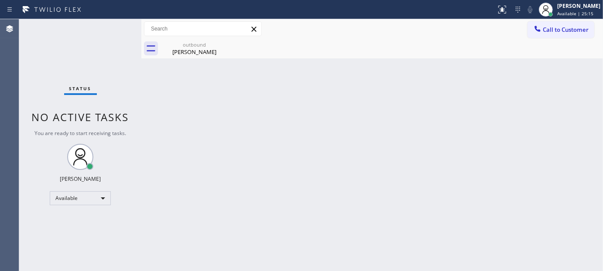
click at [209, 99] on div "Back to Dashboard Change Sender ID Customers Technicians Select a contact Outbo…" at bounding box center [372, 145] width 462 height 252
click at [582, 29] on span "Call to Customer" at bounding box center [566, 30] width 46 height 8
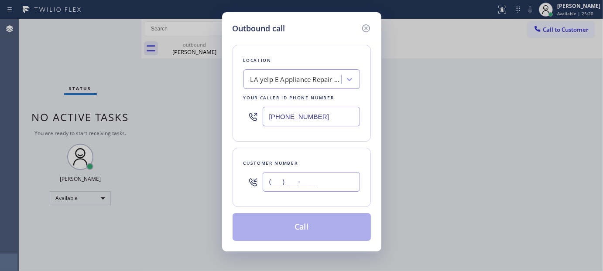
click at [319, 180] on input "(___) ___-____" at bounding box center [311, 182] width 97 height 20
paste input "347) 665-8655"
type input "(347) 665-8655"
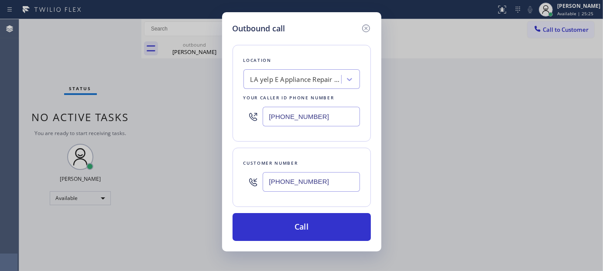
drag, startPoint x: 313, startPoint y: 114, endPoint x: 148, endPoint y: 118, distance: 164.6
click at [139, 117] on div "Outbound call Location LA yelp E Appliance Repair and HVAC Your caller id phone…" at bounding box center [301, 135] width 603 height 271
paste input "347) 284-6179"
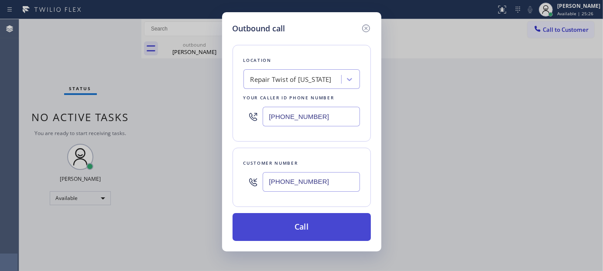
type input "(347) 284-6179"
click at [316, 228] on button "Call" at bounding box center [302, 227] width 138 height 28
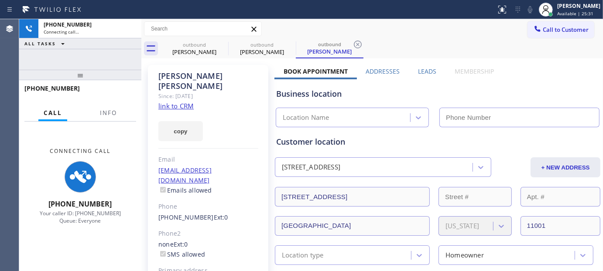
type input "(347) 284-6179"
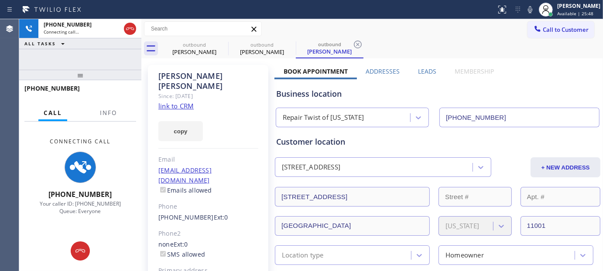
drag, startPoint x: 75, startPoint y: 72, endPoint x: 124, endPoint y: 50, distance: 53.8
click at [77, 62] on div "+13476658655 Connecting call… ALL TASKS ALL TASKS ACTIVE TASKS TASKS IN WRAP UP…" at bounding box center [80, 145] width 122 height 252
click at [220, 41] on icon at bounding box center [222, 44] width 10 height 10
click at [451, 44] on div "outbound Angelo Vetrano outbound Angelo Vetrano" at bounding box center [382, 49] width 443 height 20
drag, startPoint x: 100, startPoint y: 78, endPoint x: 144, endPoint y: 24, distance: 70.4
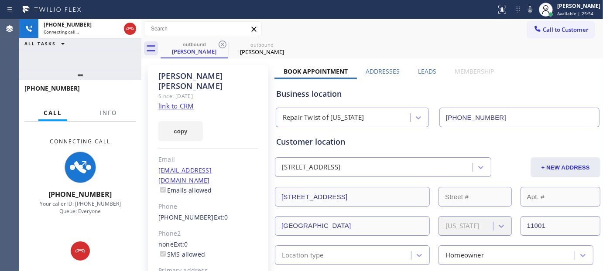
click at [106, 59] on div "+13476658655 Connecting call… ALL TASKS ALL TASKS ACTIVE TASKS TASKS IN WRAP UP…" at bounding box center [80, 145] width 122 height 252
drag, startPoint x: 92, startPoint y: 76, endPoint x: 93, endPoint y: 58, distance: 17.5
click at [93, 70] on div at bounding box center [80, 75] width 122 height 10
click at [127, 28] on icon at bounding box center [130, 29] width 10 height 10
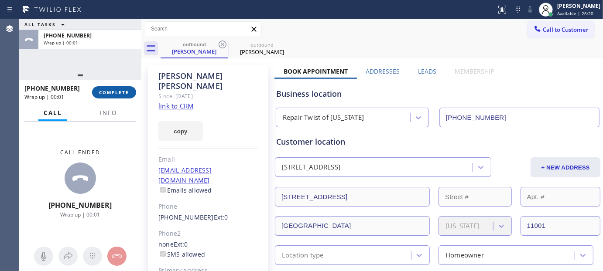
click at [104, 95] on span "COMPLETE" at bounding box center [114, 92] width 30 height 6
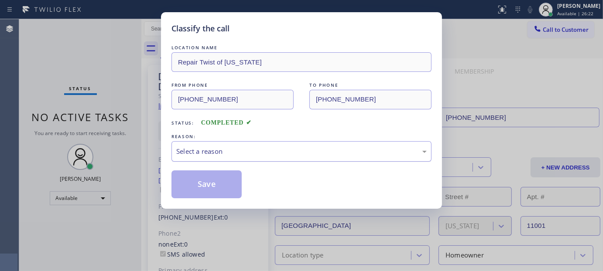
click at [236, 157] on div "Select a reason" at bounding box center [302, 151] width 260 height 21
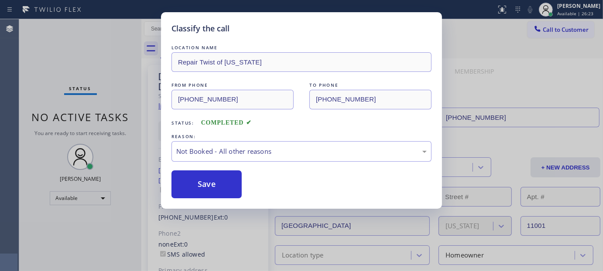
click at [211, 182] on button "Save" at bounding box center [207, 185] width 70 height 28
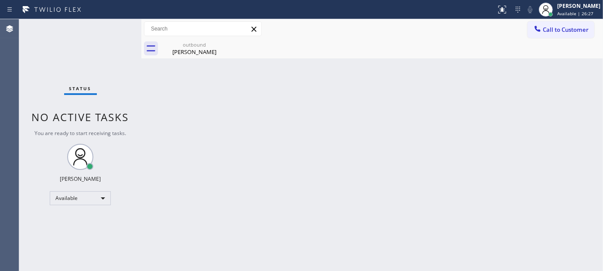
click at [530, 22] on button "Call to Customer" at bounding box center [561, 29] width 67 height 17
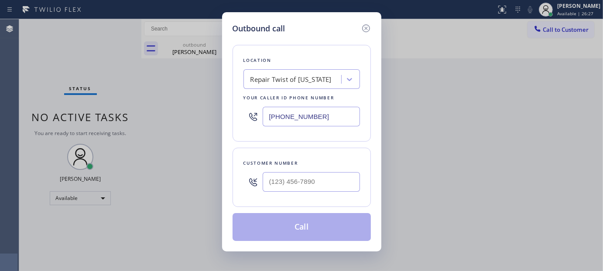
click at [550, 34] on div "Outbound call Location Repair Twist of New York Your caller id phone number (34…" at bounding box center [301, 135] width 603 height 271
click at [322, 187] on input "(___) ___-____" at bounding box center [311, 182] width 97 height 20
paste input "240) 723-2586"
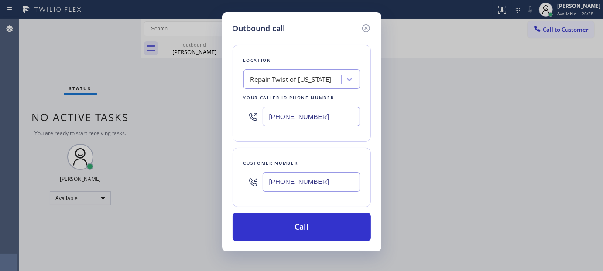
type input "(240) 723-2586"
drag, startPoint x: 320, startPoint y: 120, endPoint x: 196, endPoint y: 122, distance: 124.4
click at [193, 130] on div "Outbound call Location Repair Twist of New York Your caller id phone number (34…" at bounding box center [301, 135] width 603 height 271
paste input "631) 201-523"
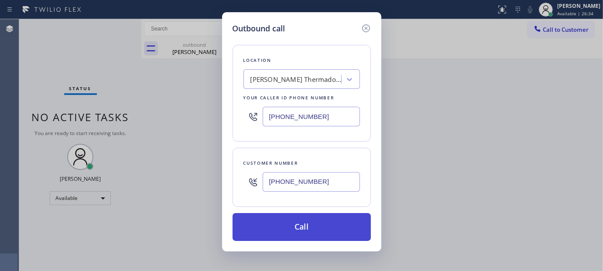
type input "(631) 201-5239"
click at [312, 225] on button "Call" at bounding box center [302, 227] width 138 height 28
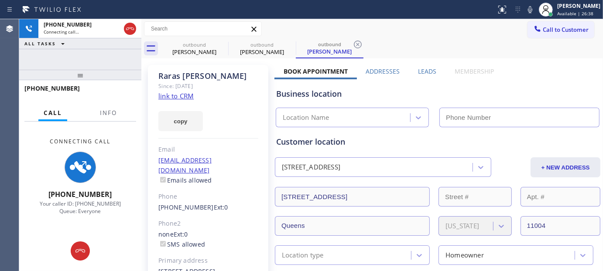
type input "(631) 201-5239"
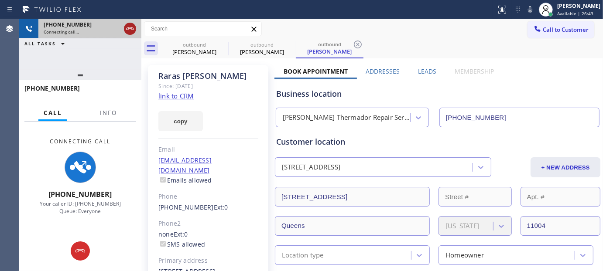
click at [127, 27] on icon at bounding box center [130, 29] width 10 height 10
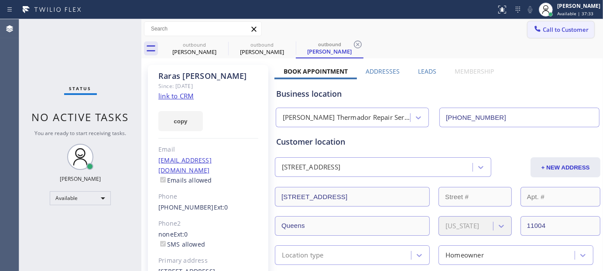
click at [548, 27] on span "Call to Customer" at bounding box center [566, 30] width 46 height 8
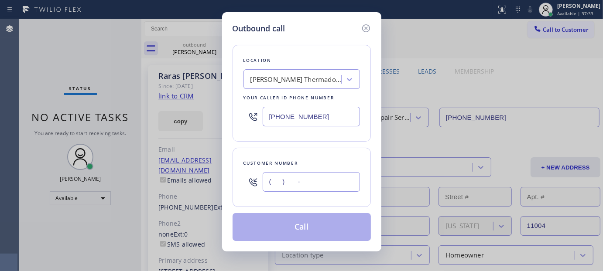
click at [327, 187] on input "(___) ___-____" at bounding box center [311, 182] width 97 height 20
paste input "202) 669-3304"
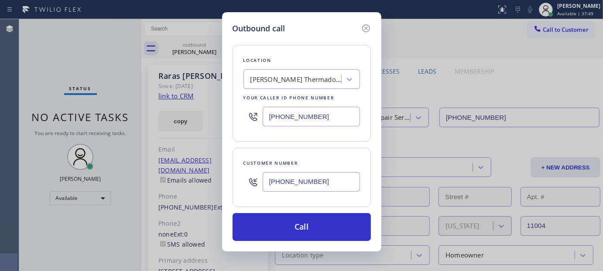
drag, startPoint x: 265, startPoint y: 179, endPoint x: 244, endPoint y: 182, distance: 21.2
click at [245, 182] on div "(202) 669-3304" at bounding box center [302, 182] width 117 height 28
paste input "text"
type input "(202) 669-3304"
drag, startPoint x: 331, startPoint y: 114, endPoint x: 208, endPoint y: 117, distance: 122.7
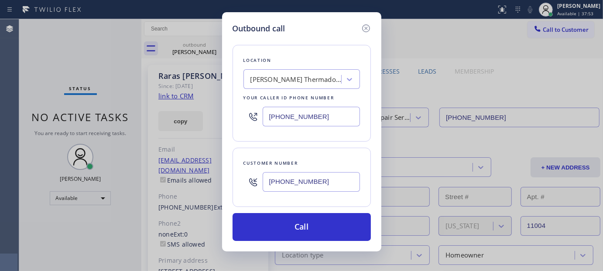
click at [214, 117] on div "Outbound call Location Dylan Thermador Repair Service Aurora Your caller id pho…" at bounding box center [301, 135] width 603 height 271
paste input "19) 369-1313"
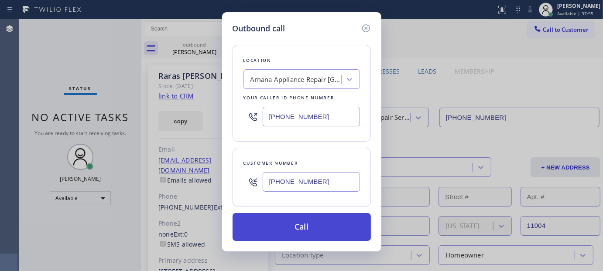
type input "(619) 369-1313"
click at [299, 221] on button "Call" at bounding box center [302, 227] width 138 height 28
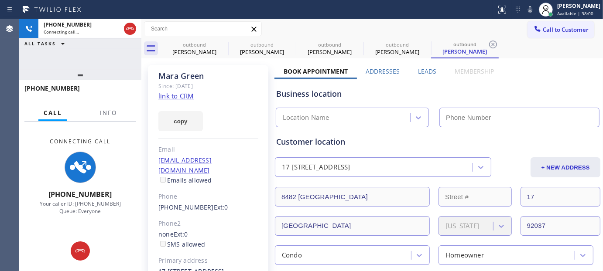
type input "(619) 369-1313"
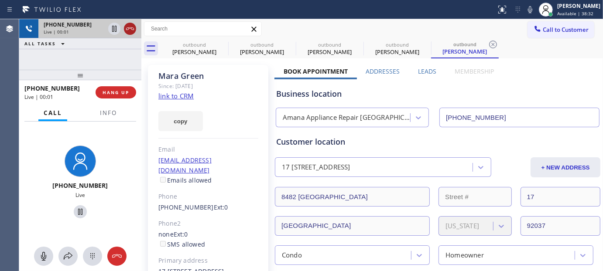
click at [127, 31] on icon at bounding box center [130, 29] width 10 height 10
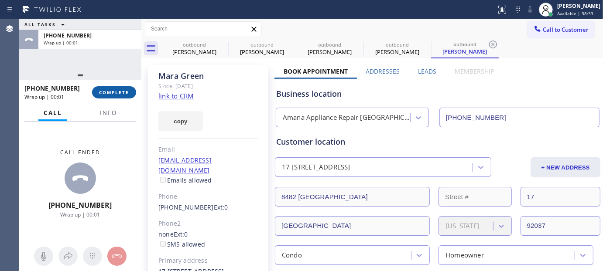
click at [131, 88] on button "COMPLETE" at bounding box center [114, 92] width 44 height 12
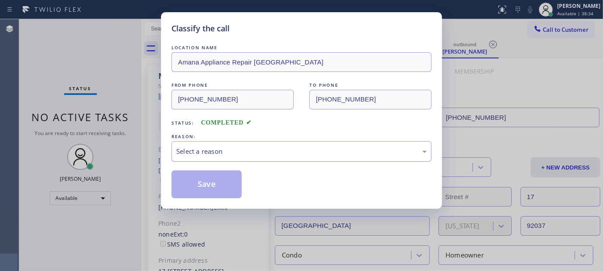
click at [226, 160] on div "Select a reason" at bounding box center [302, 151] width 260 height 21
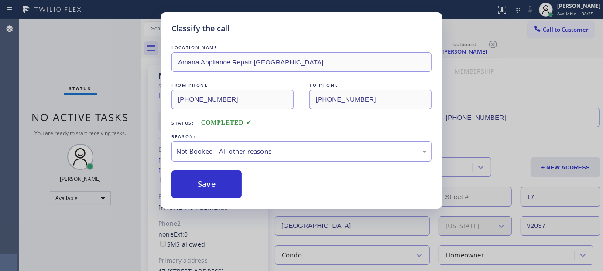
click at [204, 188] on button "Save" at bounding box center [207, 185] width 70 height 28
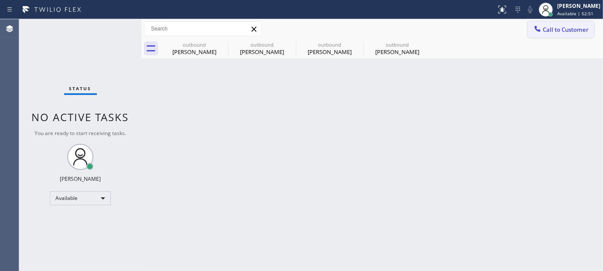
click at [537, 28] on icon at bounding box center [537, 28] width 9 height 9
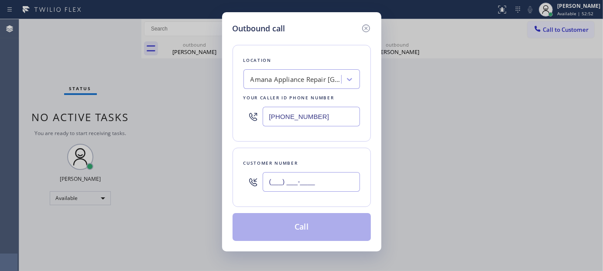
click at [282, 176] on input "(___) ___-____" at bounding box center [311, 182] width 97 height 20
paste input "609) 630-3150"
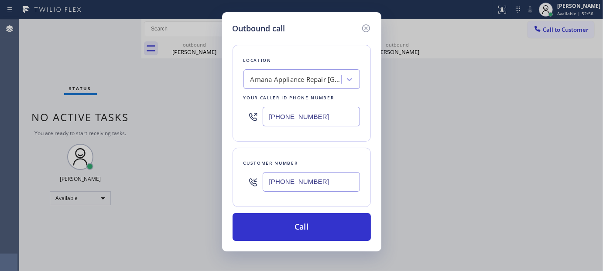
type input "(609) 630-3150"
drag, startPoint x: 325, startPoint y: 124, endPoint x: 193, endPoint y: 119, distance: 132.4
click at [193, 120] on div "Outbound call Location Amana Appliance Repair San Diego Your caller id phone nu…" at bounding box center [301, 135] width 603 height 271
paste input "09) 710-8354"
type input "(609) 710-8354"
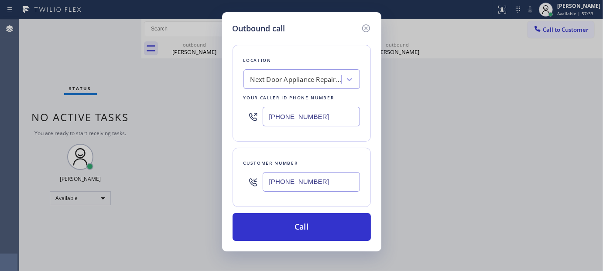
drag, startPoint x: 329, startPoint y: 179, endPoint x: 214, endPoint y: 184, distance: 114.9
click at [209, 185] on div "Outbound call Location Next Door Appliance Repair Trenton Your caller id phone …" at bounding box center [301, 135] width 603 height 271
paste input "text"
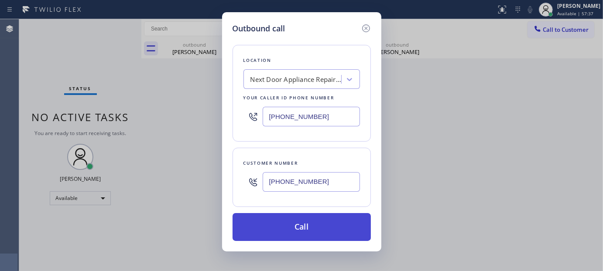
type input "(609) 630-3150"
click at [333, 236] on button "Call" at bounding box center [302, 227] width 138 height 28
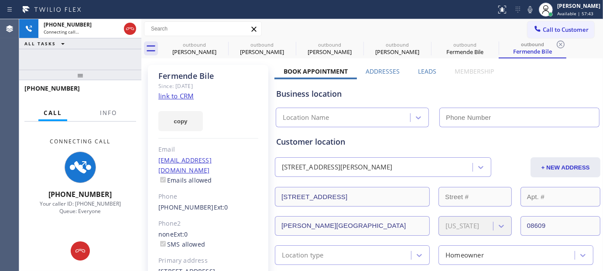
type input "(609) 710-8354"
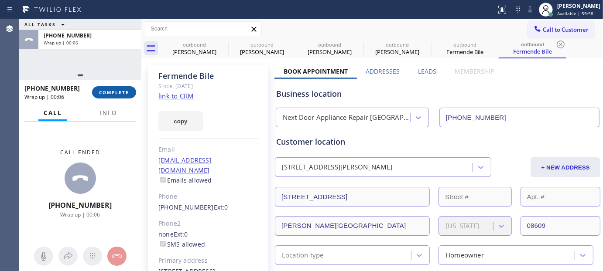
click at [106, 95] on span "COMPLETE" at bounding box center [114, 92] width 30 height 6
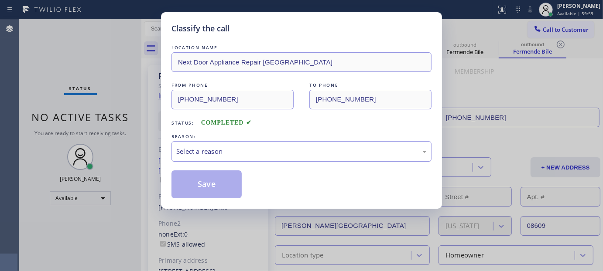
click at [236, 155] on div "Select a reason" at bounding box center [301, 152] width 251 height 10
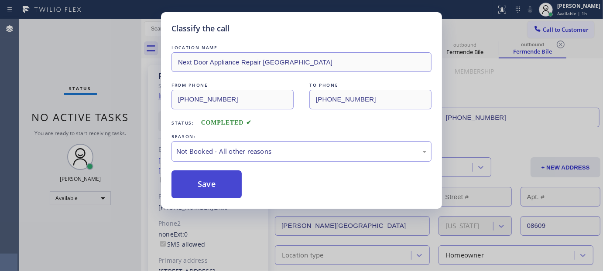
click at [207, 181] on button "Save" at bounding box center [207, 185] width 70 height 28
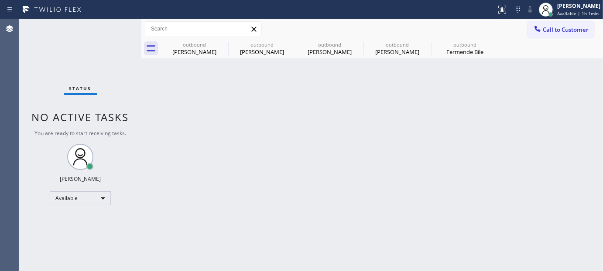
click at [573, 34] on button "Call to Customer" at bounding box center [561, 29] width 67 height 17
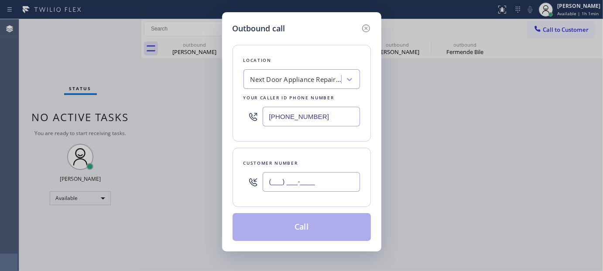
click at [315, 190] on input "(___) ___-____" at bounding box center [311, 182] width 97 height 20
paste input "917) 476-2329"
type input "(917) 476-2329"
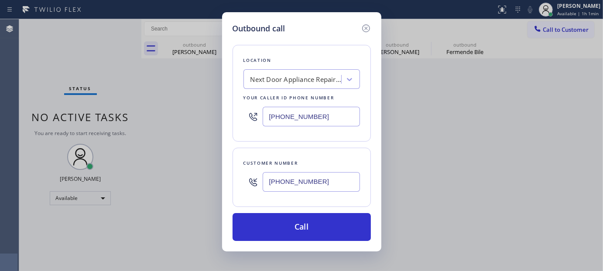
drag, startPoint x: 330, startPoint y: 115, endPoint x: 170, endPoint y: 114, distance: 159.3
click at [175, 116] on div "Outbound call Location Next Door Appliance Repair Trenton Your caller id phone …" at bounding box center [301, 135] width 603 height 271
paste input "347) 284-6179"
type input "(347) 284-6179"
drag, startPoint x: 330, startPoint y: 185, endPoint x: 186, endPoint y: 193, distance: 144.7
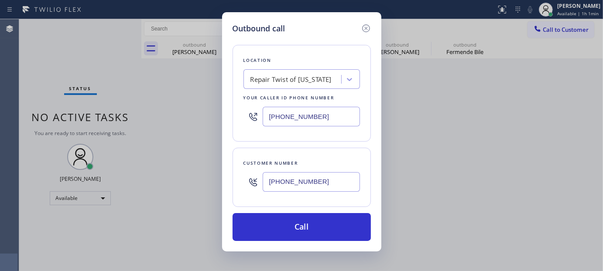
click at [186, 193] on div "Outbound call Location Repair Twist of New York Your caller id phone number (34…" at bounding box center [301, 135] width 603 height 271
paste input "text"
type input "(917) 476-2329"
drag, startPoint x: 329, startPoint y: 115, endPoint x: 192, endPoint y: 119, distance: 136.2
click at [185, 119] on div "Outbound call Location Repair Twist of New York Your caller id phone number (34…" at bounding box center [301, 135] width 603 height 271
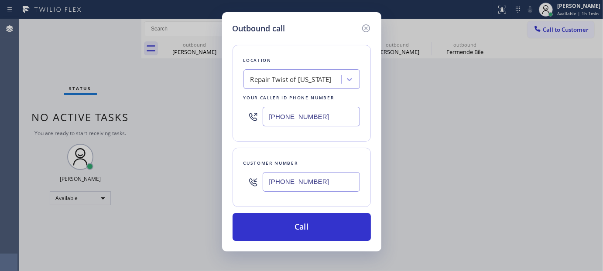
paste input "text"
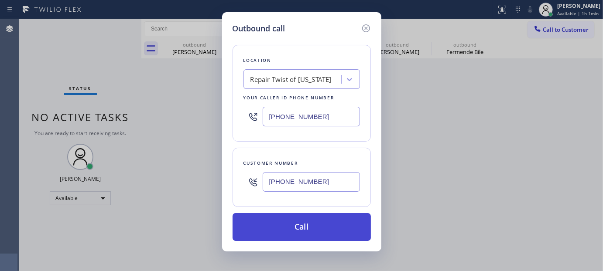
type input "(347) 284-6179"
click at [315, 228] on button "Call" at bounding box center [302, 227] width 138 height 28
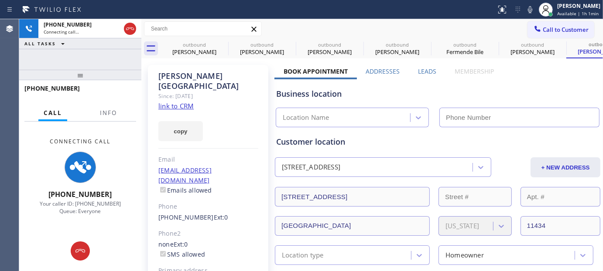
type input "(347) 284-6179"
click at [529, 10] on icon at bounding box center [530, 9] width 10 height 10
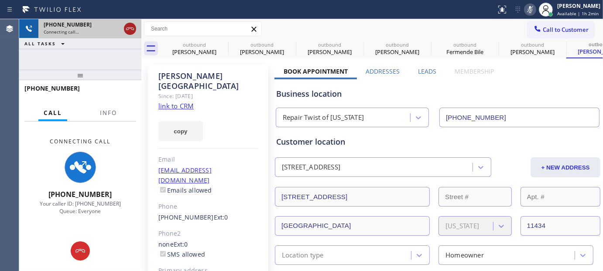
click at [134, 29] on icon at bounding box center [130, 28] width 8 height 3
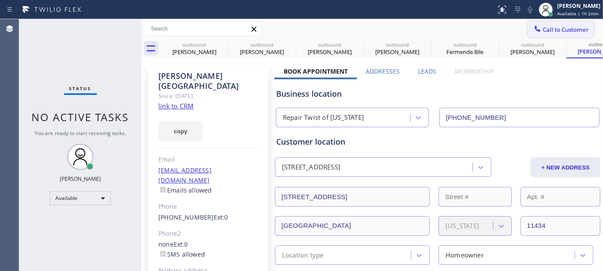
click at [567, 31] on span "Call to Customer" at bounding box center [566, 30] width 46 height 8
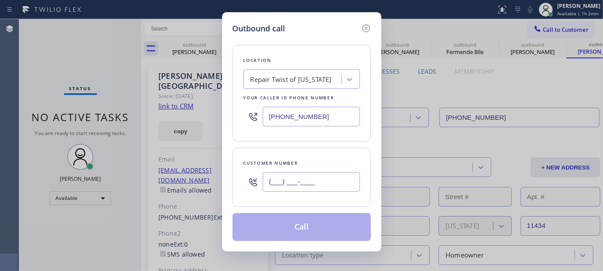
click at [293, 186] on input "(___) ___-____" at bounding box center [311, 182] width 97 height 20
paste input "323) 470-0845"
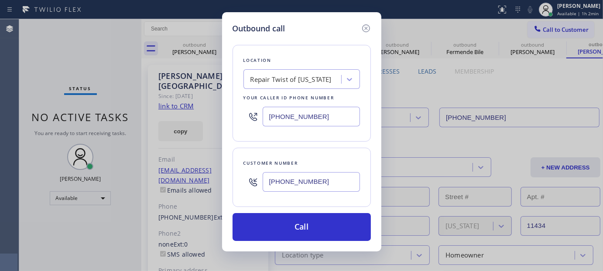
type input "(323) 470-0845"
drag, startPoint x: 311, startPoint y: 115, endPoint x: 205, endPoint y: 131, distance: 106.8
click at [205, 131] on div "Outbound call Location Repair Twist of New York Your caller id phone number (34…" at bounding box center [301, 135] width 603 height 271
paste input "855) 598-9992"
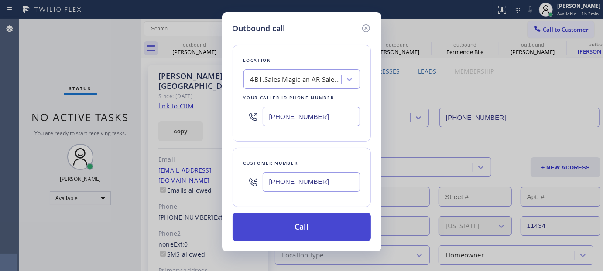
type input "(855) 598-9992"
click at [321, 223] on button "Call" at bounding box center [302, 227] width 138 height 28
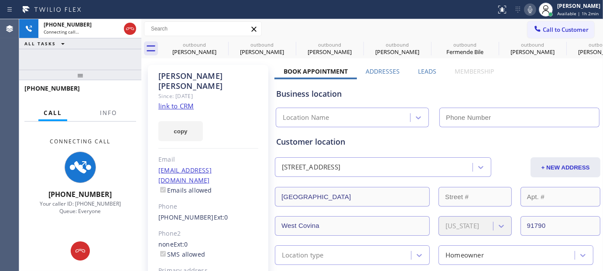
type input "(855) 598-9992"
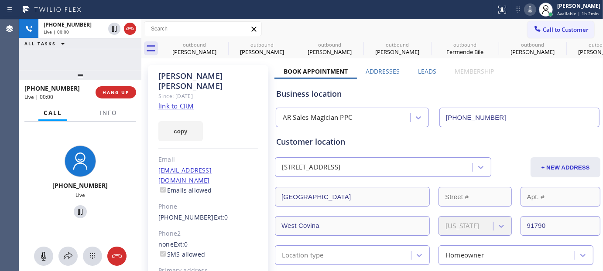
click at [529, 9] on icon at bounding box center [530, 9] width 10 height 10
click at [121, 90] on span "HANG UP" at bounding box center [116, 92] width 27 height 6
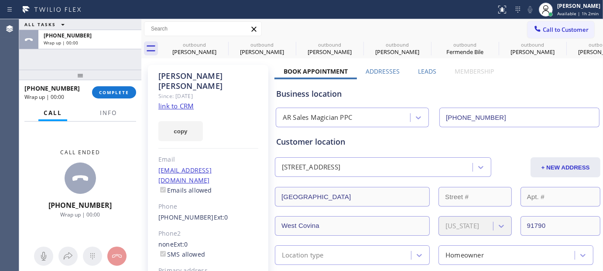
drag, startPoint x: 96, startPoint y: 68, endPoint x: 93, endPoint y: 53, distance: 14.6
click at [95, 60] on div "ALL TASKS ALL TASKS ACTIVE TASKS TASKS IN WRAP UP +13234700845 Wrap up | 00:00 …" at bounding box center [80, 145] width 122 height 252
click at [120, 92] on span "COMPLETE" at bounding box center [114, 92] width 30 height 6
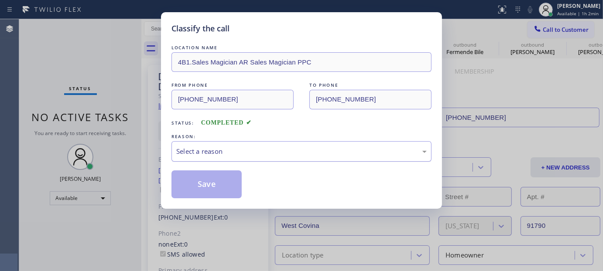
drag, startPoint x: 228, startPoint y: 168, endPoint x: 220, endPoint y: 156, distance: 14.1
click at [223, 154] on div "Select a reason" at bounding box center [301, 152] width 251 height 10
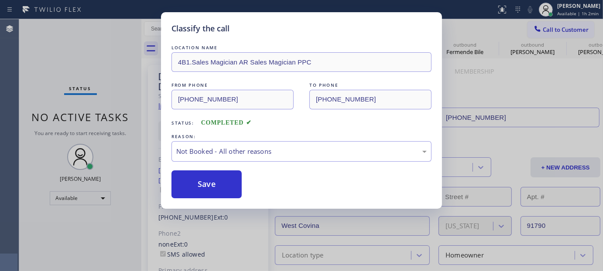
click at [212, 181] on button "Save" at bounding box center [207, 185] width 70 height 28
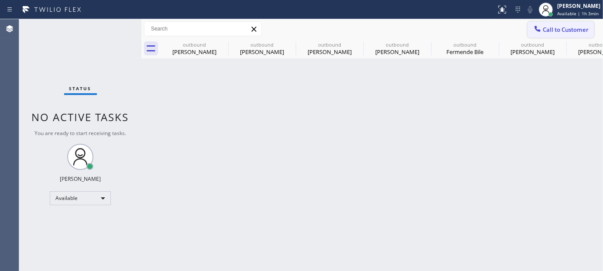
drag, startPoint x: 565, startPoint y: 25, endPoint x: 561, endPoint y: 27, distance: 4.7
click at [564, 26] on span "Call to Customer" at bounding box center [566, 30] width 46 height 8
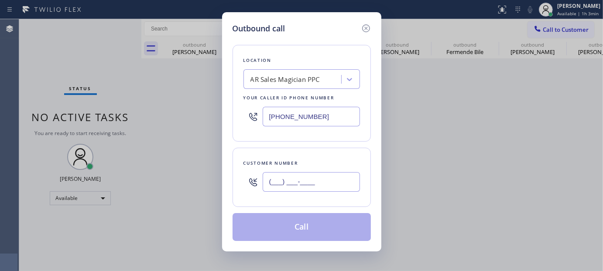
click at [288, 191] on input "(___) ___-____" at bounding box center [311, 182] width 97 height 20
paste input "650) 219-0538"
type input "(650) 219-0538"
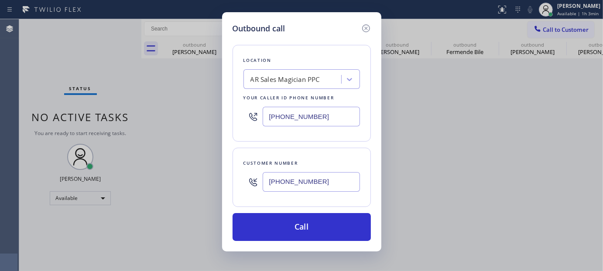
drag, startPoint x: 332, startPoint y: 120, endPoint x: 221, endPoint y: 123, distance: 111.3
click at [221, 123] on div "Outbound call Location AR Sales Magician PPC Your caller id phone number (855) …" at bounding box center [301, 135] width 603 height 271
paste input "650) 484-5874"
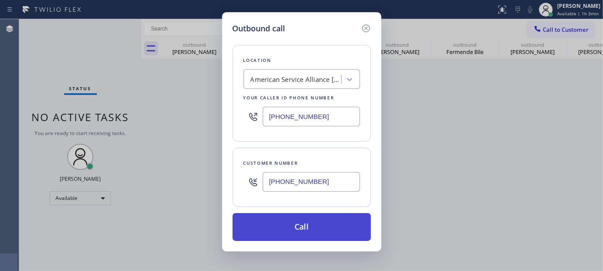
type input "(650) 484-5874"
click at [334, 223] on button "Call" at bounding box center [302, 227] width 138 height 28
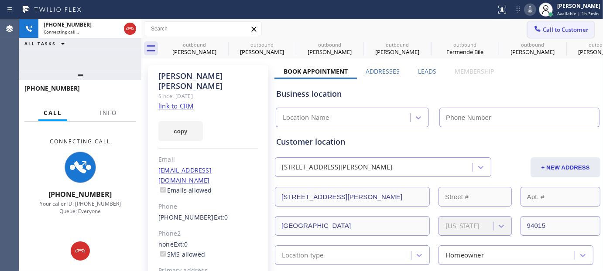
click at [526, 6] on icon at bounding box center [530, 9] width 10 height 10
type input "(650) 484-5874"
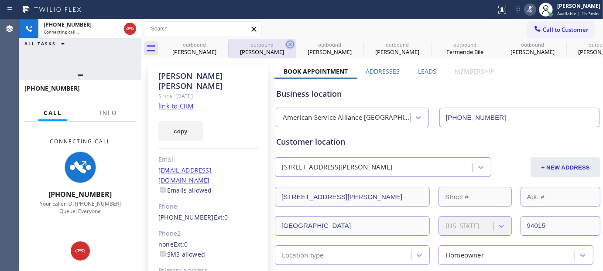
click at [0, 0] on icon at bounding box center [0, 0] width 0 height 0
type input "(631) 201-5239"
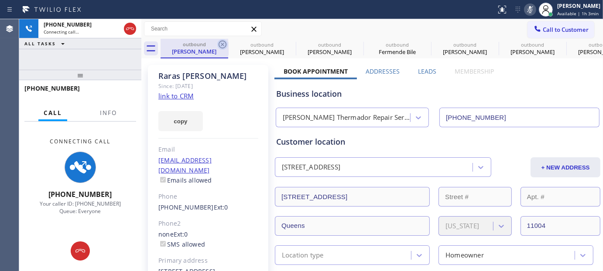
click at [223, 45] on icon at bounding box center [223, 45] width 8 height 8
click at [286, 45] on icon at bounding box center [290, 45] width 8 height 8
type input "(619) 369-1313"
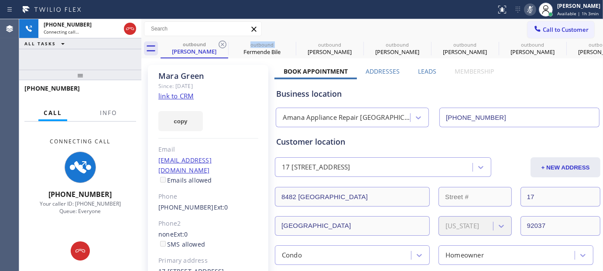
click at [223, 45] on icon at bounding box center [223, 45] width 8 height 8
click at [0, 0] on icon at bounding box center [0, 0] width 0 height 0
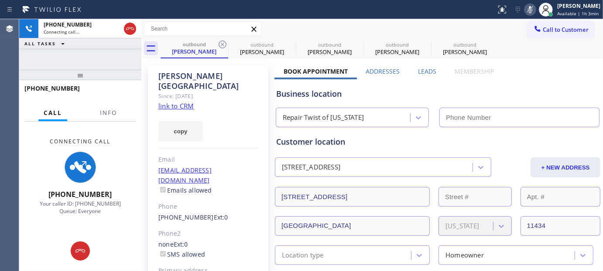
type input "(347) 284-6179"
click at [223, 45] on icon at bounding box center [223, 45] width 8 height 8
type input "(855) 598-9992"
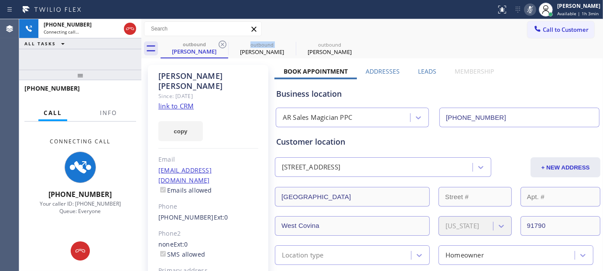
click at [223, 45] on icon at bounding box center [223, 45] width 8 height 8
type input "(650) 484-5874"
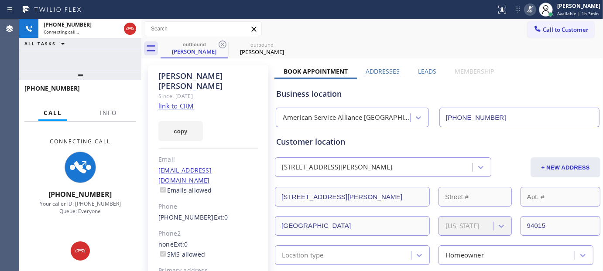
click at [397, 37] on div "Call to Customer Outbound call Location American Service Alliance Daly City You…" at bounding box center [372, 29] width 462 height 20
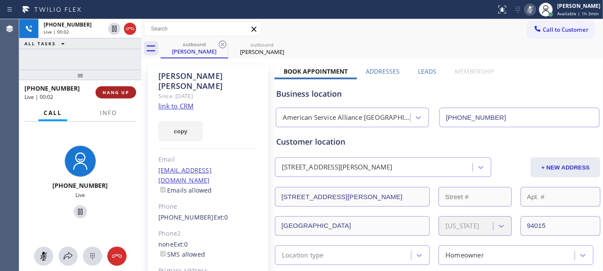
drag, startPoint x: 116, startPoint y: 86, endPoint x: 112, endPoint y: 91, distance: 6.3
click at [115, 86] on button "HANG UP" at bounding box center [116, 92] width 41 height 12
click at [112, 91] on span "HANG UP" at bounding box center [116, 92] width 27 height 6
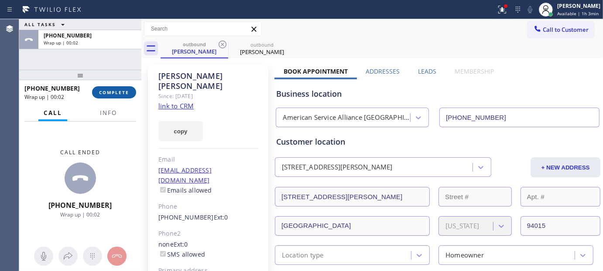
click at [114, 93] on span "COMPLETE" at bounding box center [114, 92] width 30 height 6
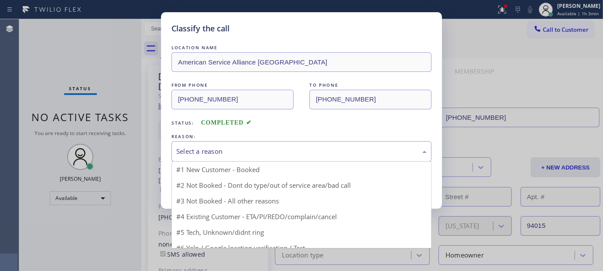
click at [255, 160] on div "Select a reason" at bounding box center [302, 151] width 260 height 21
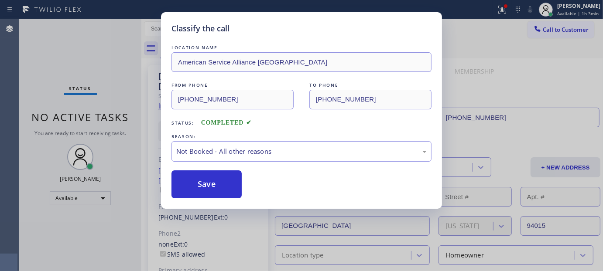
click at [212, 184] on button "Save" at bounding box center [207, 185] width 70 height 28
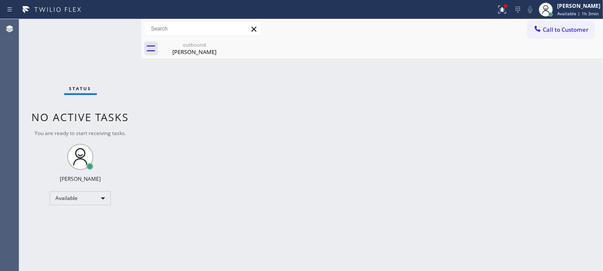
click at [553, 17] on div at bounding box center [545, 9] width 19 height 19
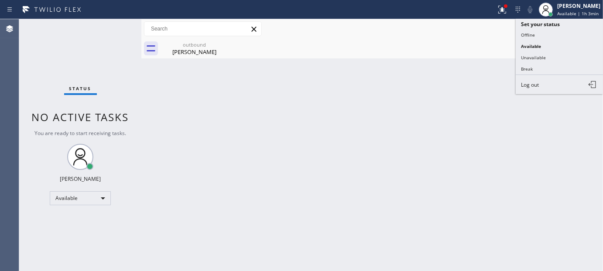
click at [505, 32] on div "Call to Customer Outbound call Location American Service Alliance Daly City You…" at bounding box center [372, 28] width 462 height 15
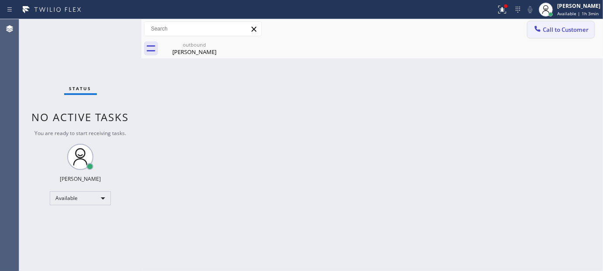
click at [590, 27] on button "Call to Customer" at bounding box center [561, 29] width 67 height 17
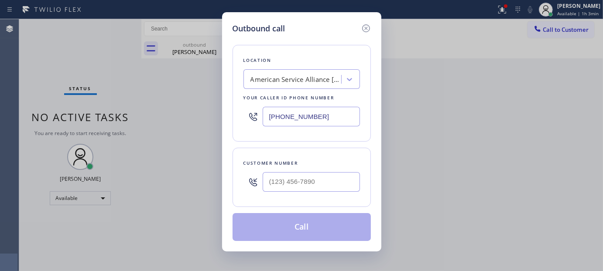
click at [301, 169] on div at bounding box center [311, 182] width 97 height 28
click at [292, 178] on input "(___) ___-____" at bounding box center [311, 182] width 97 height 20
paste input "415) 987-5037"
type input "(415) 987-5037"
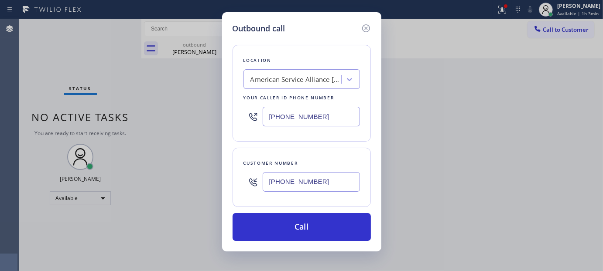
drag, startPoint x: 326, startPoint y: 120, endPoint x: 204, endPoint y: 146, distance: 123.9
click at [191, 140] on div "Outbound call Location American Service Alliance Daly City Your caller id phone…" at bounding box center [301, 135] width 603 height 271
paste input "415) 818-0507"
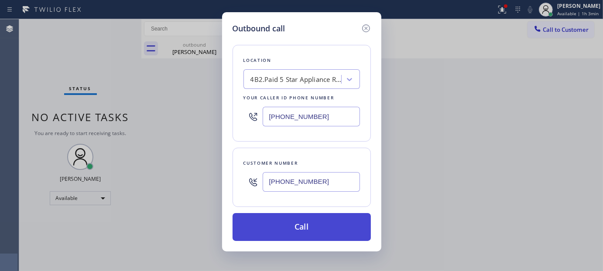
type input "[PHONE_NUMBER]"
click at [321, 226] on button "Call" at bounding box center [302, 227] width 138 height 28
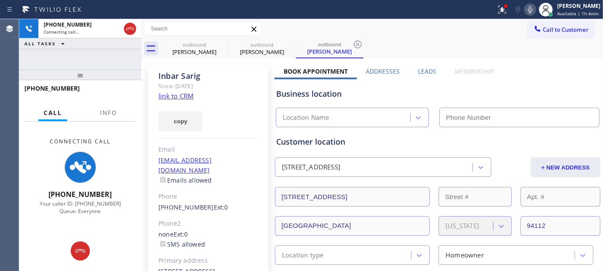
type input "[PHONE_NUMBER]"
click at [168, 71] on div "Inbar Sarig" at bounding box center [208, 76] width 100 height 10
click at [238, 70] on div "Inbar Sarig Since: 20 may 2020 link to CRM copy Email inbarsarig@gmail.com Emai…" at bounding box center [208, 195] width 120 height 260
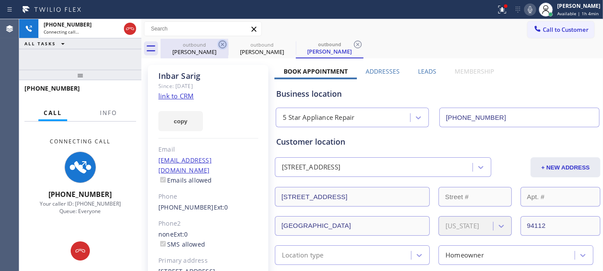
click at [220, 46] on icon at bounding box center [222, 44] width 10 height 10
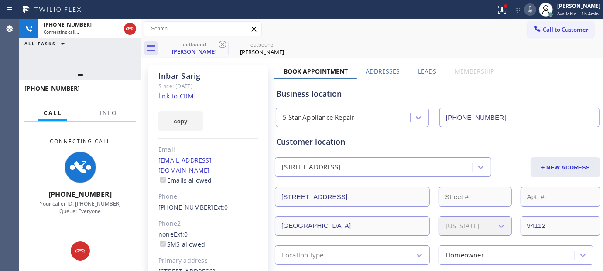
click at [352, 34] on div "Call to Customer Outbound call Location 5 Star Appliance Repair Your caller id …" at bounding box center [372, 28] width 462 height 15
drag, startPoint x: 494, startPoint y: 9, endPoint x: 488, endPoint y: 14, distance: 7.7
click at [494, 9] on div at bounding box center [502, 9] width 19 height 10
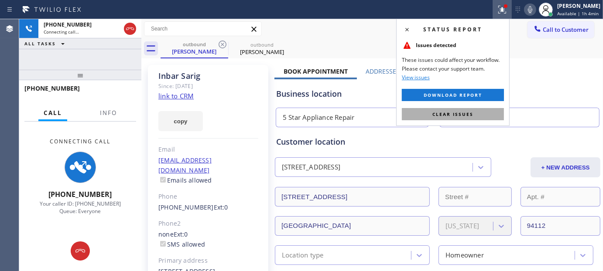
drag, startPoint x: 452, startPoint y: 110, endPoint x: 428, endPoint y: 54, distance: 60.8
click at [452, 110] on button "Clear issues" at bounding box center [453, 114] width 102 height 12
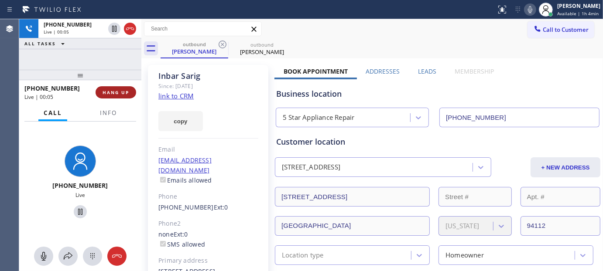
click at [117, 87] on button "HANG UP" at bounding box center [116, 92] width 41 height 12
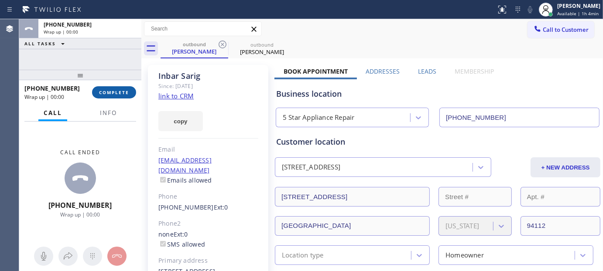
click at [106, 95] on button "COMPLETE" at bounding box center [114, 92] width 44 height 12
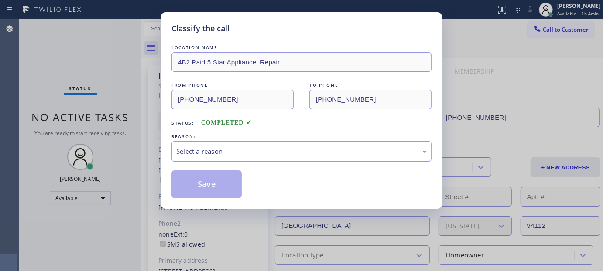
click at [254, 167] on div "LOCATION NAME 4B2.Paid 5 Star Appliance Repair FROM PHONE (415) 818-0507 TO PHO…" at bounding box center [302, 120] width 260 height 155
click at [235, 155] on div "Select a reason" at bounding box center [301, 152] width 251 height 10
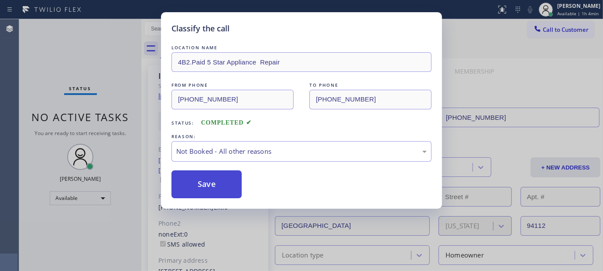
click at [199, 187] on button "Save" at bounding box center [207, 185] width 70 height 28
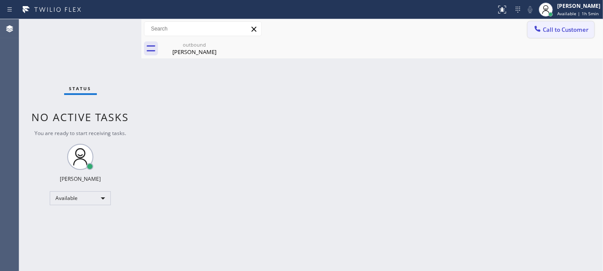
click at [565, 31] on span "Call to Customer" at bounding box center [566, 30] width 46 height 8
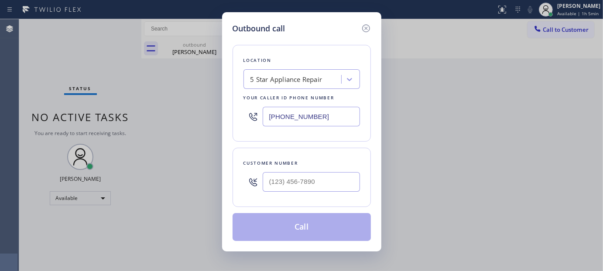
click at [320, 167] on div "Customer number" at bounding box center [302, 163] width 117 height 9
click at [323, 173] on input "(___) ___-____" at bounding box center [311, 182] width 97 height 20
paste input "425) 314-5153"
type input "(425) 314-5153"
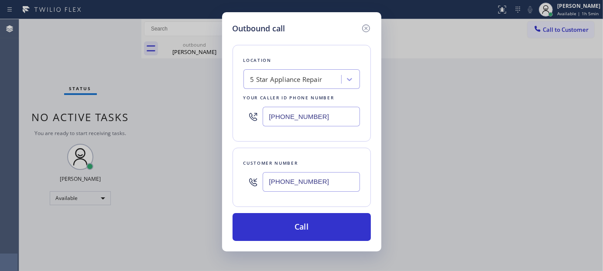
drag, startPoint x: 319, startPoint y: 123, endPoint x: 214, endPoint y: 124, distance: 105.2
click at [217, 124] on div "Outbound call Location 5 Star Appliance Repair Your caller id phone number (415…" at bounding box center [301, 135] width 603 height 271
paste input "206) 495-4748"
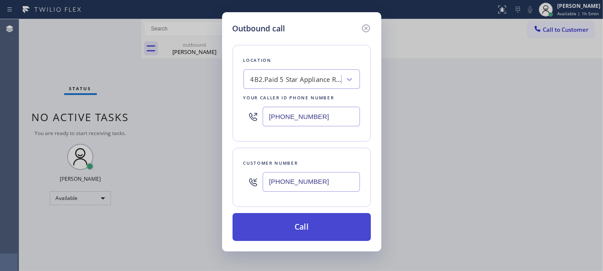
type input "(206) 495-4748"
click at [317, 223] on button "Call" at bounding box center [302, 227] width 138 height 28
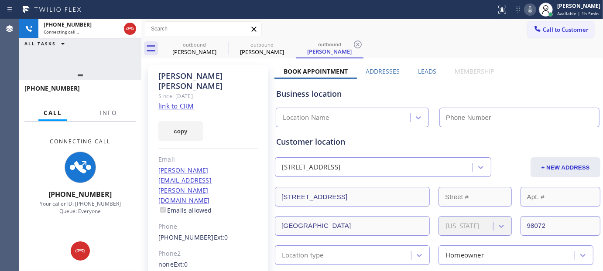
type input "(206) 495-4748"
click at [526, 7] on icon at bounding box center [530, 9] width 10 height 10
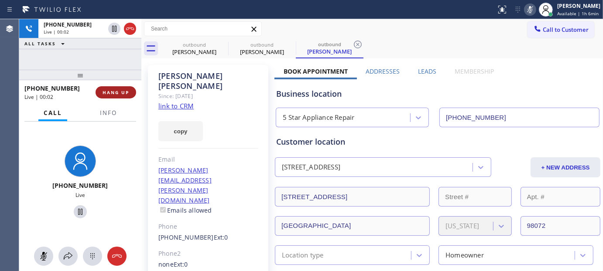
click at [108, 92] on span "HANG UP" at bounding box center [116, 92] width 27 height 6
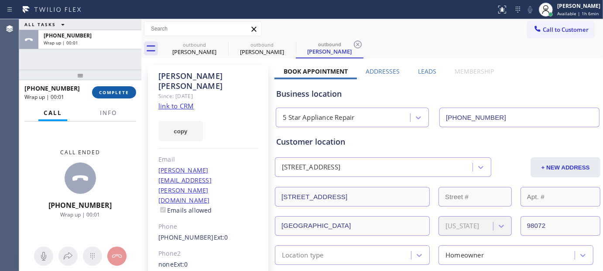
click at [108, 92] on span "COMPLETE" at bounding box center [114, 92] width 30 height 6
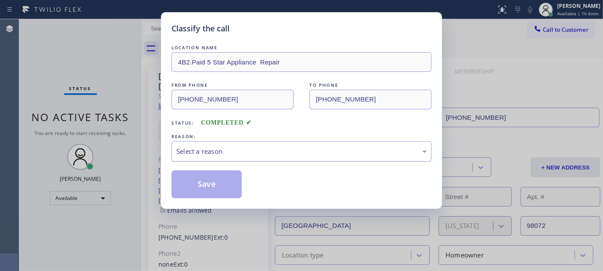
click at [242, 143] on div "Select a reason" at bounding box center [302, 151] width 260 height 21
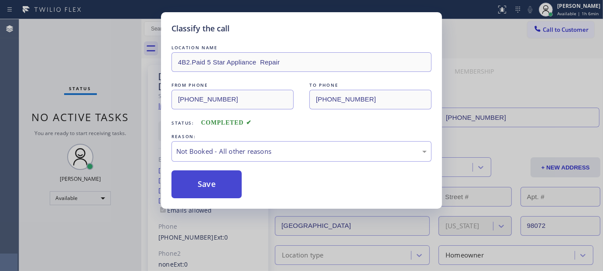
click at [203, 180] on button "Save" at bounding box center [207, 185] width 70 height 28
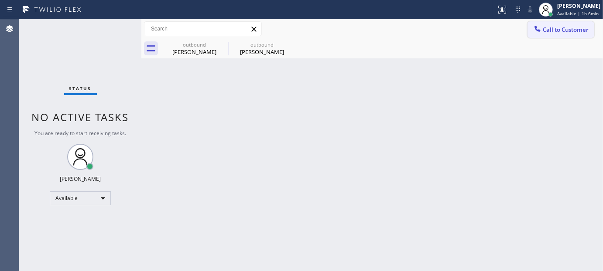
click at [539, 23] on button "Call to Customer" at bounding box center [561, 29] width 67 height 17
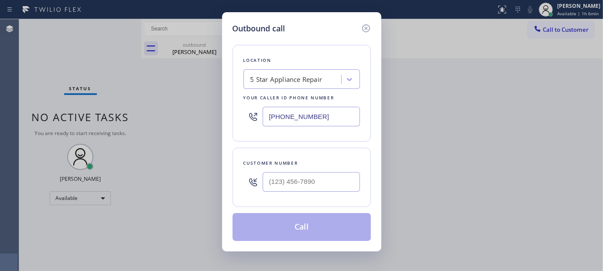
click at [275, 199] on div "Customer number" at bounding box center [302, 177] width 138 height 59
click at [302, 181] on input "(___) ___-____" at bounding box center [311, 182] width 97 height 20
paste input "858) 382-8369"
type input "(858) 382-8369"
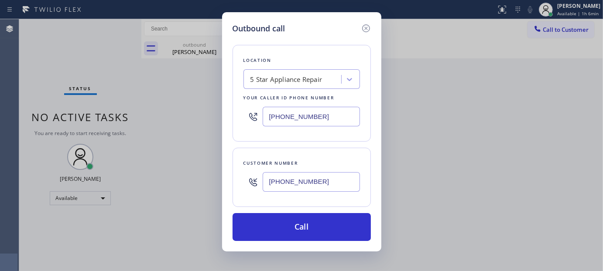
drag, startPoint x: 310, startPoint y: 120, endPoint x: 232, endPoint y: 119, distance: 77.7
click at [233, 119] on div "Location 5 Star Appliance Repair Your caller id phone number (206) 495-4748" at bounding box center [302, 93] width 138 height 97
paste input "760) 983-7951"
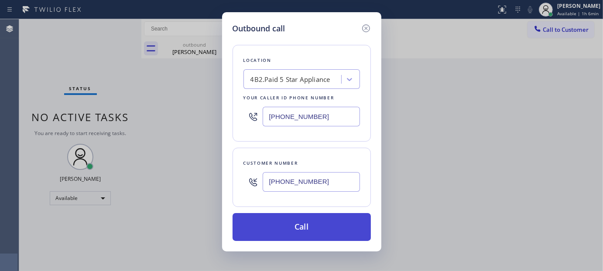
type input "(760) 983-7951"
click at [334, 228] on button "Call" at bounding box center [302, 227] width 138 height 28
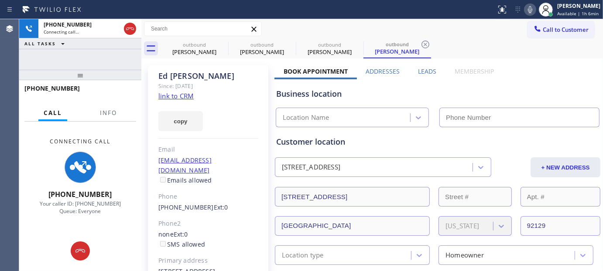
click at [528, 10] on icon at bounding box center [530, 9] width 10 height 10
type input "(760) 983-7951"
click at [224, 46] on icon at bounding box center [222, 44] width 10 height 10
type input "(206) 495-4748"
click at [0, 0] on icon at bounding box center [0, 0] width 0 height 0
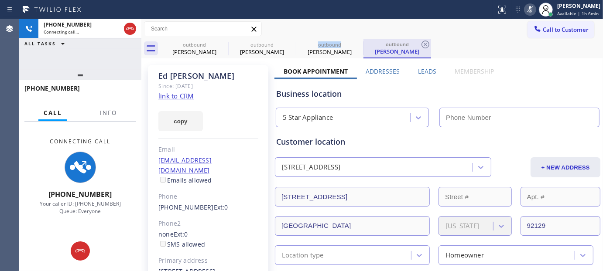
type input "(760) 983-7951"
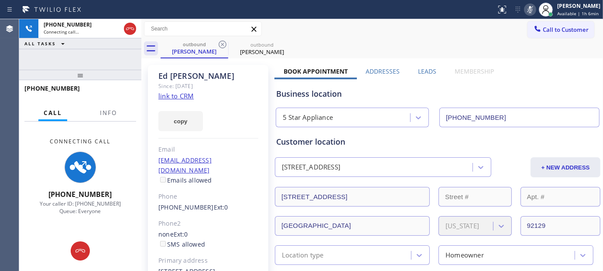
click at [345, 39] on div "outbound Ed Martinez outbound Ed Martinez" at bounding box center [382, 49] width 443 height 20
drag, startPoint x: 98, startPoint y: 71, endPoint x: 104, endPoint y: 48, distance: 23.4
click at [103, 70] on div at bounding box center [80, 75] width 122 height 10
click at [129, 31] on icon at bounding box center [130, 29] width 10 height 10
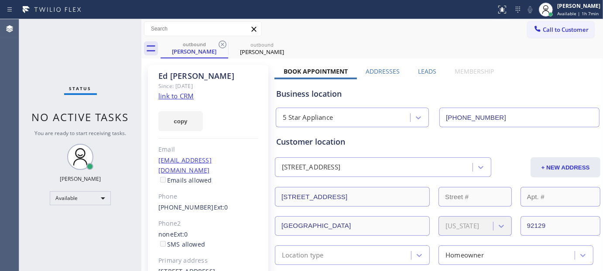
click at [562, 32] on span "Call to Customer" at bounding box center [566, 30] width 46 height 8
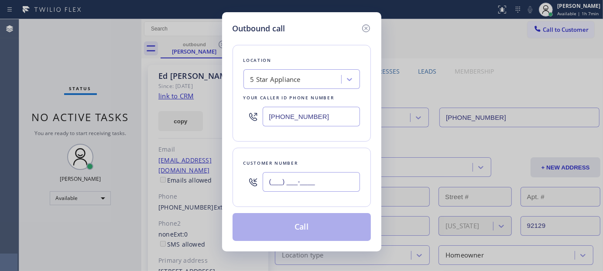
click at [287, 184] on input "(___) ___-____" at bounding box center [311, 182] width 97 height 20
paste input "415) 341-3844"
type input "(415) 341-3844"
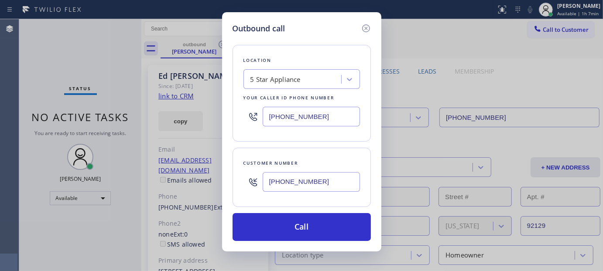
drag, startPoint x: 324, startPoint y: 121, endPoint x: 334, endPoint y: 133, distance: 15.2
click at [178, 144] on div "Outbound call Location 5 Star Appliance Your caller id phone number (760) 983-7…" at bounding box center [301, 135] width 603 height 271
paste input "650) 686-5818"
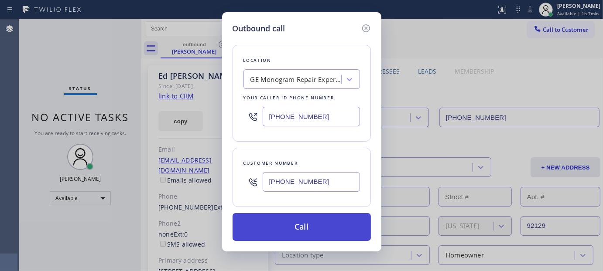
type input "(650) 686-5818"
click at [316, 220] on button "Call" at bounding box center [302, 227] width 138 height 28
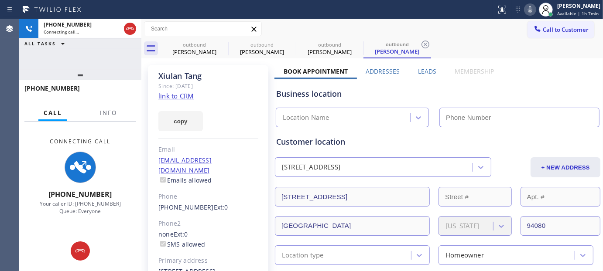
type input "(650) 686-5818"
click at [525, 6] on icon at bounding box center [530, 9] width 10 height 10
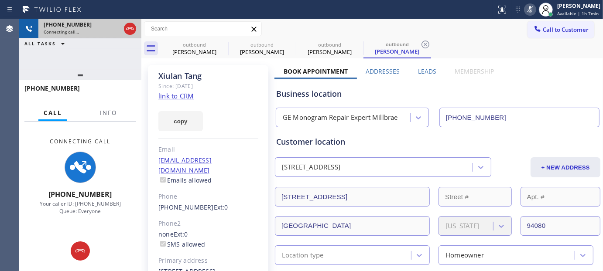
click at [131, 26] on icon at bounding box center [130, 29] width 10 height 10
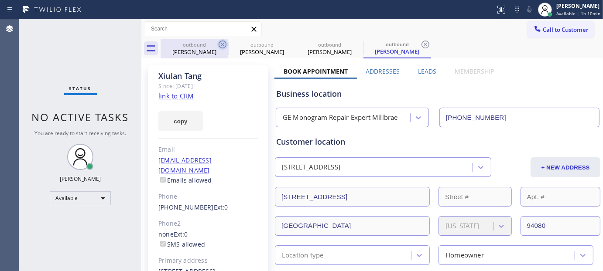
click at [220, 42] on icon at bounding box center [222, 44] width 10 height 10
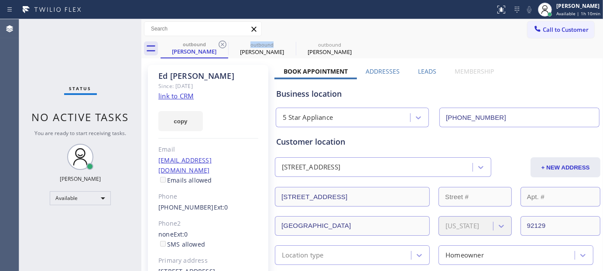
click at [220, 42] on icon at bounding box center [222, 44] width 10 height 10
type input "(650) 686-5818"
click at [220, 42] on icon at bounding box center [222, 44] width 10 height 10
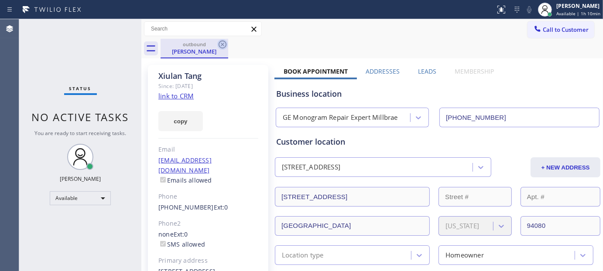
click at [222, 41] on icon at bounding box center [222, 44] width 10 height 10
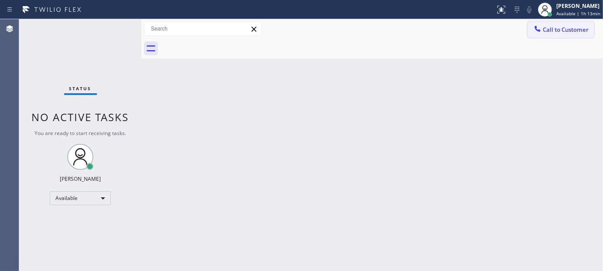
click at [550, 24] on button "Call to Customer" at bounding box center [561, 29] width 67 height 17
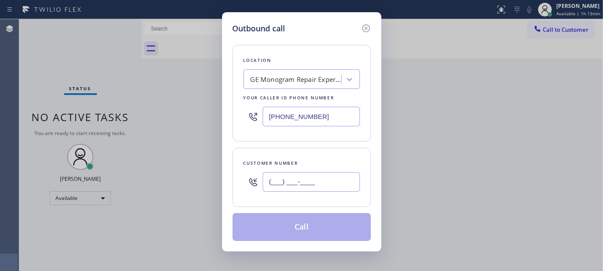
click at [324, 175] on input "(___) ___-____" at bounding box center [311, 182] width 97 height 20
paste input "917) 868-4154"
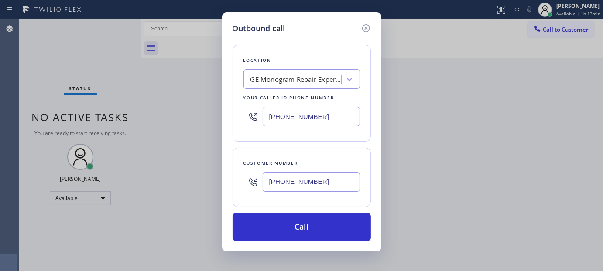
type input "(917) 868-4154"
drag, startPoint x: 319, startPoint y: 114, endPoint x: 234, endPoint y: 117, distance: 84.3
click at [185, 119] on div "Outbound call Location GE Monogram Repair Expert Millbrae Your caller id phone …" at bounding box center [301, 135] width 603 height 271
paste input "415) 818-0507"
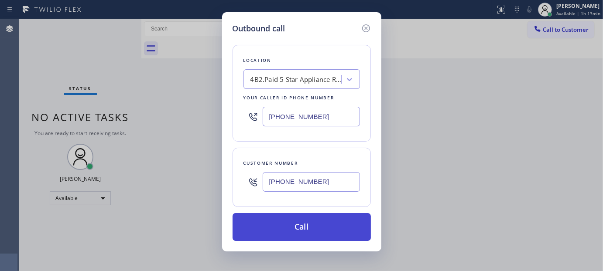
type input "[PHONE_NUMBER]"
click at [319, 224] on button "Call" at bounding box center [302, 227] width 138 height 28
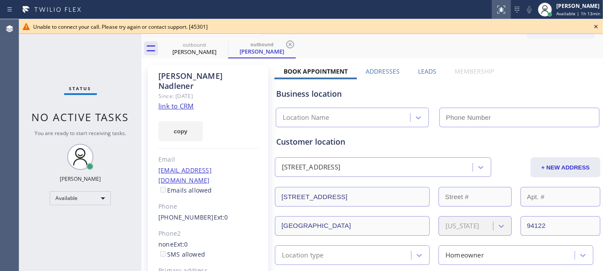
type input "[PHONE_NUMBER]"
click at [599, 24] on icon at bounding box center [596, 26] width 10 height 10
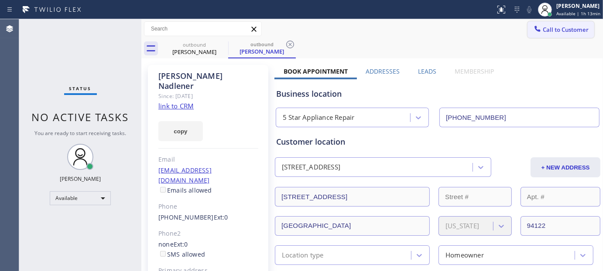
click at [572, 32] on span "Call to Customer" at bounding box center [566, 30] width 46 height 8
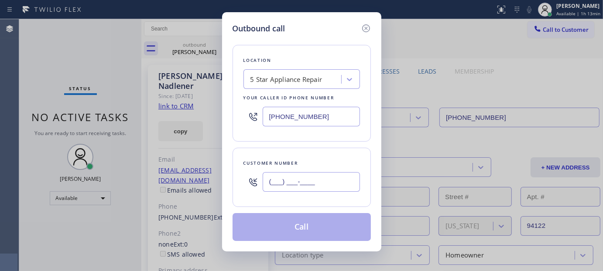
click at [299, 182] on input "(___) ___-____" at bounding box center [311, 182] width 97 height 20
paste input "917) 868-4154"
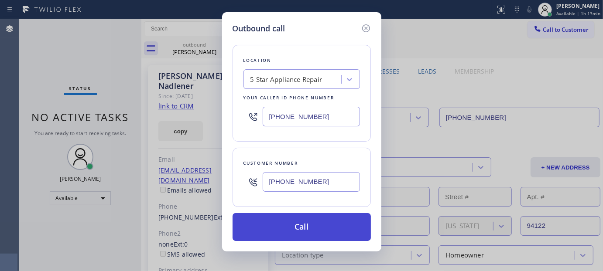
type input "(917) 868-4154"
click at [303, 239] on button "Call" at bounding box center [302, 227] width 138 height 28
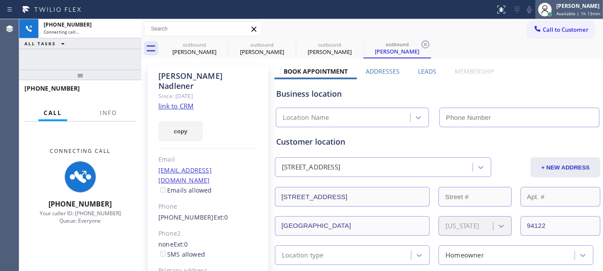
type input "[PHONE_NUMBER]"
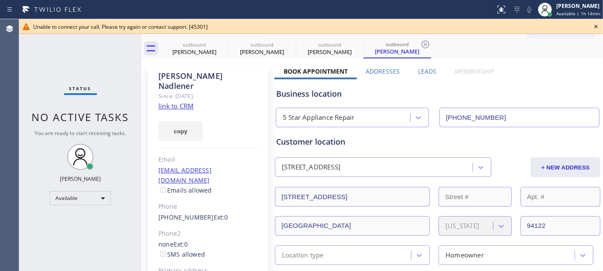
drag, startPoint x: 599, startPoint y: 23, endPoint x: 536, endPoint y: 44, distance: 66.2
click at [599, 23] on icon at bounding box center [596, 26] width 10 height 10
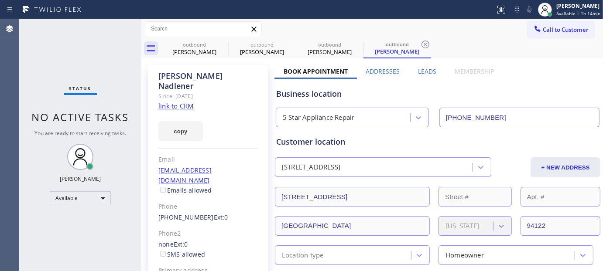
click at [535, 44] on div "outbound Amanda Nadlener outbound Amanda Nadlener outbound Amanda Nadlener outb…" at bounding box center [382, 49] width 443 height 20
click at [535, 31] on div at bounding box center [537, 29] width 10 height 10
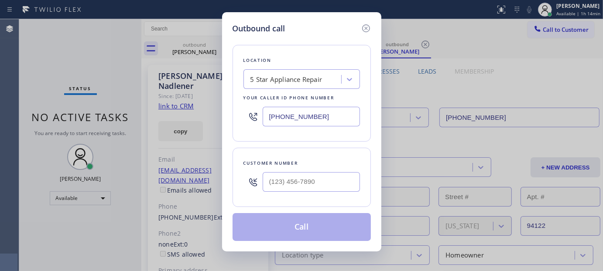
click at [311, 192] on div at bounding box center [311, 182] width 97 height 28
click at [315, 181] on input "(___) ___-____" at bounding box center [311, 182] width 97 height 20
paste input "917) 868-4154"
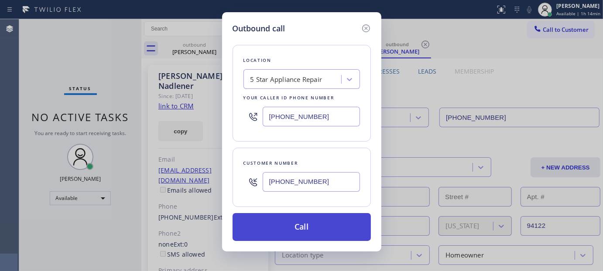
type input "(917) 868-4154"
click at [316, 221] on button "Call" at bounding box center [302, 227] width 138 height 28
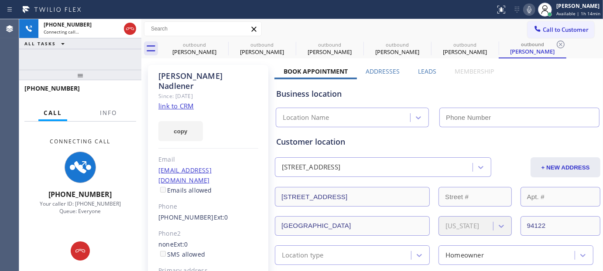
type input "[PHONE_NUMBER]"
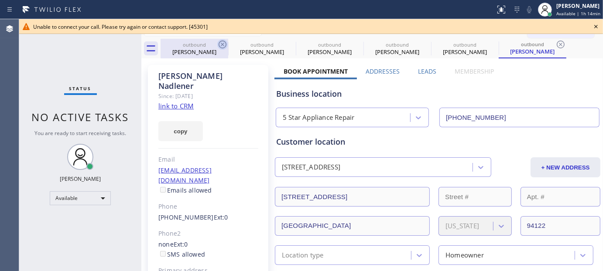
click at [224, 43] on icon at bounding box center [223, 45] width 8 height 8
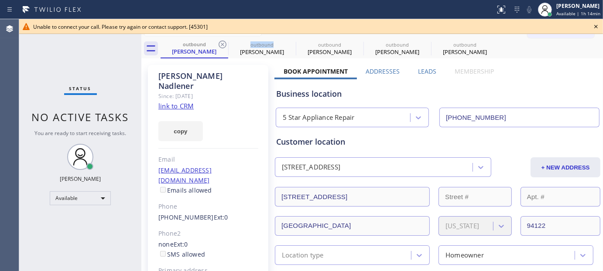
click at [224, 43] on icon at bounding box center [223, 45] width 8 height 8
click at [0, 0] on icon at bounding box center [0, 0] width 0 height 0
click at [224, 43] on icon at bounding box center [223, 45] width 8 height 8
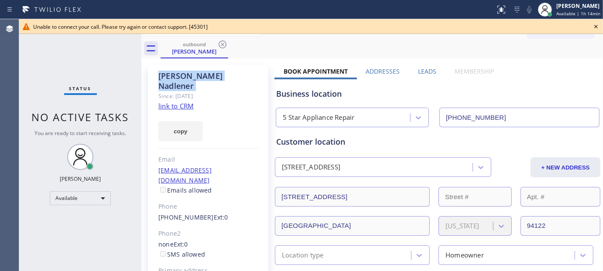
click at [224, 43] on icon at bounding box center [223, 45] width 8 height 8
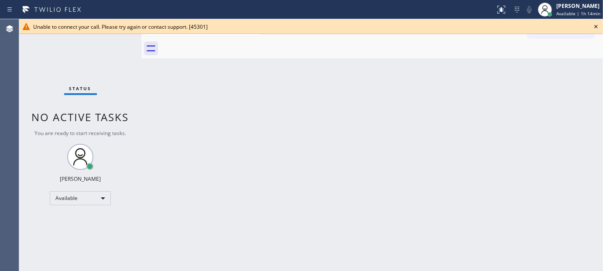
drag, startPoint x: 595, startPoint y: 27, endPoint x: 563, endPoint y: 26, distance: 31.9
click at [595, 26] on icon at bounding box center [595, 26] width 3 height 3
click at [563, 26] on span "Call to Customer" at bounding box center [566, 30] width 46 height 8
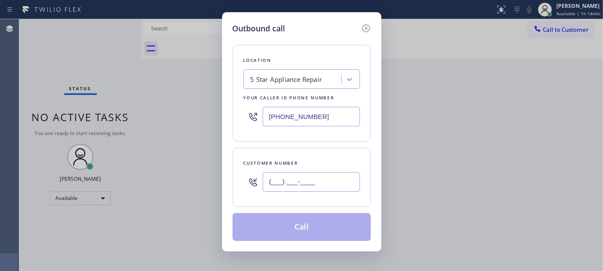
click at [304, 177] on input "(___) ___-____" at bounding box center [311, 182] width 97 height 20
paste input "917) 612-4913"
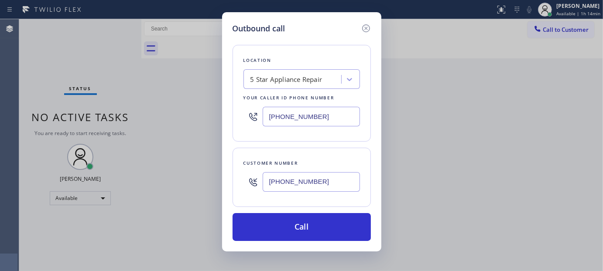
type input "(917) 612-4913"
drag, startPoint x: 203, startPoint y: 119, endPoint x: 185, endPoint y: 121, distance: 18.0
click at [185, 121] on div "Outbound call Location 5 Star Appliance Repair Your caller id phone number (415…" at bounding box center [301, 135] width 603 height 271
paste input "347) 410-8261"
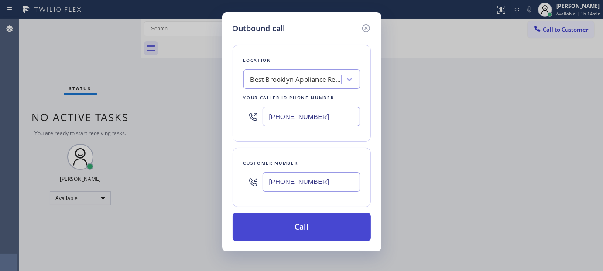
type input "(347) 410-8261"
click at [312, 223] on button "Call" at bounding box center [302, 227] width 138 height 28
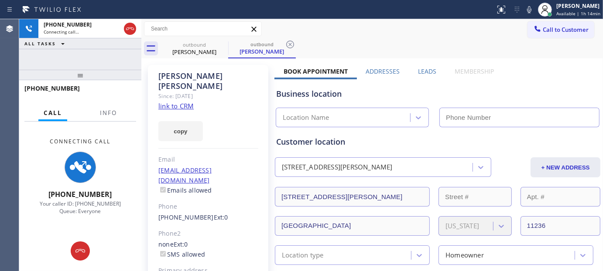
drag, startPoint x: 529, startPoint y: 11, endPoint x: 494, endPoint y: 37, distance: 42.7
click at [529, 11] on icon at bounding box center [529, 9] width 10 height 10
type input "(347) 410-8261"
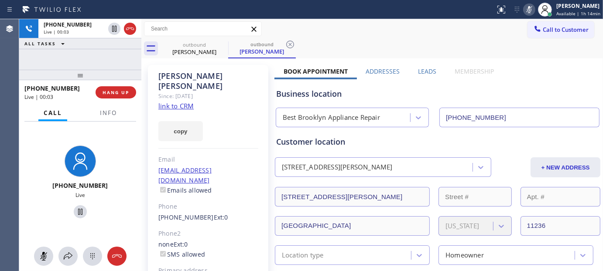
click at [531, 10] on icon at bounding box center [529, 9] width 10 height 10
click at [108, 71] on div at bounding box center [80, 75] width 122 height 10
drag, startPoint x: 371, startPoint y: 48, endPoint x: 384, endPoint y: 43, distance: 14.1
click at [371, 48] on div "outbound Natasha Charles outbound Natasha Charles" at bounding box center [382, 49] width 443 height 20
click at [103, 51] on div "+19176124913 Live | 05:35 ALL TASKS ALL TASKS ACTIVE TASKS TASKS IN WRAP UP +19…" at bounding box center [80, 145] width 122 height 252
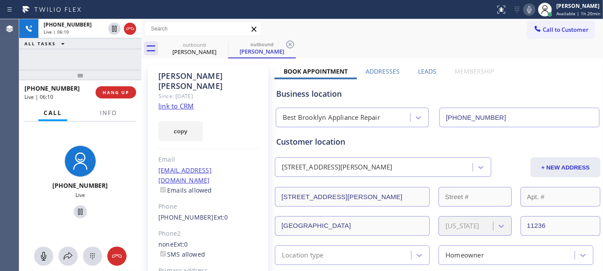
click at [82, 72] on div at bounding box center [80, 75] width 122 height 10
click at [120, 89] on span "HANG UP" at bounding box center [116, 92] width 27 height 6
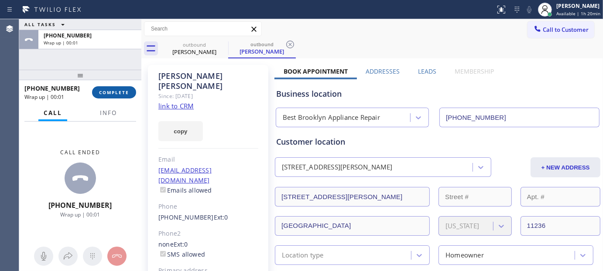
click at [120, 89] on span "COMPLETE" at bounding box center [114, 92] width 30 height 6
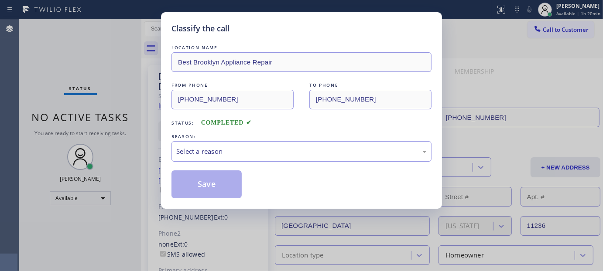
click at [255, 162] on div "LOCATION NAME Best Brooklyn Appliance Repair FROM PHONE (347) 410-8261 TO PHONE…" at bounding box center [302, 120] width 260 height 155
click at [230, 154] on div "Select a reason" at bounding box center [301, 152] width 251 height 10
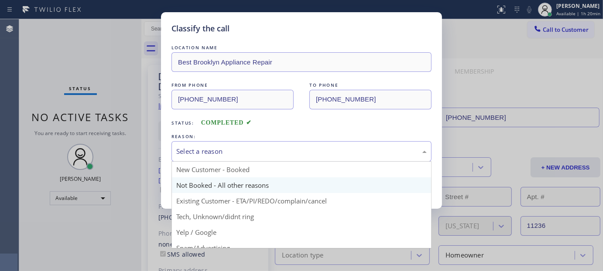
click at [212, 186] on button "Save" at bounding box center [207, 185] width 70 height 28
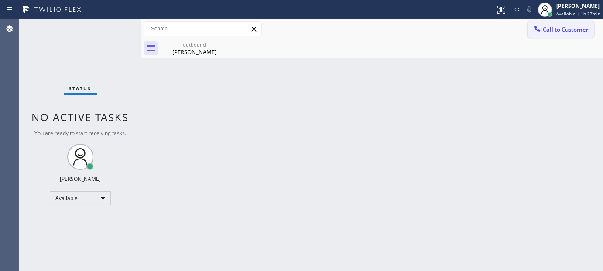
click at [541, 31] on icon at bounding box center [537, 28] width 9 height 9
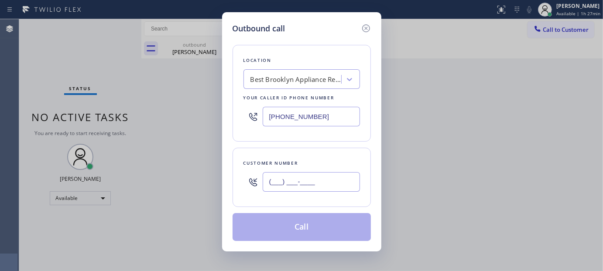
drag, startPoint x: 340, startPoint y: 179, endPoint x: 217, endPoint y: 179, distance: 122.2
click at [220, 182] on div "Outbound call Location Best Brooklyn Appliance Repair Your caller id phone numb…" at bounding box center [301, 135] width 603 height 271
paste input "310) 850-7497"
type input "(310) 850-7497"
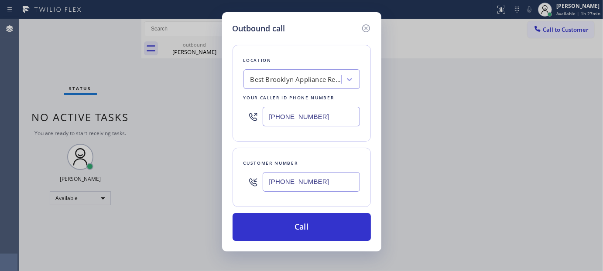
drag, startPoint x: 262, startPoint y: 117, endPoint x: 216, endPoint y: 118, distance: 46.3
click at [214, 119] on div "Outbound call Location Best Brooklyn Appliance Repair Your caller id phone numb…" at bounding box center [301, 135] width 603 height 271
paste input "23) 870-7123"
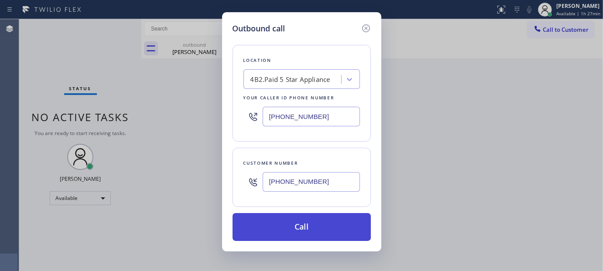
type input "(323) 870-7123"
click at [324, 228] on button "Call" at bounding box center [302, 227] width 138 height 28
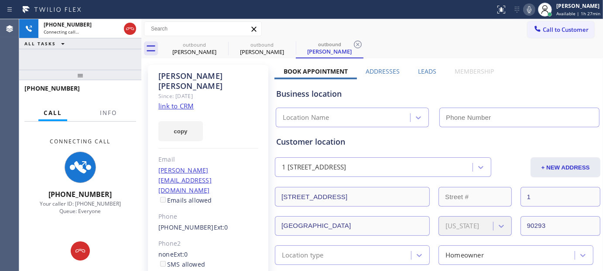
type input "(323) 870-7123"
click at [225, 43] on icon at bounding box center [222, 44] width 10 height 10
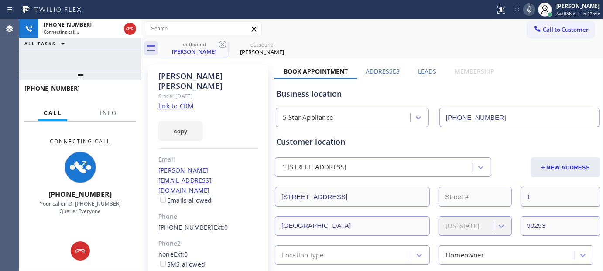
click at [386, 18] on div "Status report No issues detected If you experience an issue, please download th…" at bounding box center [301, 9] width 603 height 19
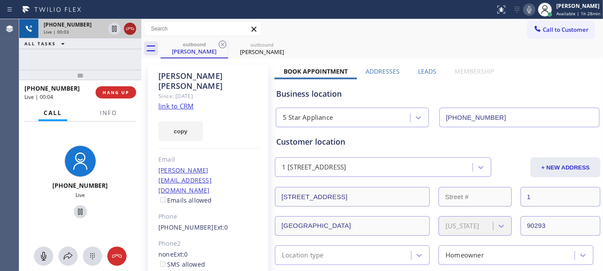
click at [130, 29] on icon at bounding box center [130, 29] width 10 height 10
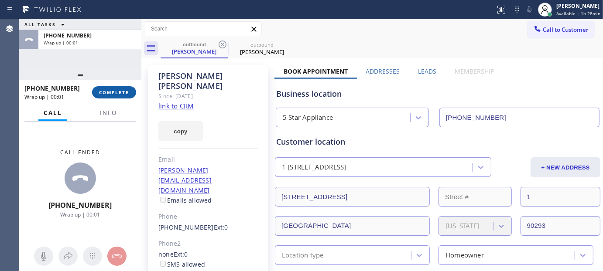
click at [118, 95] on button "COMPLETE" at bounding box center [114, 92] width 44 height 12
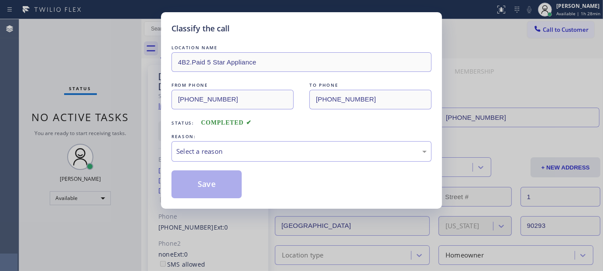
click at [211, 139] on div "REASON:" at bounding box center [302, 136] width 260 height 9
click at [228, 155] on div "Select a reason" at bounding box center [301, 152] width 251 height 10
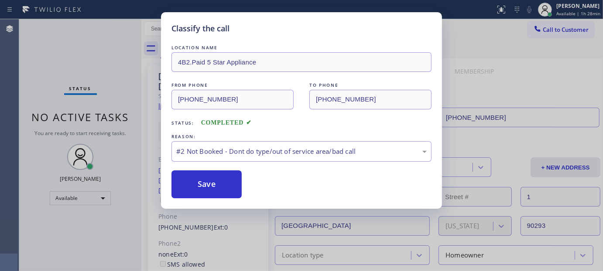
click at [203, 181] on button "Save" at bounding box center [207, 185] width 70 height 28
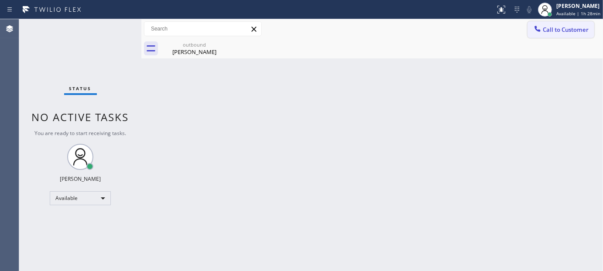
click at [568, 27] on span "Call to Customer" at bounding box center [566, 30] width 46 height 8
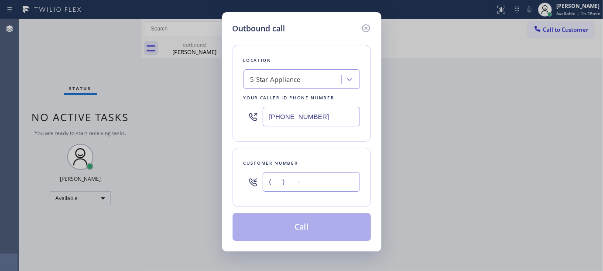
click at [319, 185] on input "(___) ___-____" at bounding box center [311, 182] width 97 height 20
paste input "305) 335-6046"
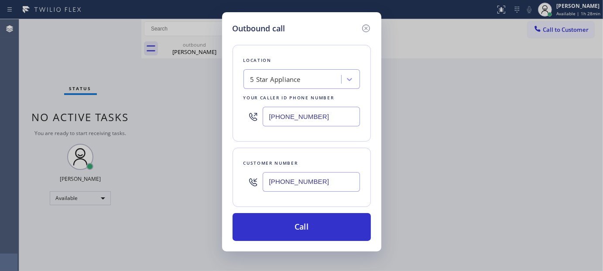
type input "(305) 335-6046"
drag, startPoint x: 323, startPoint y: 113, endPoint x: 244, endPoint y: 121, distance: 80.3
click at [251, 121] on div "(323) 870-7123" at bounding box center [302, 117] width 117 height 28
paste input "786) 305-6106"
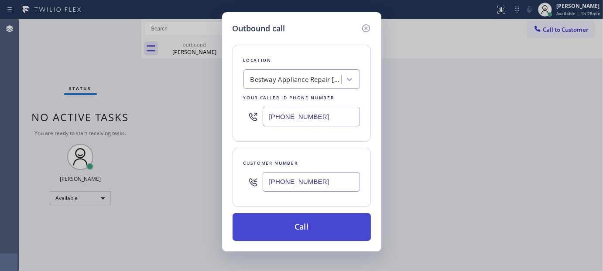
type input "(786) 305-6106"
click at [323, 217] on button "Call" at bounding box center [302, 227] width 138 height 28
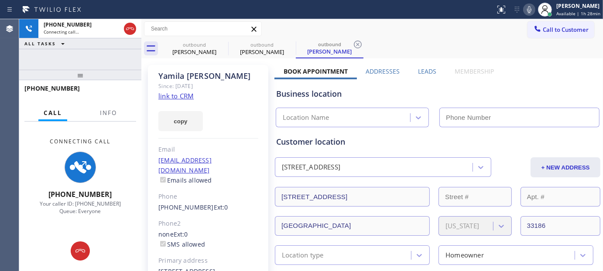
type input "(786) 305-6106"
drag, startPoint x: 88, startPoint y: 80, endPoint x: 81, endPoint y: 52, distance: 28.8
click at [81, 52] on div "+13053356046 Connecting call… ALL TASKS ALL TASKS ACTIVE TASKS TASKS IN WRAP UP…" at bounding box center [80, 145] width 122 height 252
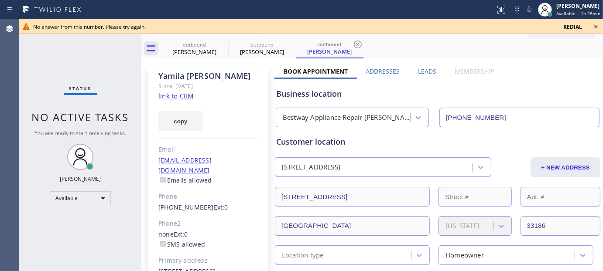
click at [574, 27] on span "redial" at bounding box center [572, 26] width 19 height 7
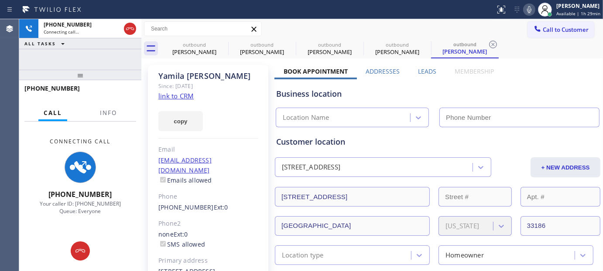
type input "(786) 305-6106"
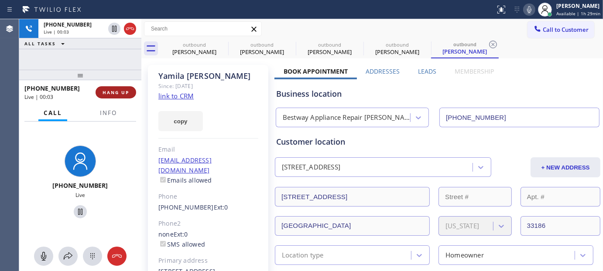
click at [110, 90] on span "HANG UP" at bounding box center [116, 92] width 27 height 6
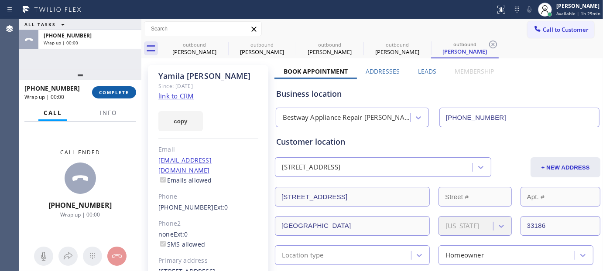
click at [110, 90] on span "COMPLETE" at bounding box center [114, 92] width 30 height 6
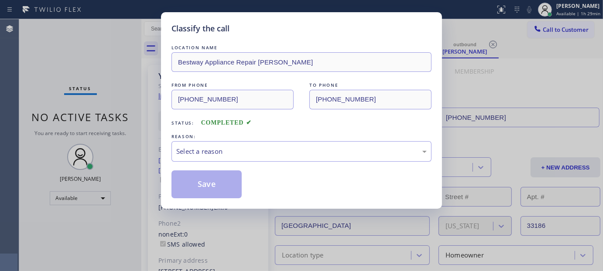
click at [231, 140] on div "REASON:" at bounding box center [302, 136] width 260 height 9
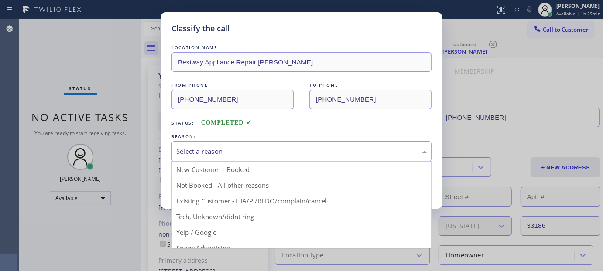
click at [224, 160] on div "Select a reason" at bounding box center [302, 151] width 260 height 21
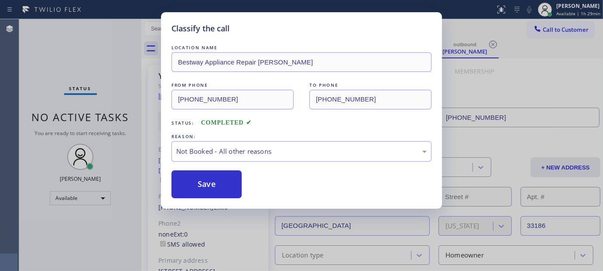
click at [210, 179] on button "Save" at bounding box center [207, 185] width 70 height 28
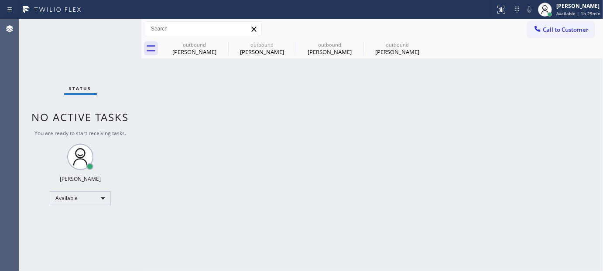
click at [557, 27] on span "Call to Customer" at bounding box center [566, 30] width 46 height 8
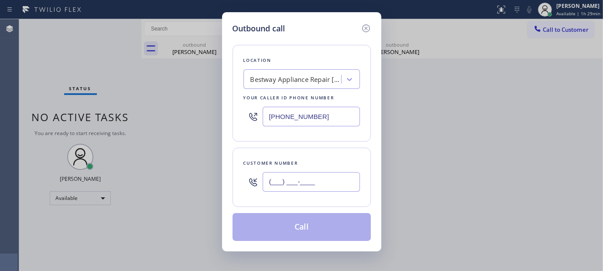
click at [328, 183] on input "(___) ___-____" at bounding box center [311, 182] width 97 height 20
paste input "727) 259-3526"
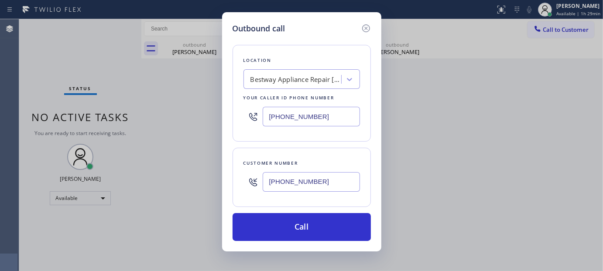
type input "(727) 259-3526"
drag, startPoint x: 237, startPoint y: 122, endPoint x: 218, endPoint y: 121, distance: 19.2
click at [212, 118] on div "Outbound call Location Bestway Appliance Repair Kendall Your caller id phone nu…" at bounding box center [301, 135] width 603 height 271
paste input "323) 870-7123"
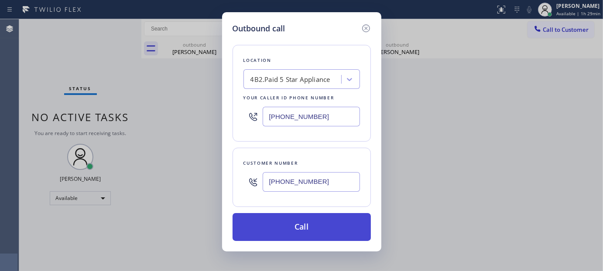
type input "(323) 870-7123"
click at [325, 223] on button "Call" at bounding box center [302, 227] width 138 height 28
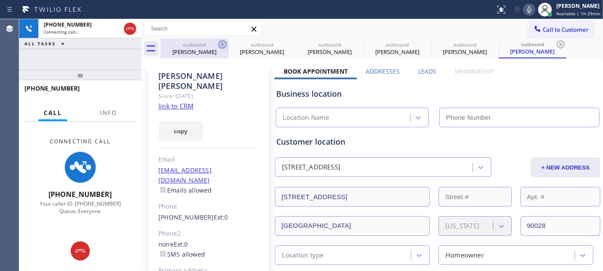
click at [224, 42] on icon at bounding box center [222, 44] width 10 height 10
type input "(786) 305-6106"
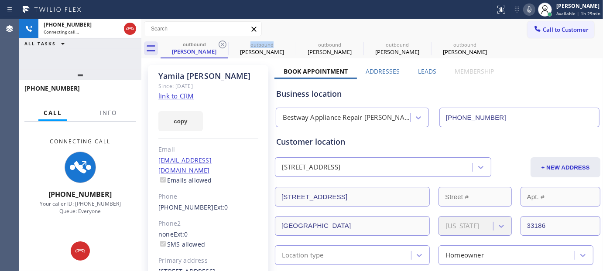
click at [224, 42] on icon at bounding box center [222, 44] width 10 height 10
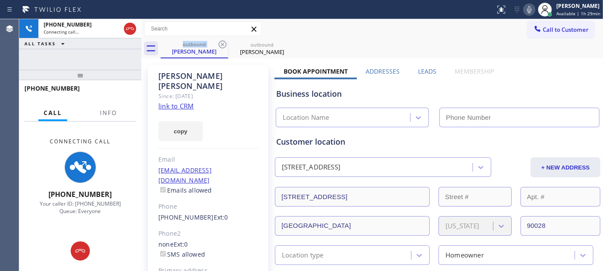
type input "(323) 870-7123"
click at [387, 41] on div "outbound Allen Waddell outbound Allen Waddell" at bounding box center [382, 49] width 443 height 20
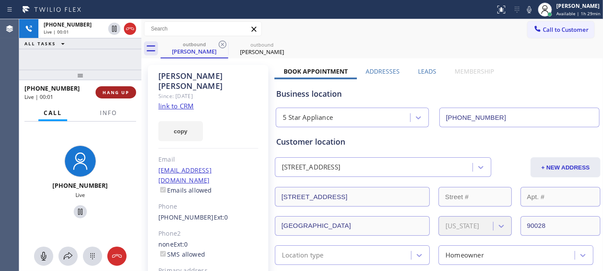
click at [116, 90] on span "HANG UP" at bounding box center [116, 92] width 27 height 6
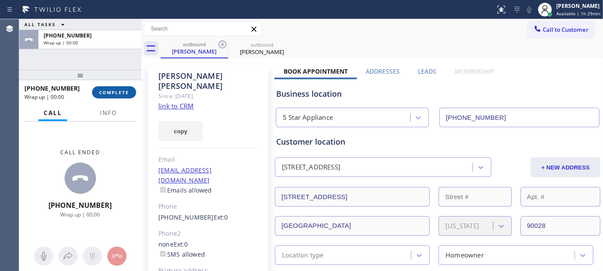
click at [116, 90] on span "COMPLETE" at bounding box center [114, 92] width 30 height 6
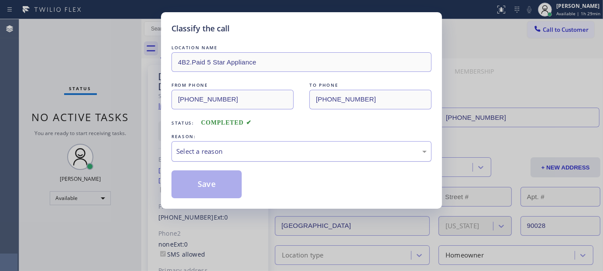
click at [273, 150] on div "Select a reason" at bounding box center [301, 152] width 251 height 10
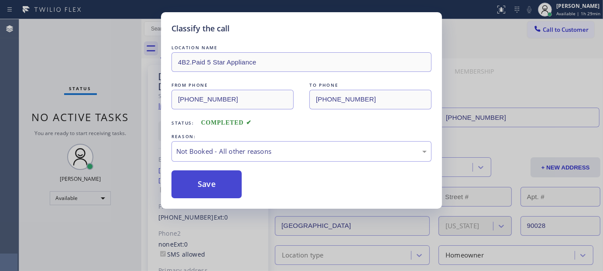
click at [212, 182] on button "Save" at bounding box center [207, 185] width 70 height 28
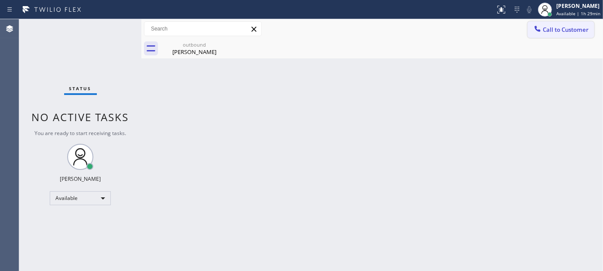
click at [538, 33] on icon at bounding box center [537, 28] width 9 height 9
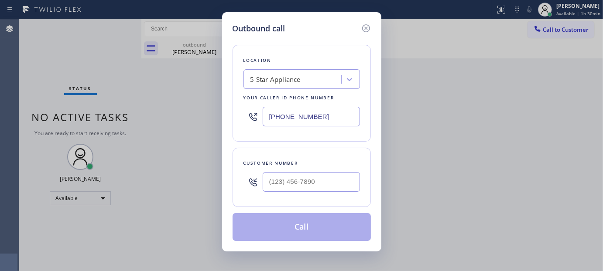
drag, startPoint x: 326, startPoint y: 161, endPoint x: 299, endPoint y: 178, distance: 32.6
click at [326, 161] on div "Customer number" at bounding box center [302, 163] width 117 height 9
click at [299, 178] on input "(___) ___-____" at bounding box center [311, 182] width 97 height 20
paste input "213) 479-2021"
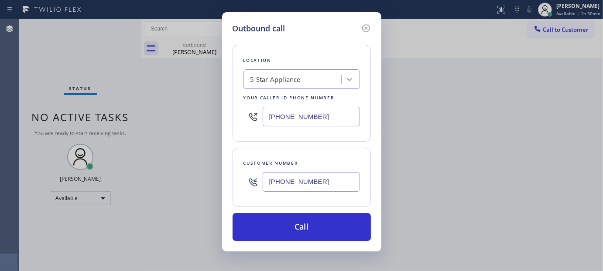
drag, startPoint x: 333, startPoint y: 182, endPoint x: 224, endPoint y: 184, distance: 109.6
click at [224, 184] on div "Outbound call Location 5 Star Appliance Your caller id phone number (323) 870-7…" at bounding box center [301, 132] width 159 height 240
paste input "408) 218-0109"
type input "(408) 218-0109"
drag, startPoint x: 320, startPoint y: 115, endPoint x: 202, endPoint y: 134, distance: 119.3
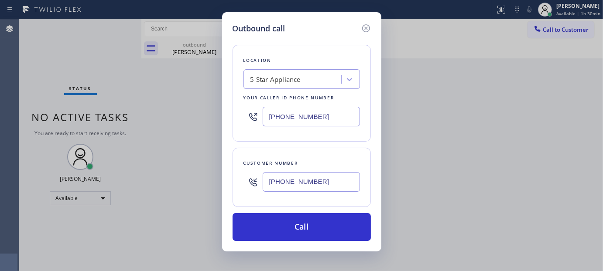
click at [189, 134] on div "Outbound call Location 5 Star Appliance Your caller id phone number (323) 870-7…" at bounding box center [301, 135] width 603 height 271
paste input "760) 983-7951"
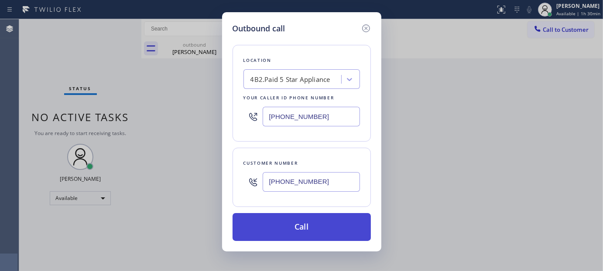
type input "(760) 983-7951"
click at [333, 223] on button "Call" at bounding box center [302, 227] width 138 height 28
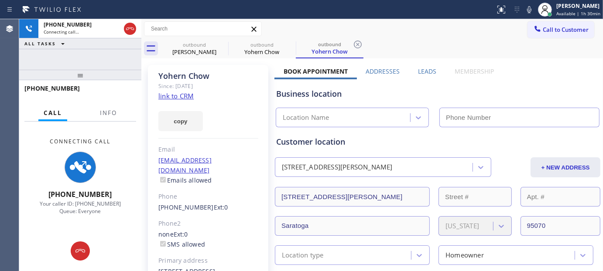
type input "(760) 983-7951"
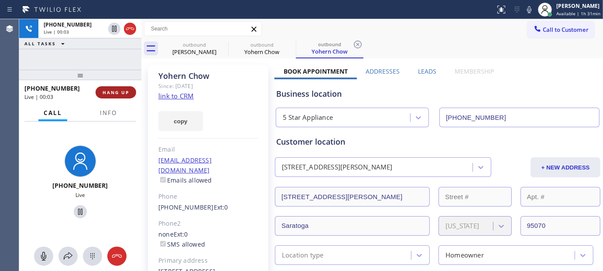
click at [125, 89] on span "HANG UP" at bounding box center [116, 92] width 27 height 6
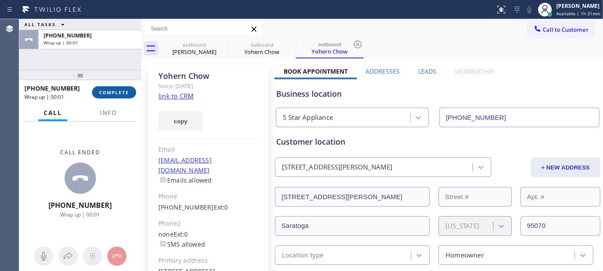
click at [128, 93] on span "COMPLETE" at bounding box center [114, 92] width 30 height 6
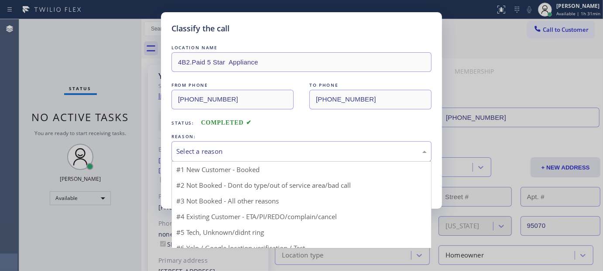
drag, startPoint x: 245, startPoint y: 148, endPoint x: 206, endPoint y: 175, distance: 47.0
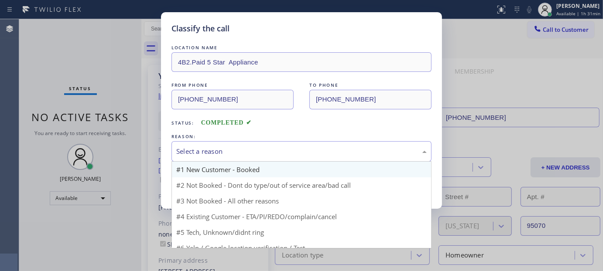
click at [242, 149] on div "Select a reason" at bounding box center [301, 152] width 251 height 10
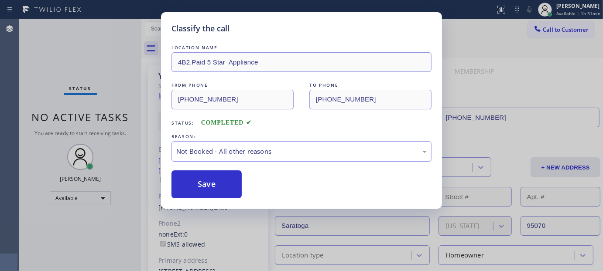
click at [201, 189] on button "Save" at bounding box center [207, 185] width 70 height 28
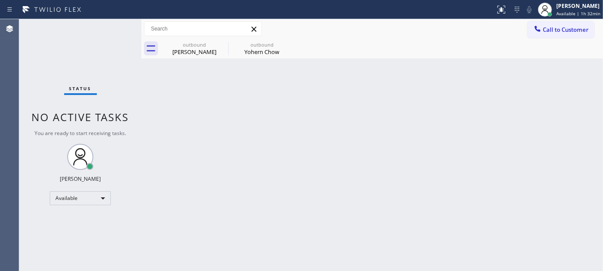
click at [570, 26] on span "Call to Customer" at bounding box center [566, 30] width 46 height 8
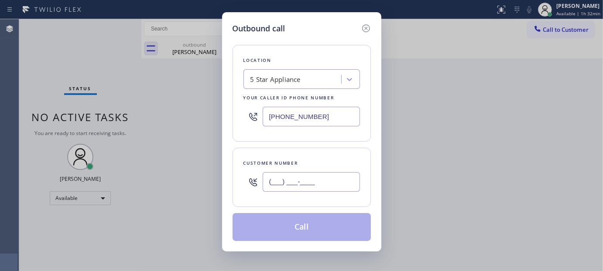
click at [288, 192] on input "(___) ___-____" at bounding box center [311, 182] width 97 height 20
click at [288, 185] on input "(___) ___-____" at bounding box center [311, 182] width 97 height 20
paste input "720-4046"
drag, startPoint x: 332, startPoint y: 180, endPoint x: 267, endPoint y: 166, distance: 66.0
click at [246, 200] on div "Customer number (___) 720-4046" at bounding box center [302, 177] width 138 height 59
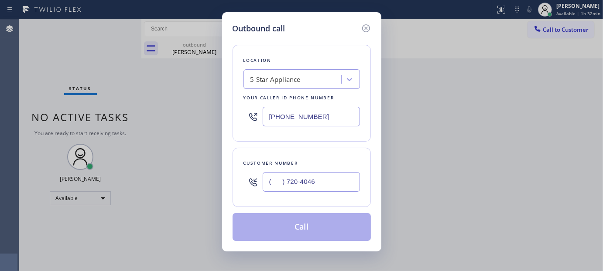
paste input "720) 404-6249"
type input "(720) 404-6249"
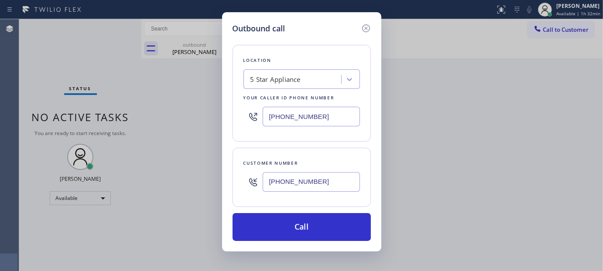
drag, startPoint x: 318, startPoint y: 110, endPoint x: 175, endPoint y: 111, distance: 143.2
click at [175, 111] on div "Outbound call Location 5 Star Appliance Your caller id phone number (760) 983-7…" at bounding box center [301, 135] width 603 height 271
paste input "text"
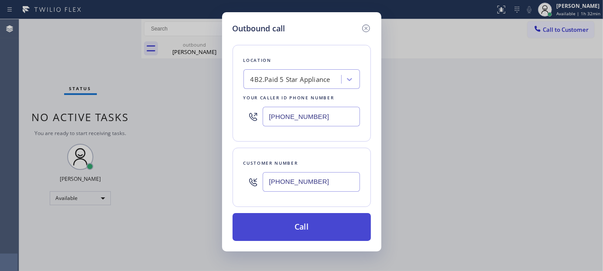
type input "(760) 983-7951"
click at [298, 225] on button "Call" at bounding box center [302, 227] width 138 height 28
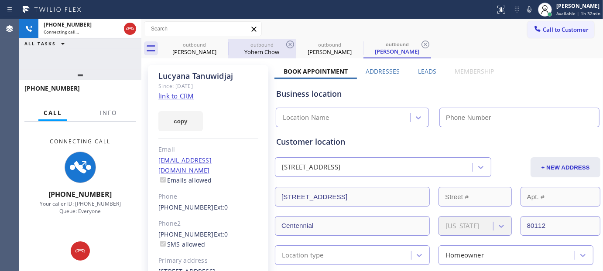
type input "(760) 983-7951"
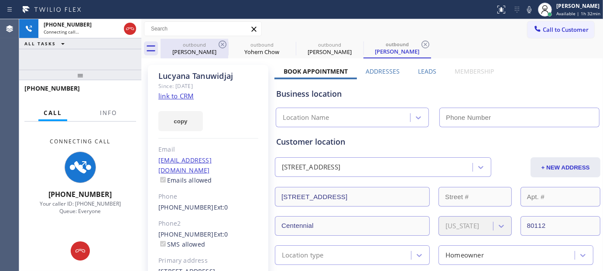
click at [228, 40] on div "outbound Yohern Chow" at bounding box center [262, 49] width 68 height 20
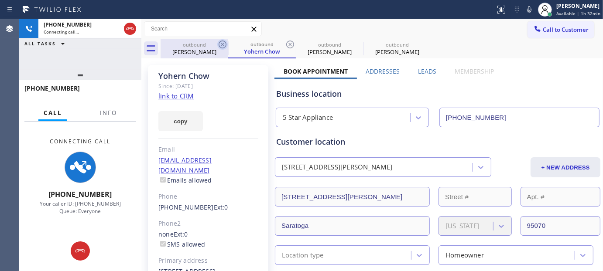
click at [224, 42] on icon at bounding box center [222, 44] width 10 height 10
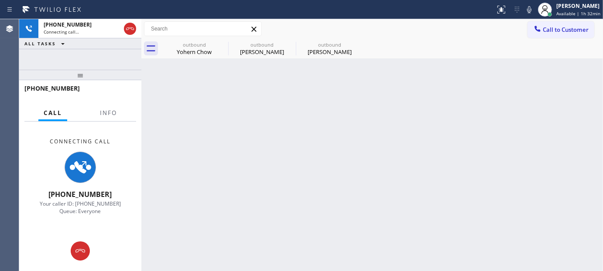
click at [369, 24] on div "Call to Customer Outbound call Location 5 Star Appliance Your caller id phone n…" at bounding box center [372, 28] width 462 height 15
click at [223, 41] on icon at bounding box center [223, 45] width 8 height 8
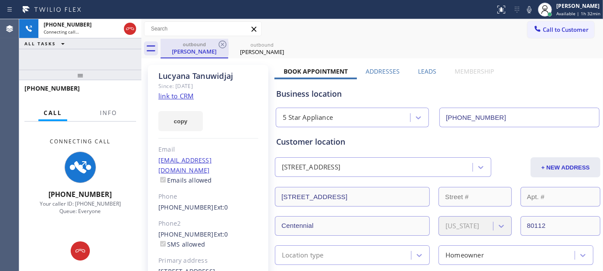
click at [189, 51] on div "Lucyana Tanuwidjaj" at bounding box center [194, 52] width 66 height 8
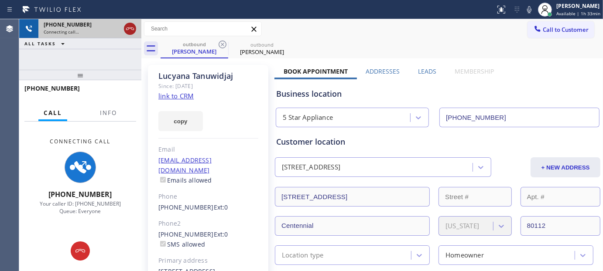
click at [133, 32] on icon at bounding box center [130, 29] width 10 height 10
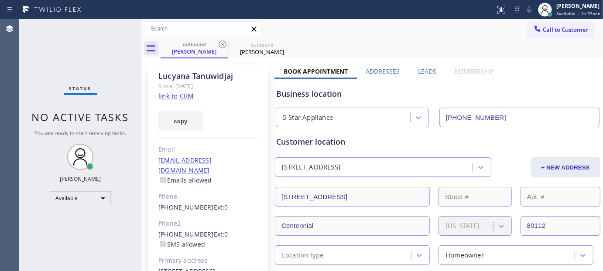
click at [557, 38] on div "Call to Customer Outbound call Location 5 Star Appliance Your caller id phone n…" at bounding box center [372, 29] width 462 height 20
click at [543, 28] on span "Call to Customer" at bounding box center [566, 30] width 46 height 8
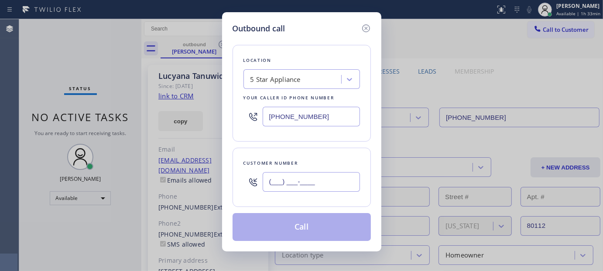
click at [336, 183] on input "(___) ___-____" at bounding box center [311, 182] width 97 height 20
paste input "562) 225-5494"
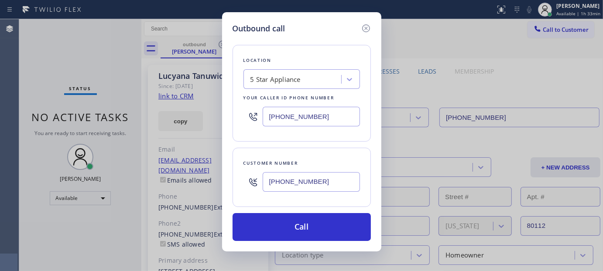
type input "(562) 225-5494"
drag, startPoint x: 215, startPoint y: 128, endPoint x: 202, endPoint y: 129, distance: 13.1
click at [188, 130] on div "Outbound call Location 5 Star Appliance Your caller id phone number (760) 983-7…" at bounding box center [301, 135] width 603 height 271
paste input "855) 731-4952"
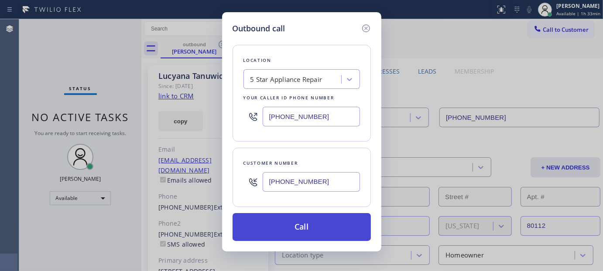
type input "(855) 731-4952"
click at [326, 233] on button "Call" at bounding box center [302, 227] width 138 height 28
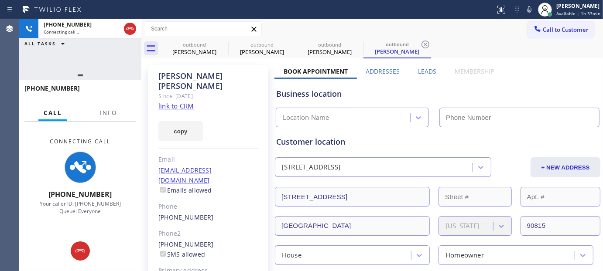
type input "(855) 731-4952"
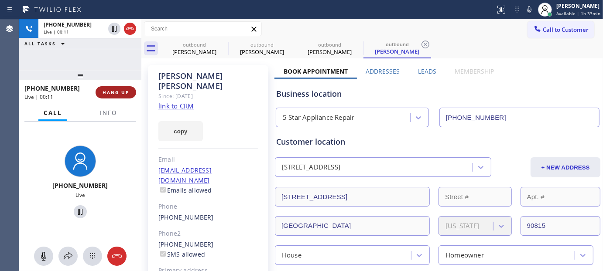
click at [116, 93] on span "HANG UP" at bounding box center [116, 92] width 27 height 6
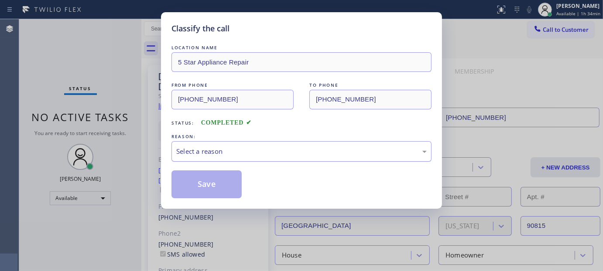
click at [245, 159] on div "Select a reason" at bounding box center [302, 151] width 260 height 21
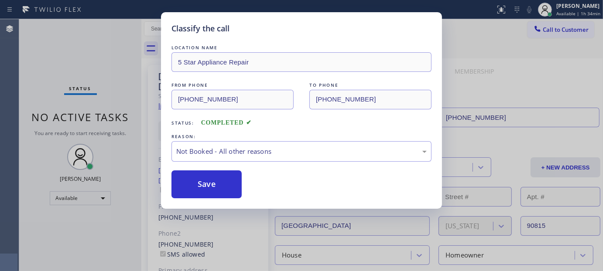
click at [193, 182] on button "Save" at bounding box center [207, 185] width 70 height 28
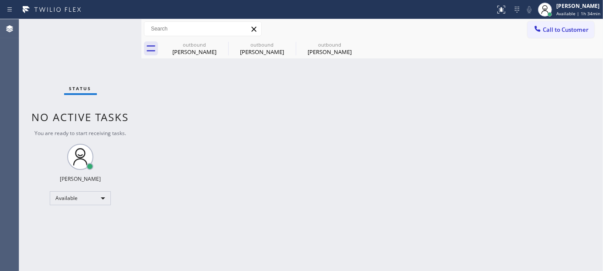
click at [553, 20] on div "Call to Customer Outbound call Location 5 Star Appliance Repair Your caller id …" at bounding box center [372, 29] width 462 height 20
click at [552, 30] on span "Call to Customer" at bounding box center [566, 30] width 46 height 8
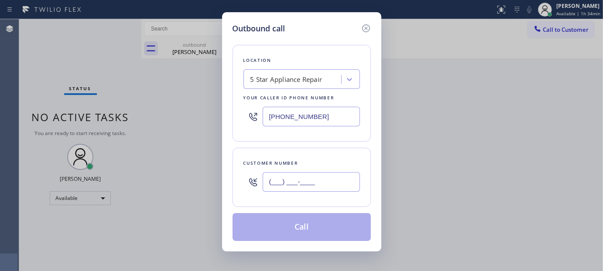
click at [321, 186] on input "(___) ___-____" at bounding box center [311, 182] width 97 height 20
paste input "310) 709-0109"
type input "(310) 709-0109"
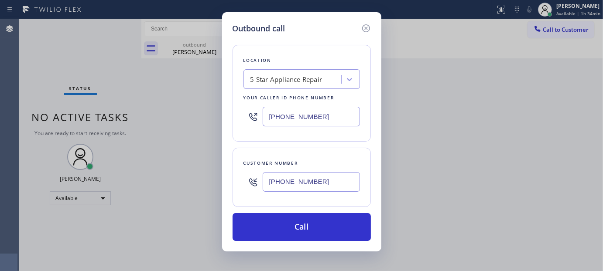
drag, startPoint x: 325, startPoint y: 118, endPoint x: 148, endPoint y: 120, distance: 176.3
click at [148, 120] on div "Outbound call Location 5 Star Appliance Repair Your caller id phone number (855…" at bounding box center [301, 135] width 603 height 271
paste input "text"
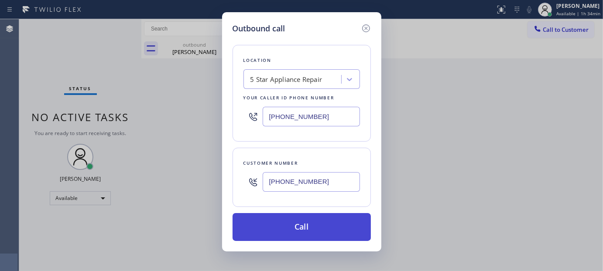
type input "(855) 731-4952"
click at [327, 228] on button "Call" at bounding box center [302, 227] width 138 height 28
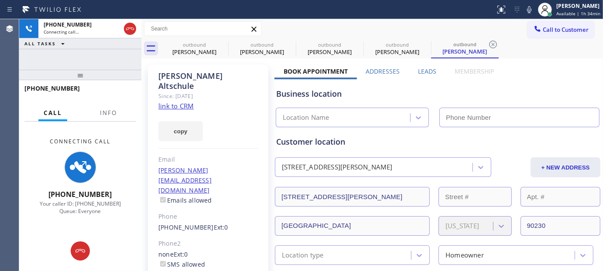
type input "(855) 731-4952"
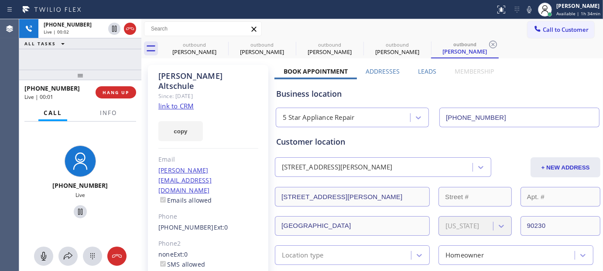
click at [218, 92] on div "Katherine Altschule Since: 20 may 2020 link to CRM copy Email katie.alts@gmail.…" at bounding box center [208, 210] width 120 height 290
drag, startPoint x: 165, startPoint y: 76, endPoint x: 219, endPoint y: 87, distance: 55.3
click at [206, 83] on div "Katherine Altschule Since: 20 may 2020 link to CRM copy Email katie.alts@gmail.…" at bounding box center [208, 210] width 120 height 290
click at [231, 93] on div "Katherine Altschule Since: 20 may 2020 link to CRM copy Email katie.alts@gmail.…" at bounding box center [208, 210] width 120 height 290
click at [116, 90] on span "HANG UP" at bounding box center [116, 92] width 27 height 6
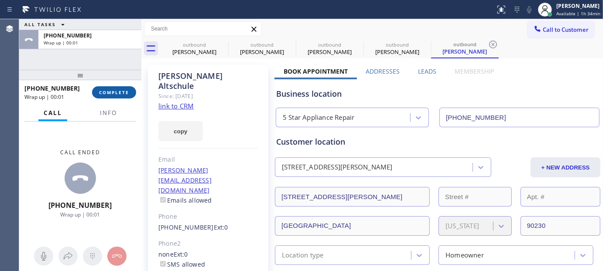
click at [96, 87] on button "COMPLETE" at bounding box center [114, 92] width 44 height 12
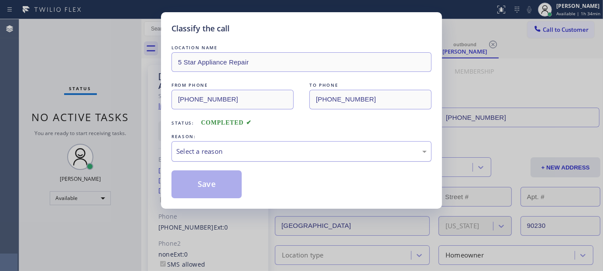
click at [266, 154] on div "Select a reason" at bounding box center [301, 152] width 251 height 10
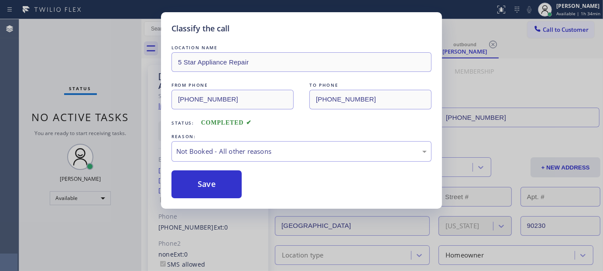
click at [216, 190] on button "Save" at bounding box center [207, 185] width 70 height 28
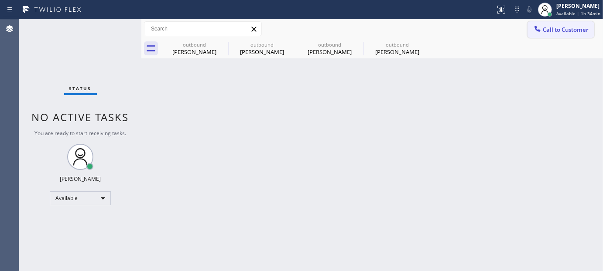
click at [551, 24] on button "Call to Customer" at bounding box center [561, 29] width 67 height 17
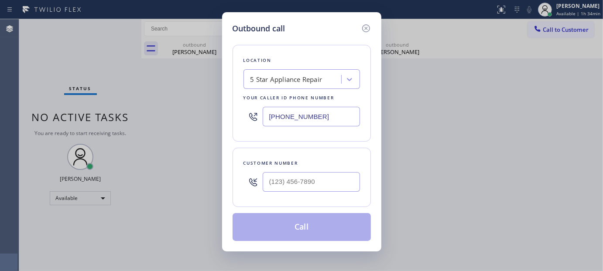
click at [299, 160] on div "Customer number" at bounding box center [302, 163] width 117 height 9
click at [296, 172] on div at bounding box center [311, 182] width 97 height 28
click at [300, 177] on input "(___) ___-____" at bounding box center [311, 182] width 97 height 20
paste input "818) 400-2519"
type input "(818) 400-2519"
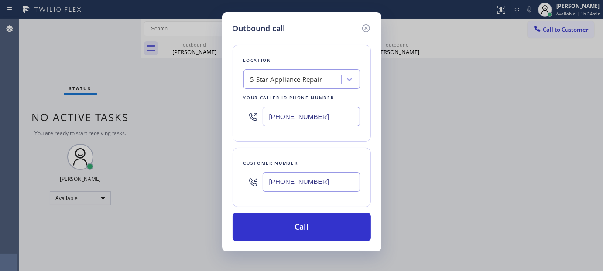
drag, startPoint x: 317, startPoint y: 114, endPoint x: 236, endPoint y: 121, distance: 81.9
click at [236, 121] on div "Location 5 Star Appliance Repair Your caller id phone number (855) 731-4952" at bounding box center [302, 93] width 138 height 97
paste input "323) 870-7123"
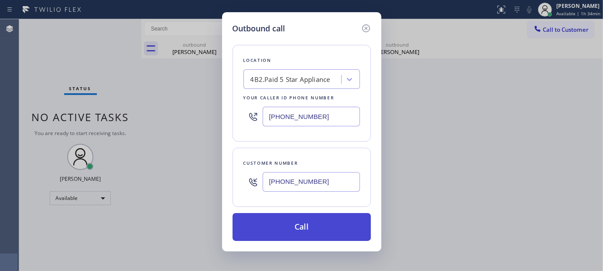
type input "(323) 870-7123"
click at [319, 217] on button "Call" at bounding box center [302, 227] width 138 height 28
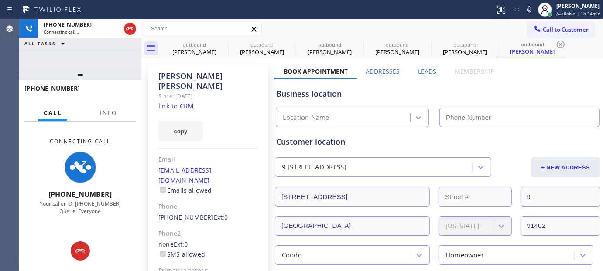
type input "(323) 870-7123"
click at [223, 44] on icon at bounding box center [223, 45] width 8 height 8
click at [0, 0] on icon at bounding box center [0, 0] width 0 height 0
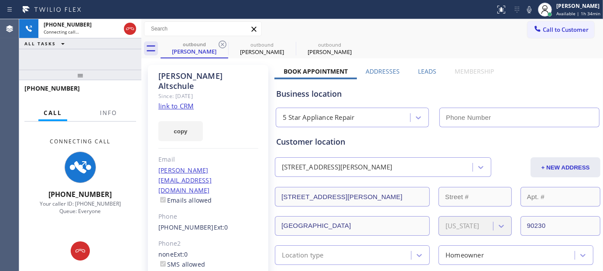
type input "(855) 731-4952"
click at [223, 44] on icon at bounding box center [223, 45] width 8 height 8
type input "(323) 870-7123"
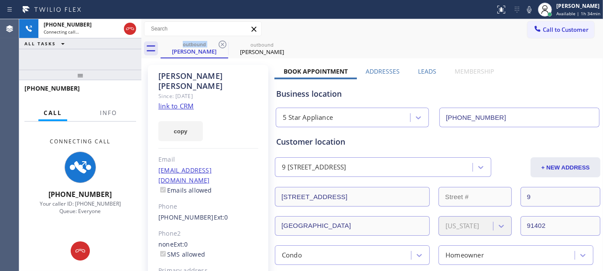
click at [369, 32] on div "Call to Customer Outbound call Location 5 Star Appliance Your caller id phone n…" at bounding box center [372, 28] width 462 height 15
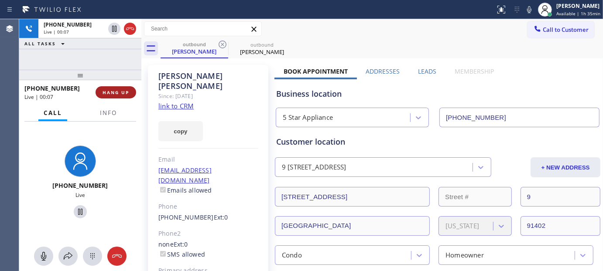
click at [113, 90] on span "HANG UP" at bounding box center [116, 92] width 27 height 6
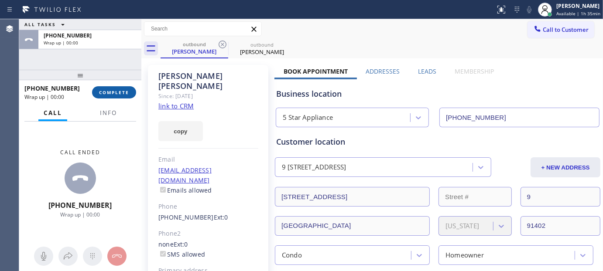
click at [113, 90] on span "COMPLETE" at bounding box center [114, 92] width 30 height 6
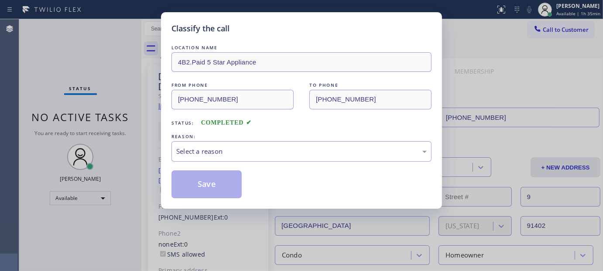
click at [262, 166] on div "LOCATION NAME 4B2.Paid 5 Star Appliance FROM PHONE (323) 870-7123 TO PHONE (818…" at bounding box center [302, 120] width 260 height 155
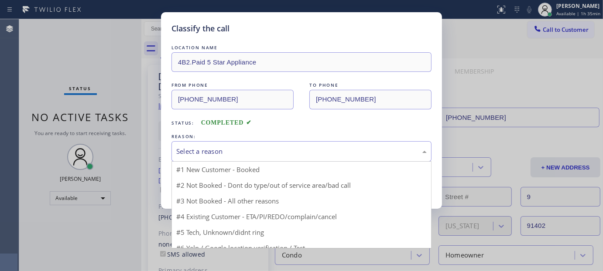
drag, startPoint x: 260, startPoint y: 148, endPoint x: 215, endPoint y: 178, distance: 54.1
click at [260, 147] on div "Select a reason" at bounding box center [301, 152] width 251 height 10
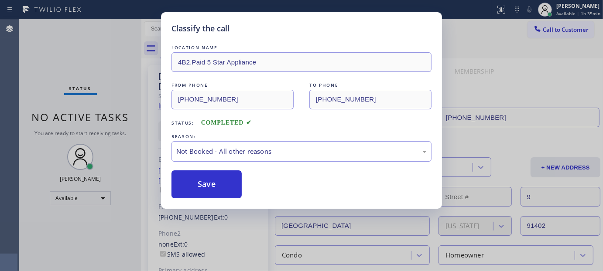
click at [214, 179] on button "Save" at bounding box center [207, 185] width 70 height 28
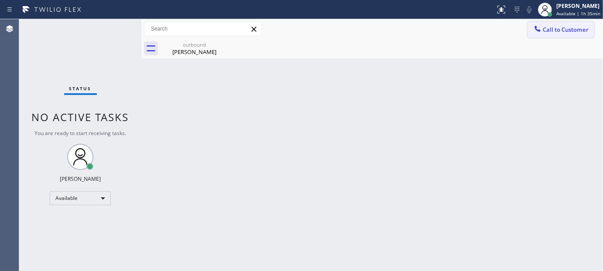
click at [553, 31] on span "Call to Customer" at bounding box center [566, 30] width 46 height 8
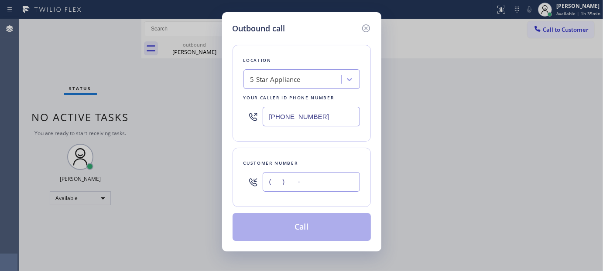
click at [312, 181] on input "(___) ___-____" at bounding box center [311, 182] width 97 height 20
paste input "818) 516-3068"
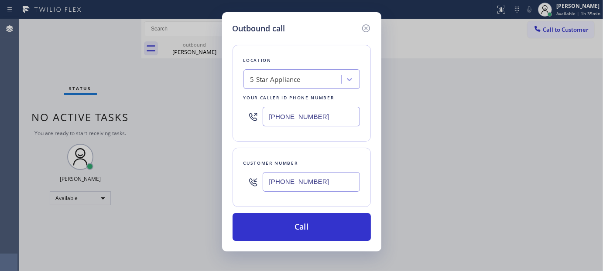
type input "(818) 516-3068"
drag, startPoint x: 307, startPoint y: 113, endPoint x: 200, endPoint y: 121, distance: 107.2
click at [200, 121] on div "Outbound call Location 5 Star Appliance Your caller id phone number (323) 870-7…" at bounding box center [301, 135] width 603 height 271
paste input "text"
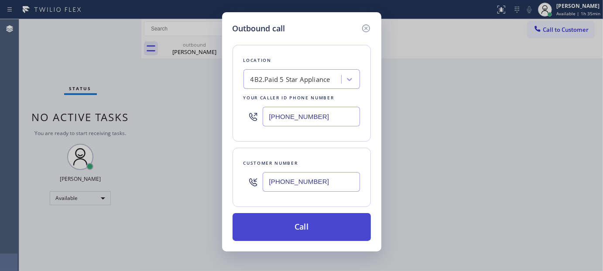
type input "(323) 870-7123"
click at [340, 224] on button "Call" at bounding box center [302, 227] width 138 height 28
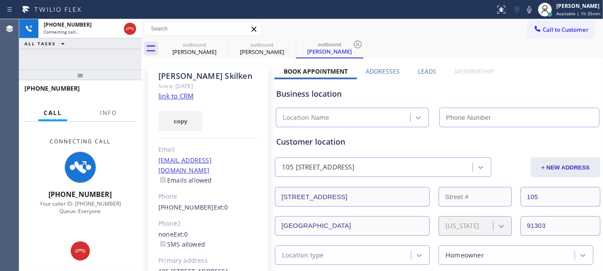
type input "(323) 870-7123"
click at [220, 42] on icon at bounding box center [222, 44] width 10 height 10
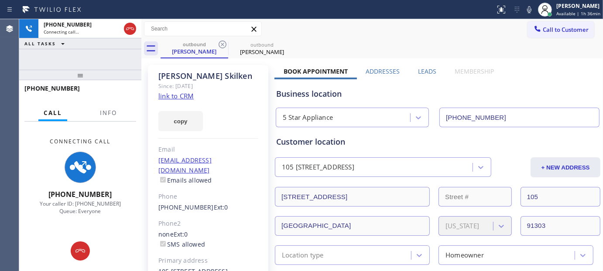
drag, startPoint x: 134, startPoint y: 28, endPoint x: 150, endPoint y: 24, distance: 16.4
click at [134, 28] on icon at bounding box center [130, 29] width 10 height 10
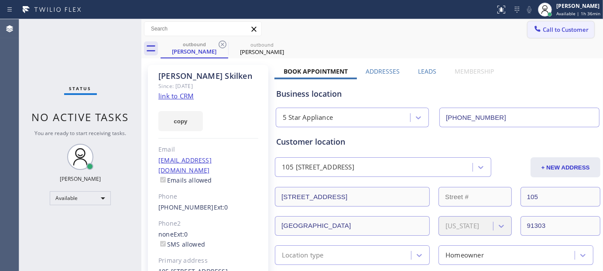
click at [559, 34] on button "Call to Customer" at bounding box center [561, 29] width 67 height 17
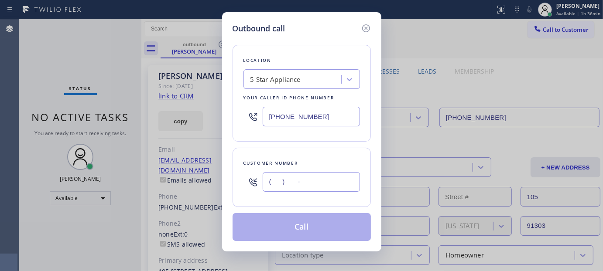
click at [313, 181] on input "(___) ___-____" at bounding box center [311, 182] width 97 height 20
paste input "720) 809-1431"
type input "[PHONE_NUMBER]"
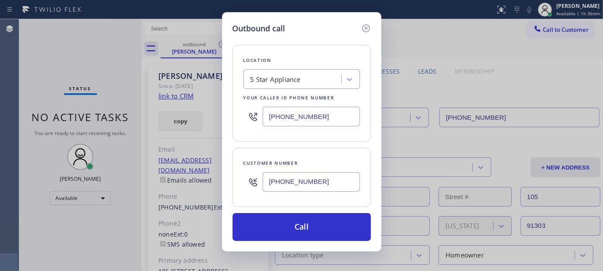
drag, startPoint x: 329, startPoint y: 115, endPoint x: 160, endPoint y: 103, distance: 169.3
click at [160, 103] on div "Outbound call Location 5 Star Appliance Your caller id phone number (323) 870-7…" at bounding box center [301, 135] width 603 height 271
paste input "720) 597-8984"
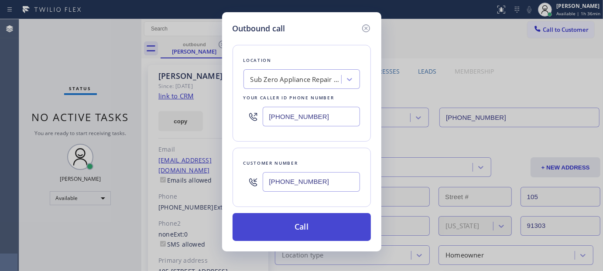
type input "[PHONE_NUMBER]"
click at [316, 220] on button "Call" at bounding box center [302, 227] width 138 height 28
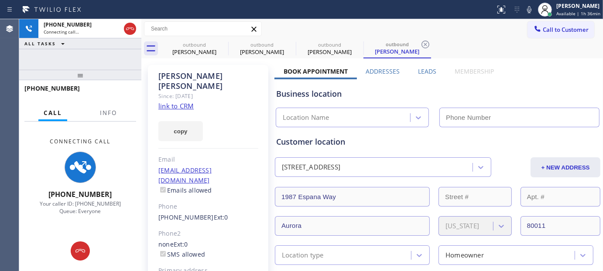
type input "[PHONE_NUMBER]"
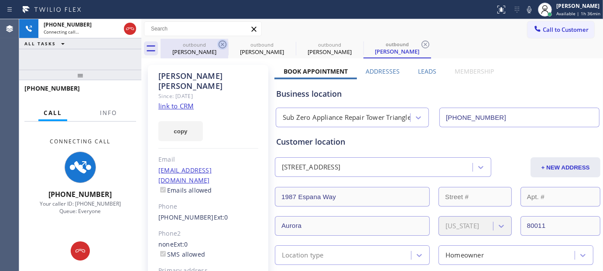
click at [223, 42] on icon at bounding box center [222, 44] width 10 height 10
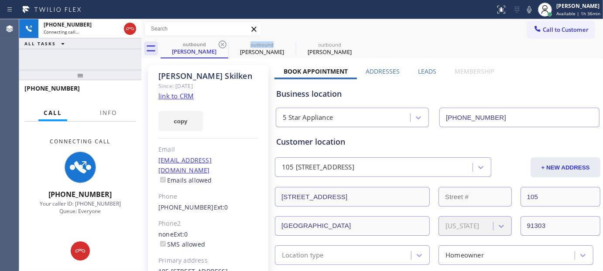
click at [223, 42] on icon at bounding box center [222, 44] width 10 height 10
type input "[PHONE_NUMBER]"
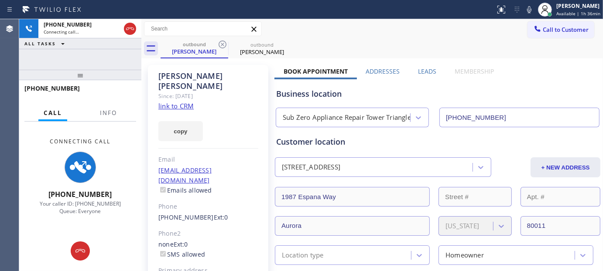
click at [446, 17] on div "Status report No issues detected If you experience an issue, please download th…" at bounding box center [301, 9] width 603 height 19
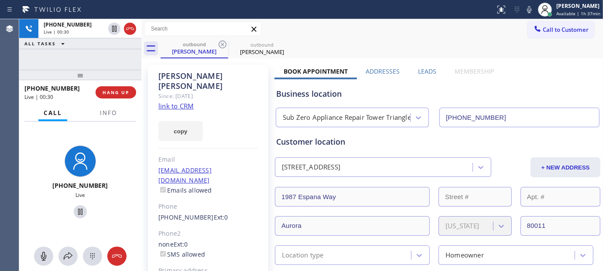
drag, startPoint x: 97, startPoint y: 73, endPoint x: 118, endPoint y: 54, distance: 28.7
click at [117, 63] on div "+17208091431 Live | 00:30 ALL TASKS ALL TASKS ACTIVE TASKS TASKS IN WRAP UP +17…" at bounding box center [80, 145] width 122 height 252
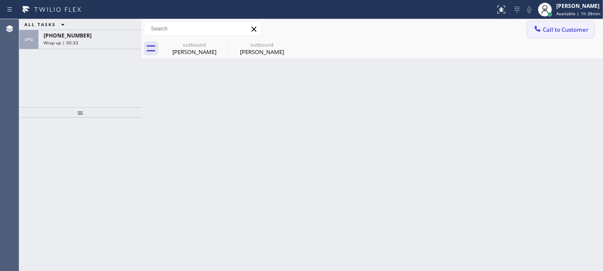
click at [566, 30] on span "Call to Customer" at bounding box center [566, 30] width 46 height 8
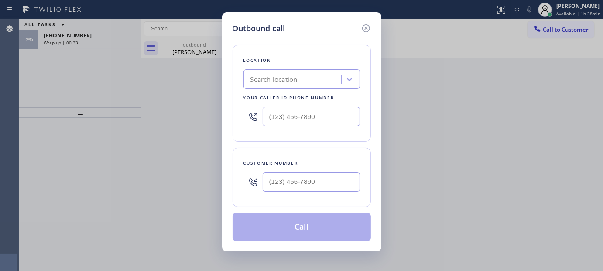
click at [289, 193] on div at bounding box center [311, 182] width 97 height 28
click at [311, 199] on div "Customer number" at bounding box center [302, 177] width 138 height 59
click at [360, 26] on div "Outbound call" at bounding box center [302, 29] width 138 height 12
click at [369, 27] on icon at bounding box center [366, 28] width 8 height 8
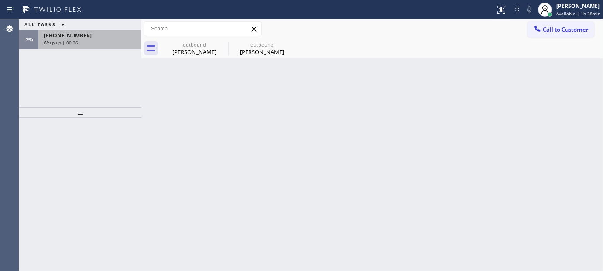
click at [86, 44] on div "Wrap up | 00:36" at bounding box center [90, 43] width 93 height 6
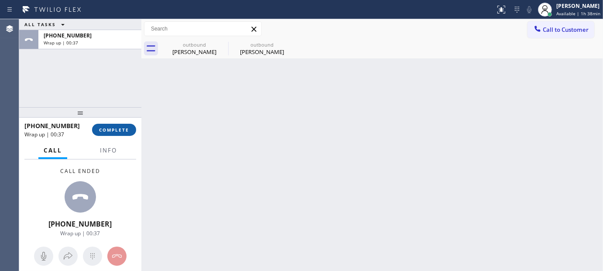
click at [106, 127] on span "COMPLETE" at bounding box center [114, 130] width 30 height 6
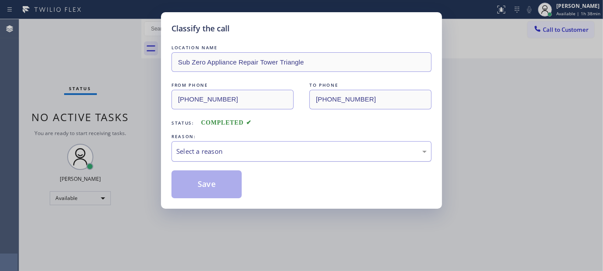
click at [282, 147] on div "Select a reason" at bounding box center [301, 152] width 251 height 10
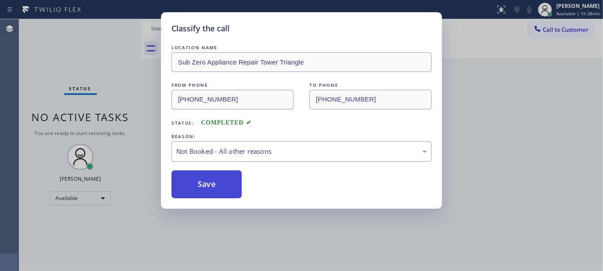
click at [211, 182] on button "Save" at bounding box center [207, 185] width 70 height 28
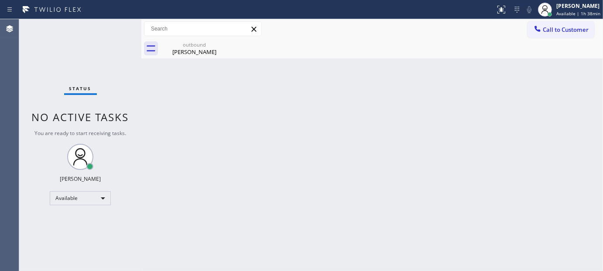
click at [530, 31] on button "Call to Customer" at bounding box center [561, 29] width 67 height 17
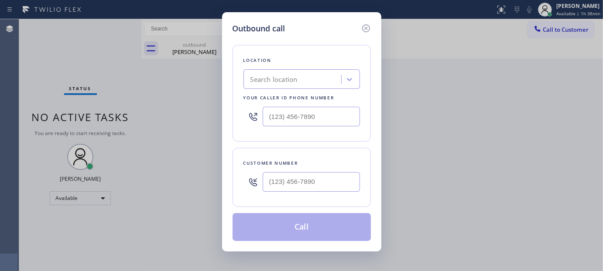
click at [281, 192] on div at bounding box center [311, 182] width 97 height 28
click at [326, 183] on input "(___) ___-____" at bounding box center [311, 182] width 97 height 20
paste input "336) 554-3772"
type input "[PHONE_NUMBER]"
drag, startPoint x: 334, startPoint y: 111, endPoint x: 207, endPoint y: 129, distance: 128.7
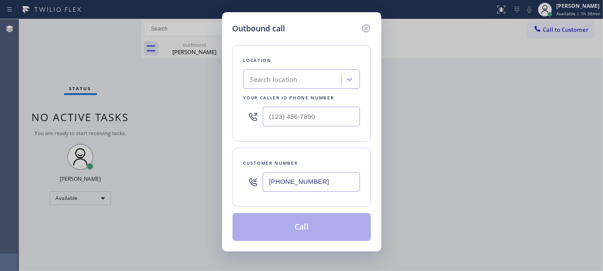
click at [207, 129] on div "Outbound call Location Search location Your caller id phone number Customer num…" at bounding box center [301, 135] width 603 height 271
click at [315, 111] on input "(___) ___-____" at bounding box center [311, 117] width 97 height 20
paste input "805) 600-5518"
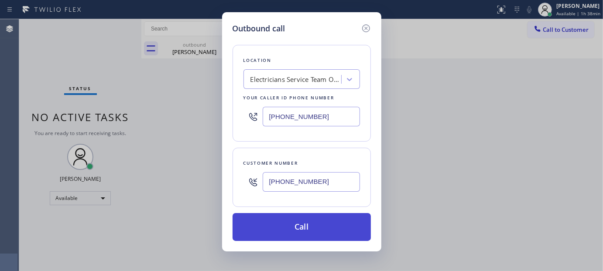
type input "[PHONE_NUMBER]"
click at [325, 228] on button "Call" at bounding box center [302, 227] width 138 height 28
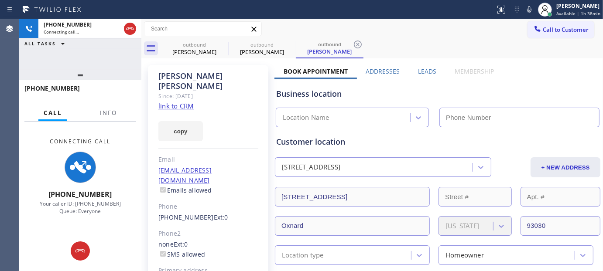
type input "[PHONE_NUMBER]"
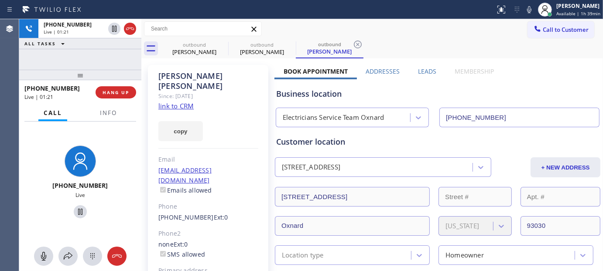
drag, startPoint x: 110, startPoint y: 70, endPoint x: 150, endPoint y: 5, distance: 76.2
click at [110, 60] on div "[PHONE_NUMBER] Live | 01:21 ALL TASKS ALL TASKS ACTIVE TASKS TASKS IN WRAP UP […" at bounding box center [80, 145] width 122 height 252
drag, startPoint x: 121, startPoint y: 72, endPoint x: 130, endPoint y: 38, distance: 34.7
click at [124, 45] on div "[PHONE_NUMBER] Live | 01:23 ALL TASKS ALL TASKS ACTIVE TASKS TASKS IN WRAP UP […" at bounding box center [80, 145] width 122 height 252
drag, startPoint x: 76, startPoint y: 76, endPoint x: 115, endPoint y: 3, distance: 82.8
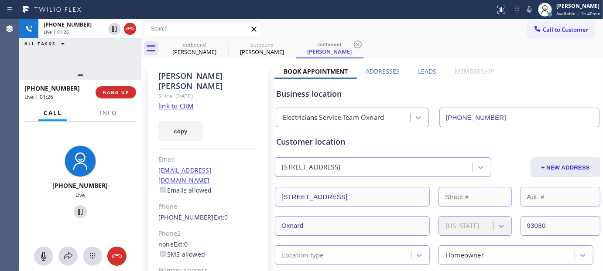
click at [76, 74] on div at bounding box center [80, 75] width 122 height 10
drag, startPoint x: 80, startPoint y: 67, endPoint x: 83, endPoint y: 44, distance: 22.8
click at [80, 61] on div "[PHONE_NUMBER] Live | 01:29 ALL TASKS ALL TASKS ACTIVE TASKS TASKS IN WRAP UP" at bounding box center [80, 44] width 122 height 51
click at [117, 88] on button "HANG UP" at bounding box center [116, 92] width 41 height 12
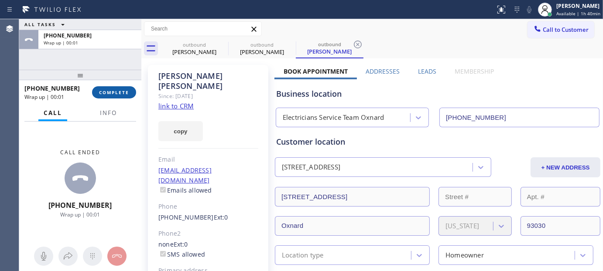
click at [117, 88] on button "COMPLETE" at bounding box center [114, 92] width 44 height 12
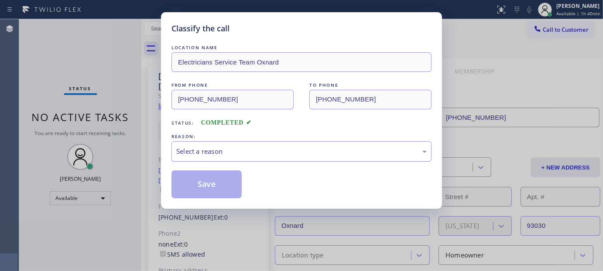
click at [209, 157] on div "Select a reason" at bounding box center [302, 151] width 260 height 21
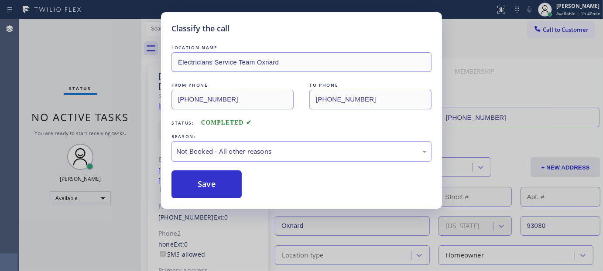
click at [189, 188] on button "Save" at bounding box center [207, 185] width 70 height 28
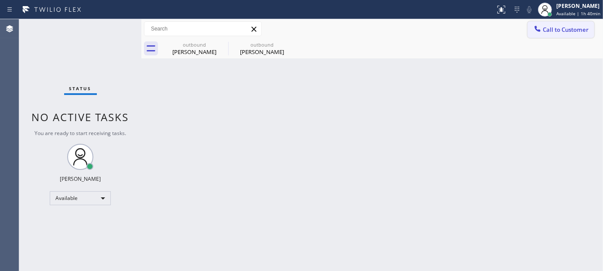
click at [573, 27] on span "Call to Customer" at bounding box center [566, 30] width 46 height 8
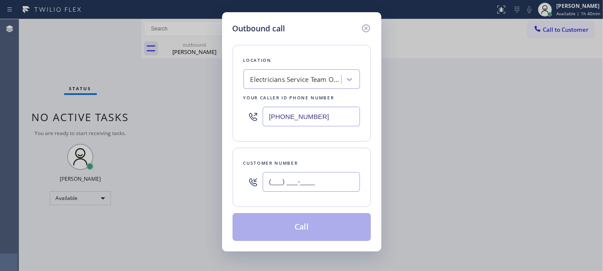
click at [316, 181] on input "(___) ___-____" at bounding box center [311, 182] width 97 height 20
paste input "669) 238-6579"
type input "[PHONE_NUMBER]"
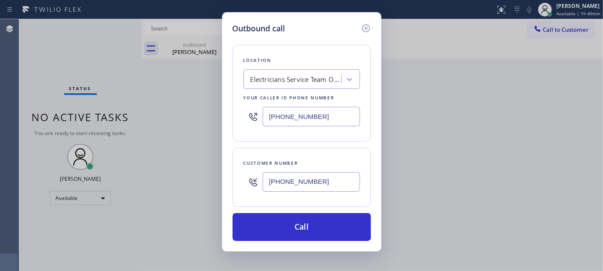
drag, startPoint x: 328, startPoint y: 115, endPoint x: 268, endPoint y: 134, distance: 62.7
click at [261, 124] on div "[PHONE_NUMBER]" at bounding box center [302, 117] width 117 height 28
paste input "415) 818-0507"
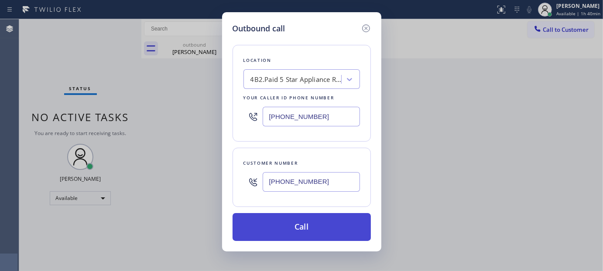
type input "[PHONE_NUMBER]"
click at [339, 222] on button "Call" at bounding box center [302, 227] width 138 height 28
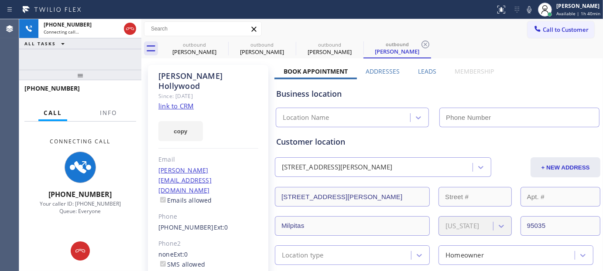
drag, startPoint x: 528, startPoint y: 7, endPoint x: 520, endPoint y: 31, distance: 25.0
click at [528, 7] on icon at bounding box center [529, 9] width 10 height 10
type input "[PHONE_NUMBER]"
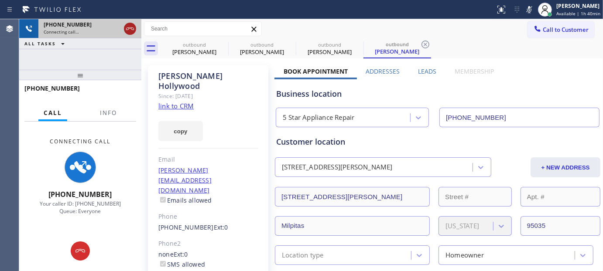
click at [130, 27] on icon at bounding box center [130, 29] width 10 height 10
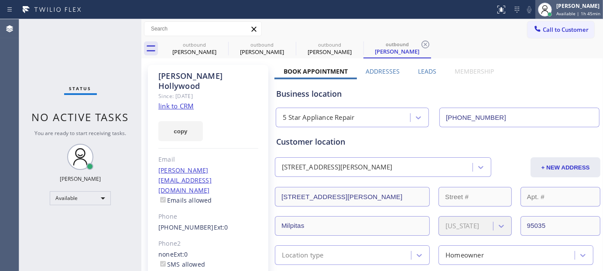
click at [569, 7] on div "[PERSON_NAME]" at bounding box center [578, 5] width 44 height 7
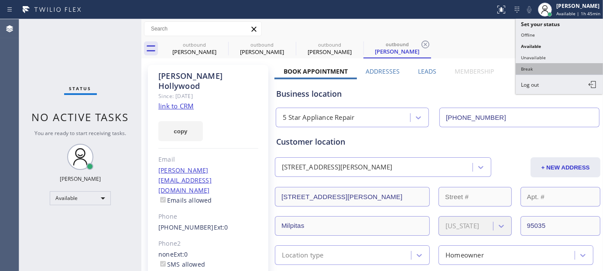
click at [531, 73] on button "Break" at bounding box center [559, 68] width 87 height 11
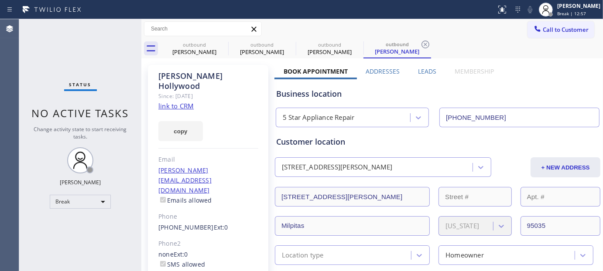
click at [219, 97] on div "[PERSON_NAME] Since: [DATE] link to CRM copy Email [PERSON_NAME][EMAIL_ADDRESS]…" at bounding box center [208, 210] width 120 height 290
click at [557, 9] on div "[PERSON_NAME]" at bounding box center [578, 5] width 43 height 7
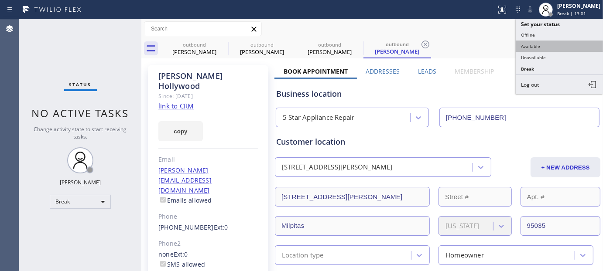
click at [540, 46] on button "Available" at bounding box center [559, 46] width 87 height 11
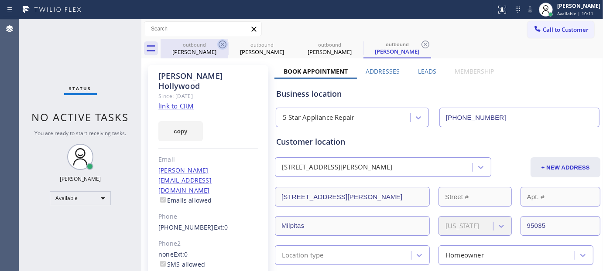
click at [220, 41] on icon at bounding box center [222, 44] width 10 height 10
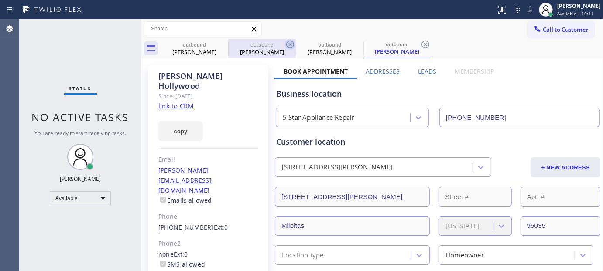
type input "[PHONE_NUMBER]"
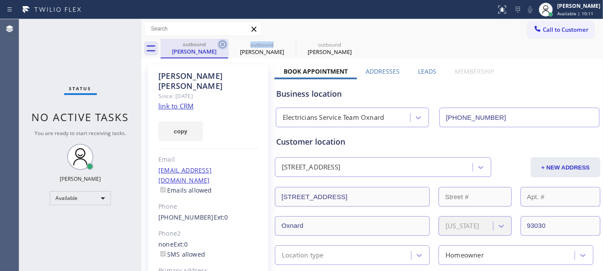
click at [220, 42] on icon at bounding box center [222, 44] width 10 height 10
type input "[PHONE_NUMBER]"
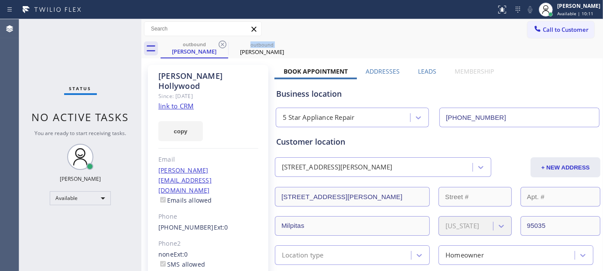
click at [220, 42] on icon at bounding box center [222, 44] width 10 height 10
click at [442, 35] on div "Call to Customer Outbound call Location 5 Star Appliance Repair Your caller id …" at bounding box center [372, 28] width 462 height 15
click at [211, 100] on div "[PERSON_NAME] Since: [DATE] link to CRM copy Email [PERSON_NAME][EMAIL_ADDRESS]…" at bounding box center [208, 210] width 120 height 290
click at [573, 4] on div "[PERSON_NAME]" at bounding box center [578, 5] width 43 height 7
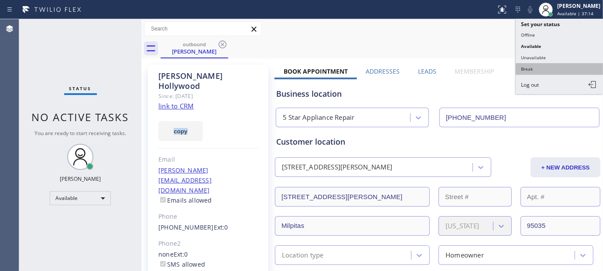
click at [547, 68] on button "Break" at bounding box center [559, 68] width 87 height 11
